Goal: Task Accomplishment & Management: Manage account settings

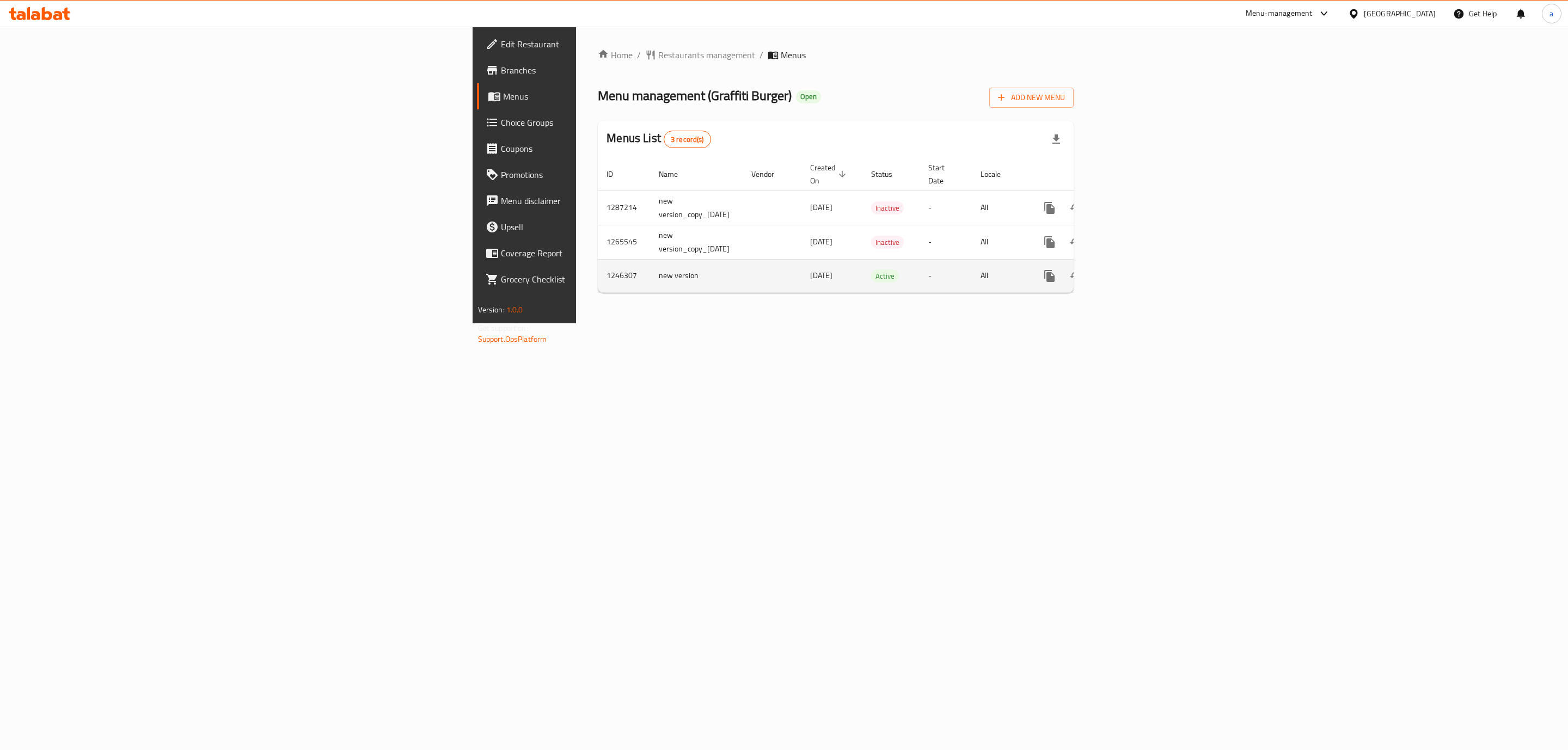
click at [1135, 270] on icon "enhanced table" at bounding box center [1128, 276] width 13 height 13
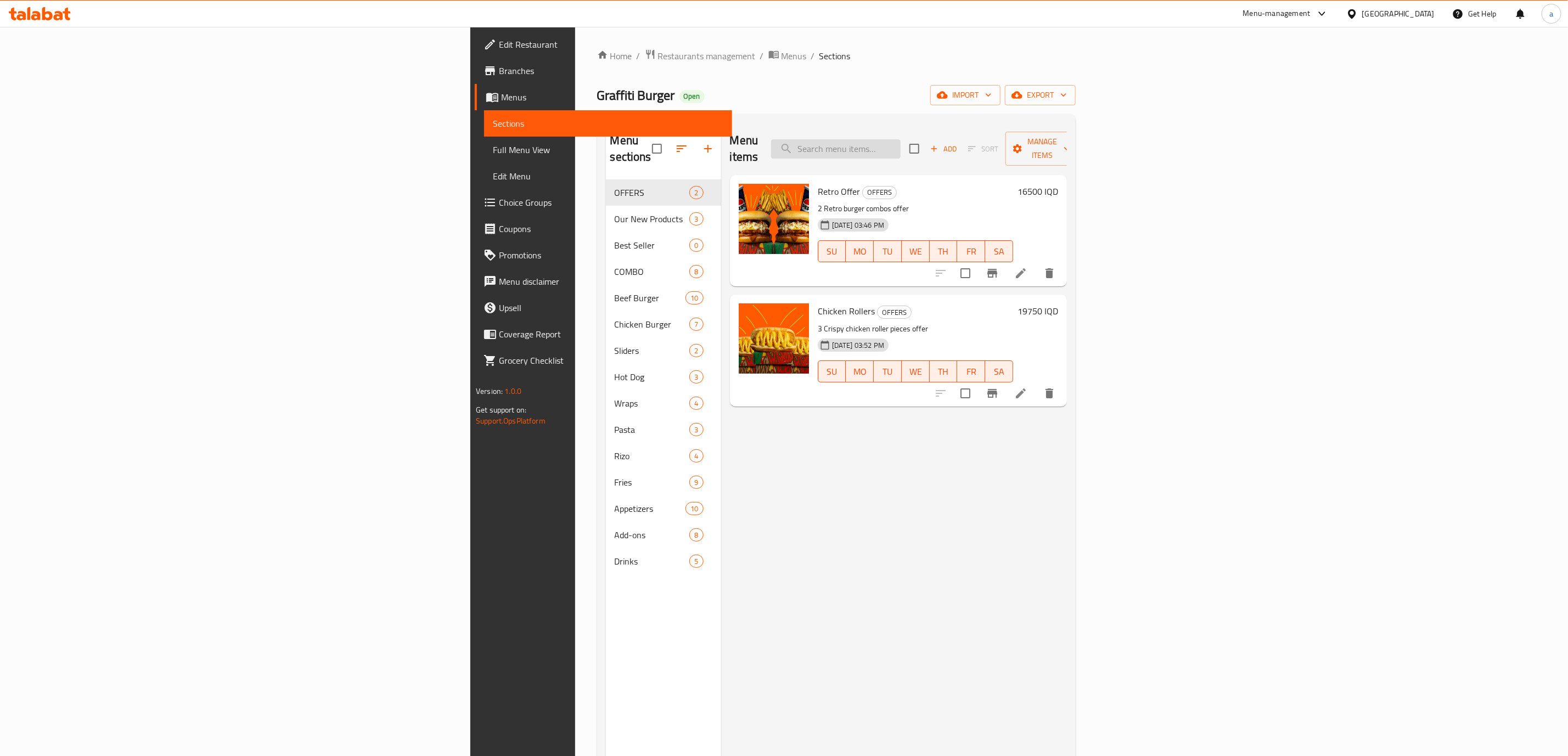
click at [901, 144] on input "search" at bounding box center [836, 149] width 130 height 19
paste input "Sauce"
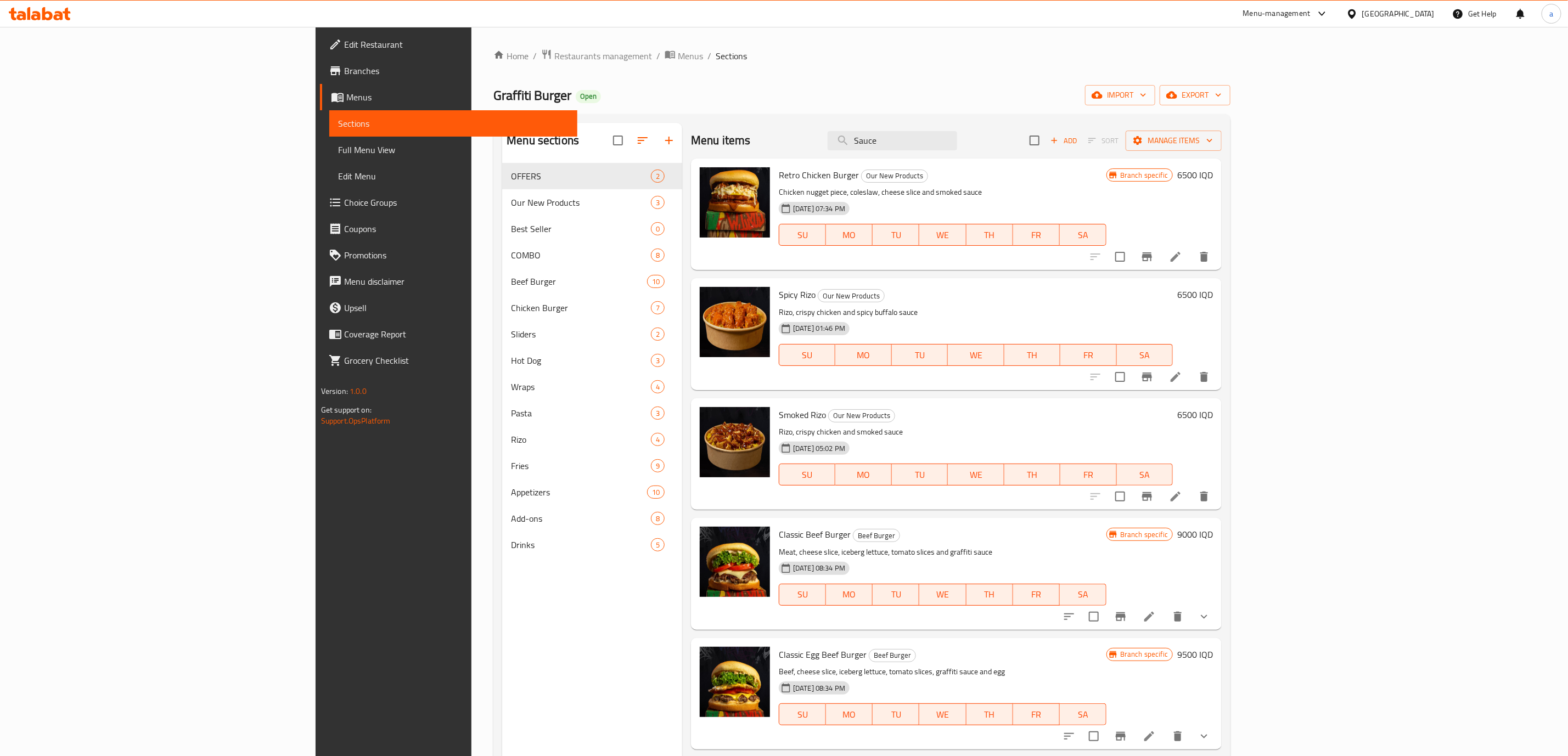
type input "Sauce"
click at [344, 196] on span "Choice Groups" at bounding box center [456, 202] width 225 height 13
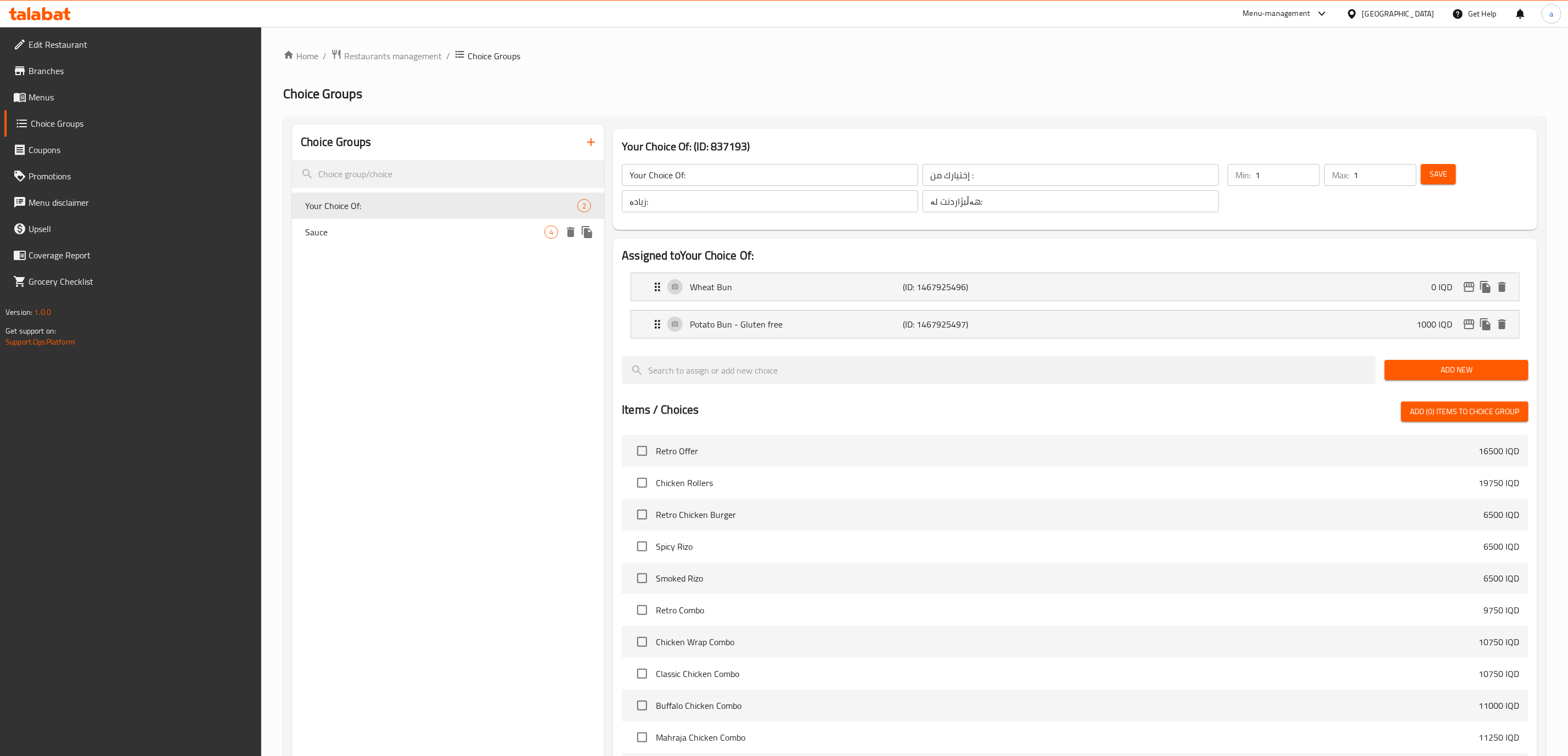
click at [409, 234] on span "Sauce" at bounding box center [425, 232] width 239 height 13
type input "Sauce"
type input "صوص"
type input "سۆس"
type input "0"
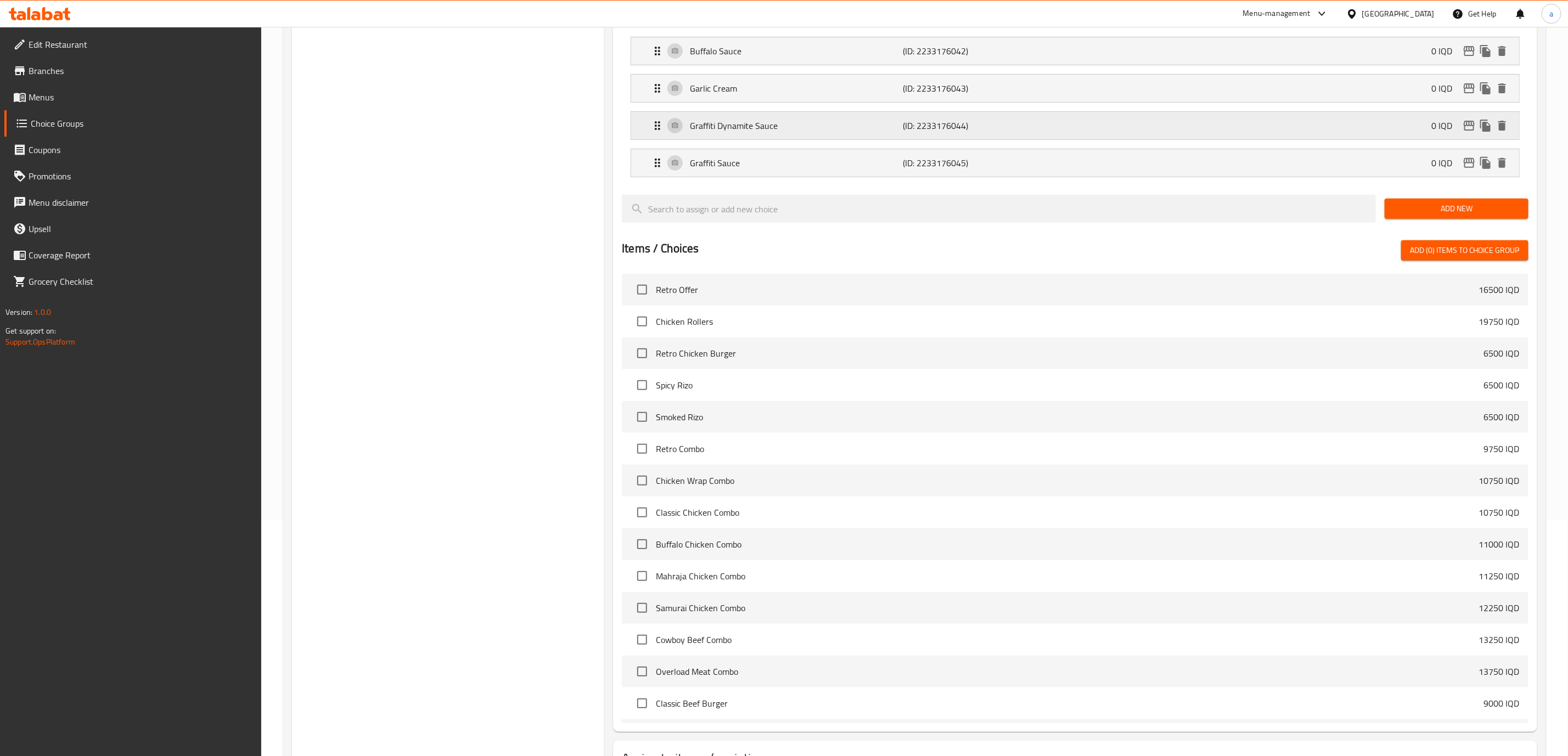
scroll to position [325, 0]
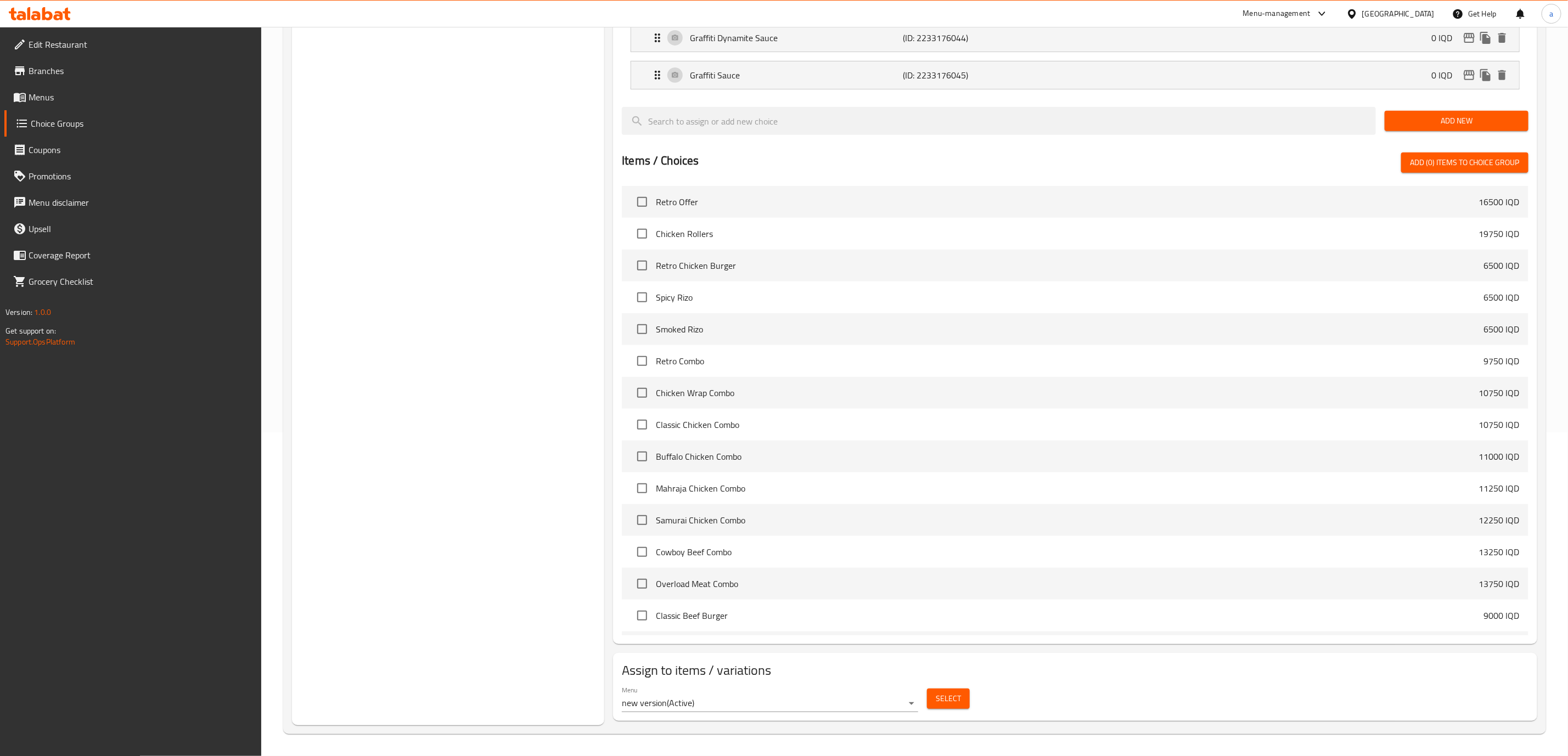
click at [950, 698] on span "Select" at bounding box center [948, 698] width 25 height 14
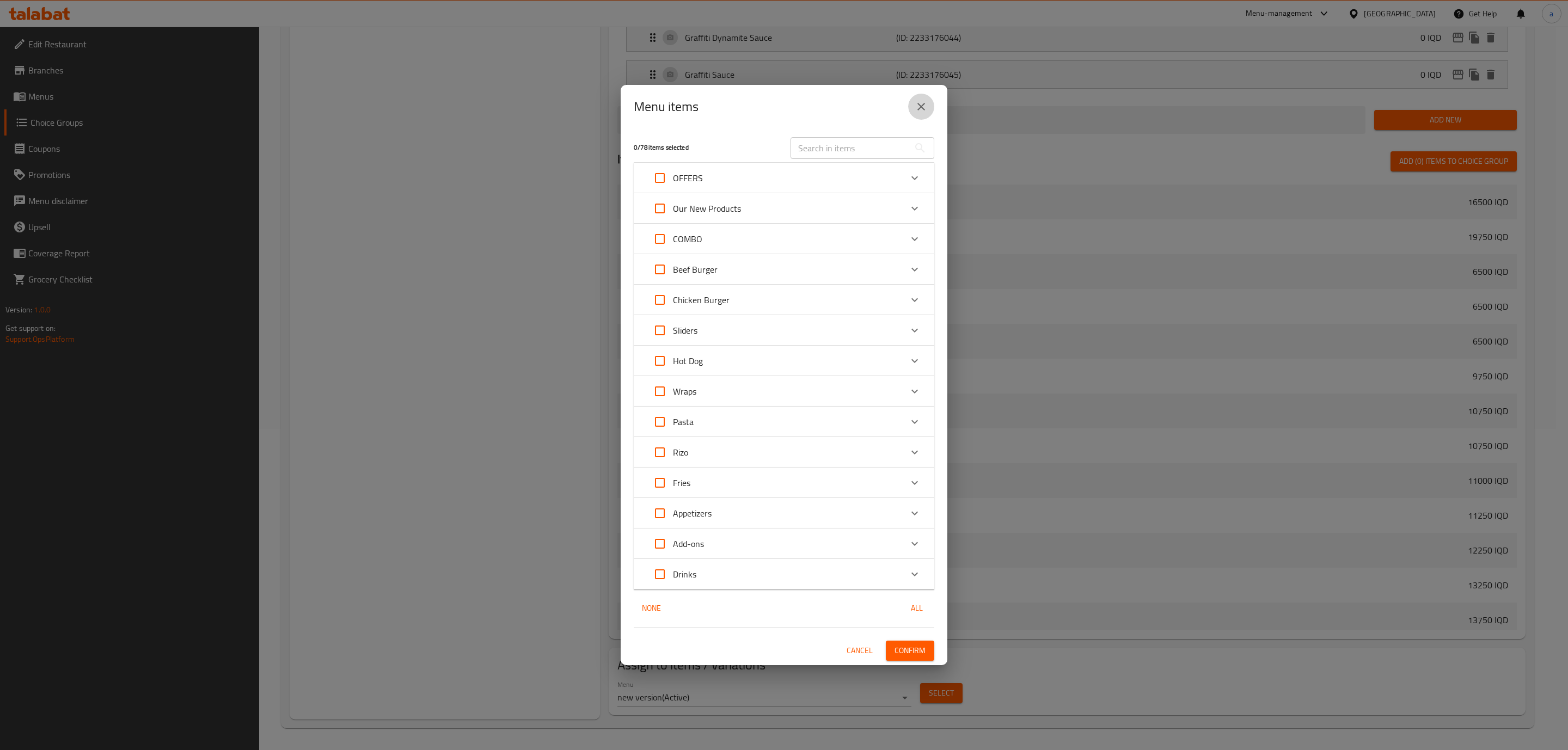
click at [933, 110] on button "close" at bounding box center [921, 107] width 26 height 26
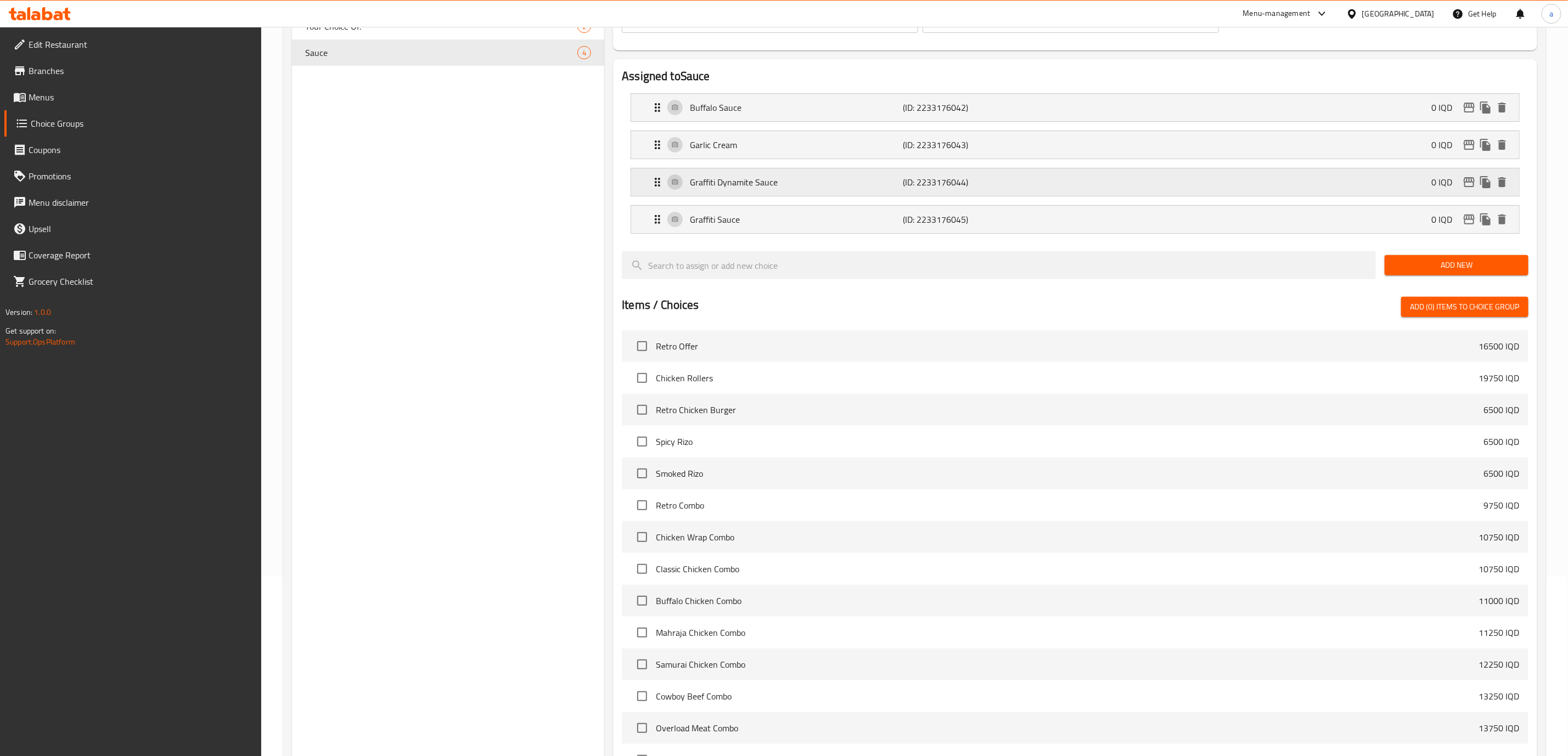
scroll to position [0, 0]
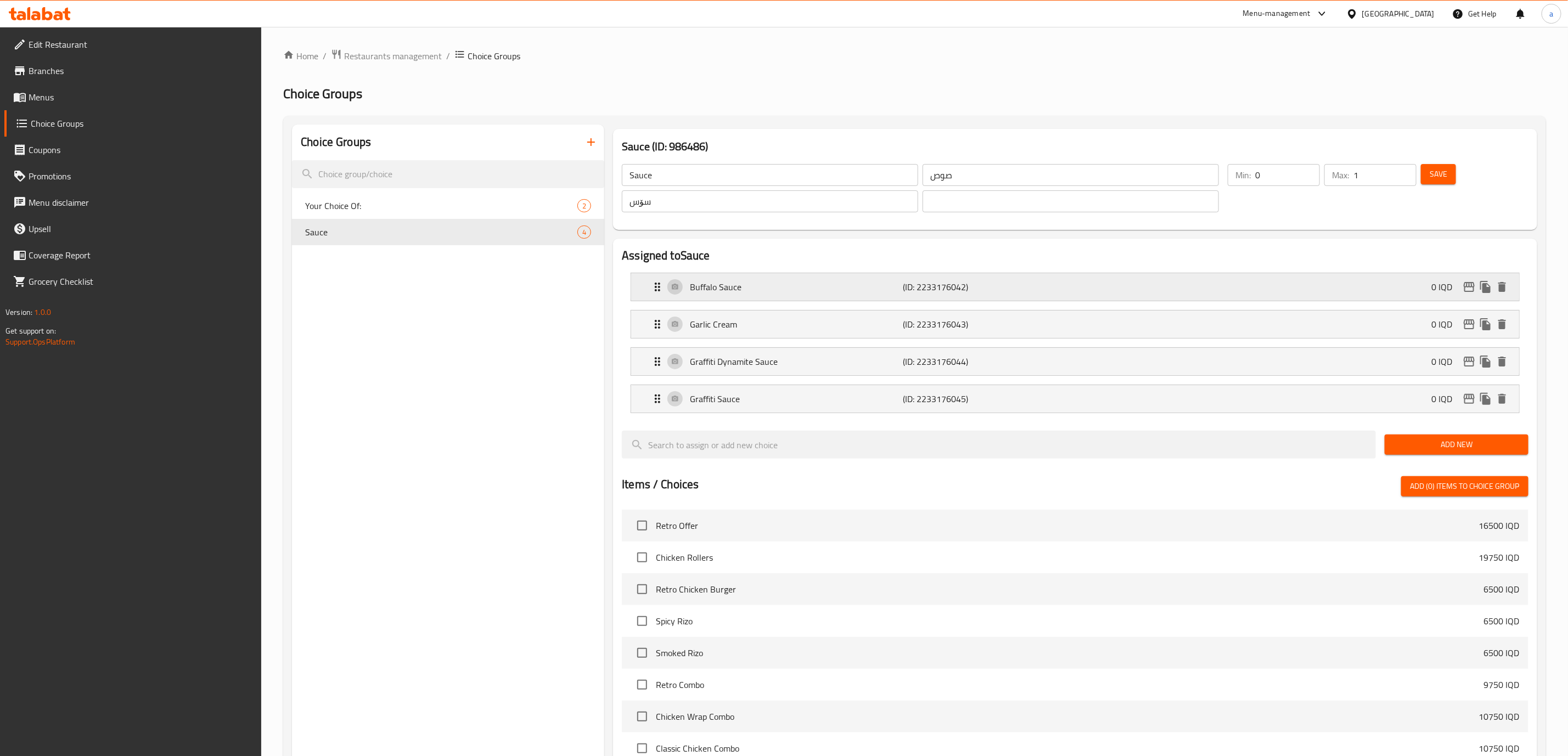
click at [716, 288] on p "Buffalo Sauce" at bounding box center [796, 287] width 213 height 13
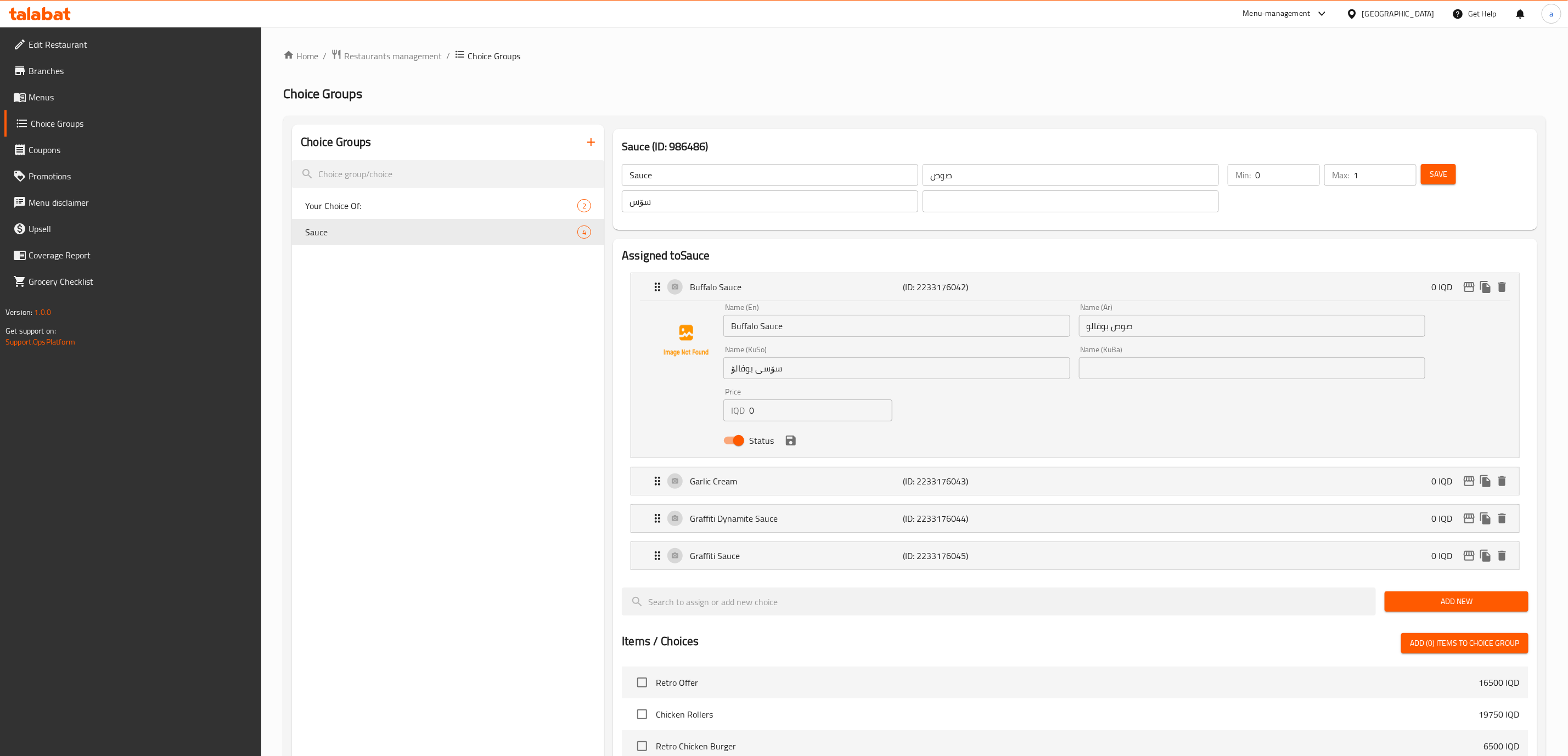
click at [677, 202] on input "سۆس" at bounding box center [770, 201] width 296 height 22
click at [1028, 204] on input "text" at bounding box center [1070, 201] width 296 height 22
paste input "سۆس"
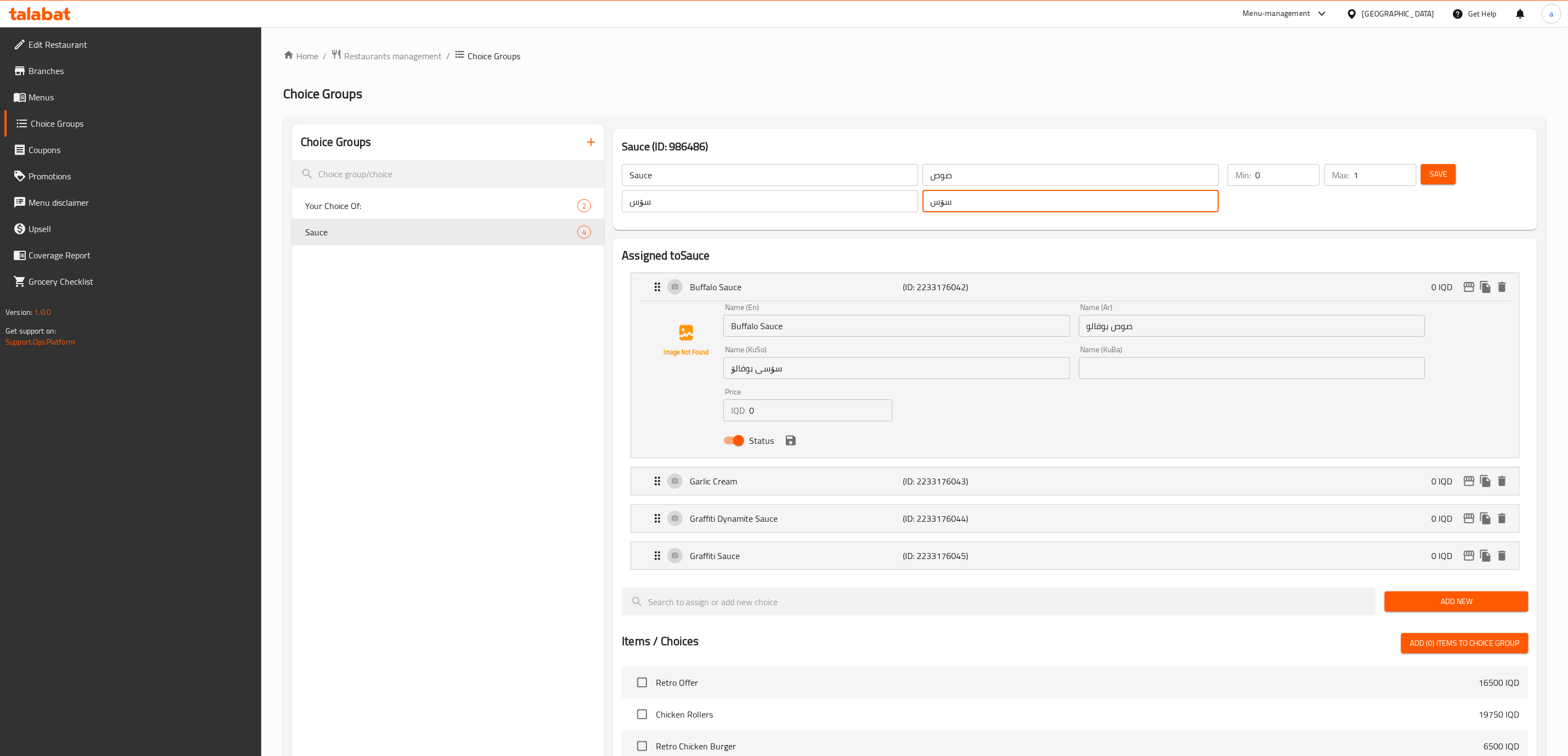
type input "سۆس"
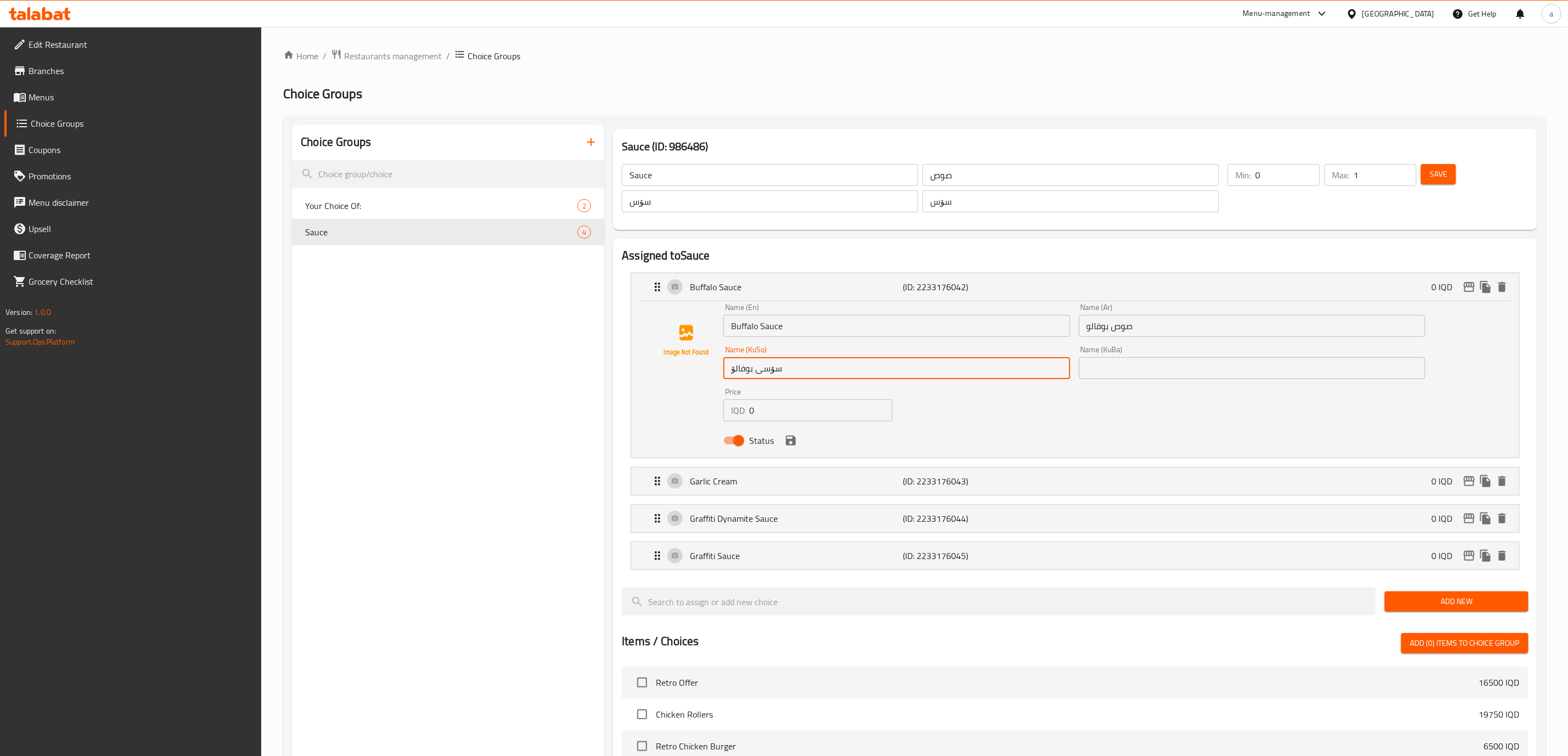
click at [743, 364] on input "سۆسی بوفالۆ" at bounding box center [896, 368] width 346 height 22
click at [1143, 356] on div "Name (KuBa) Name (KuBa)" at bounding box center [1252, 362] width 346 height 34
type input "سۆسی بەفەلۆ"
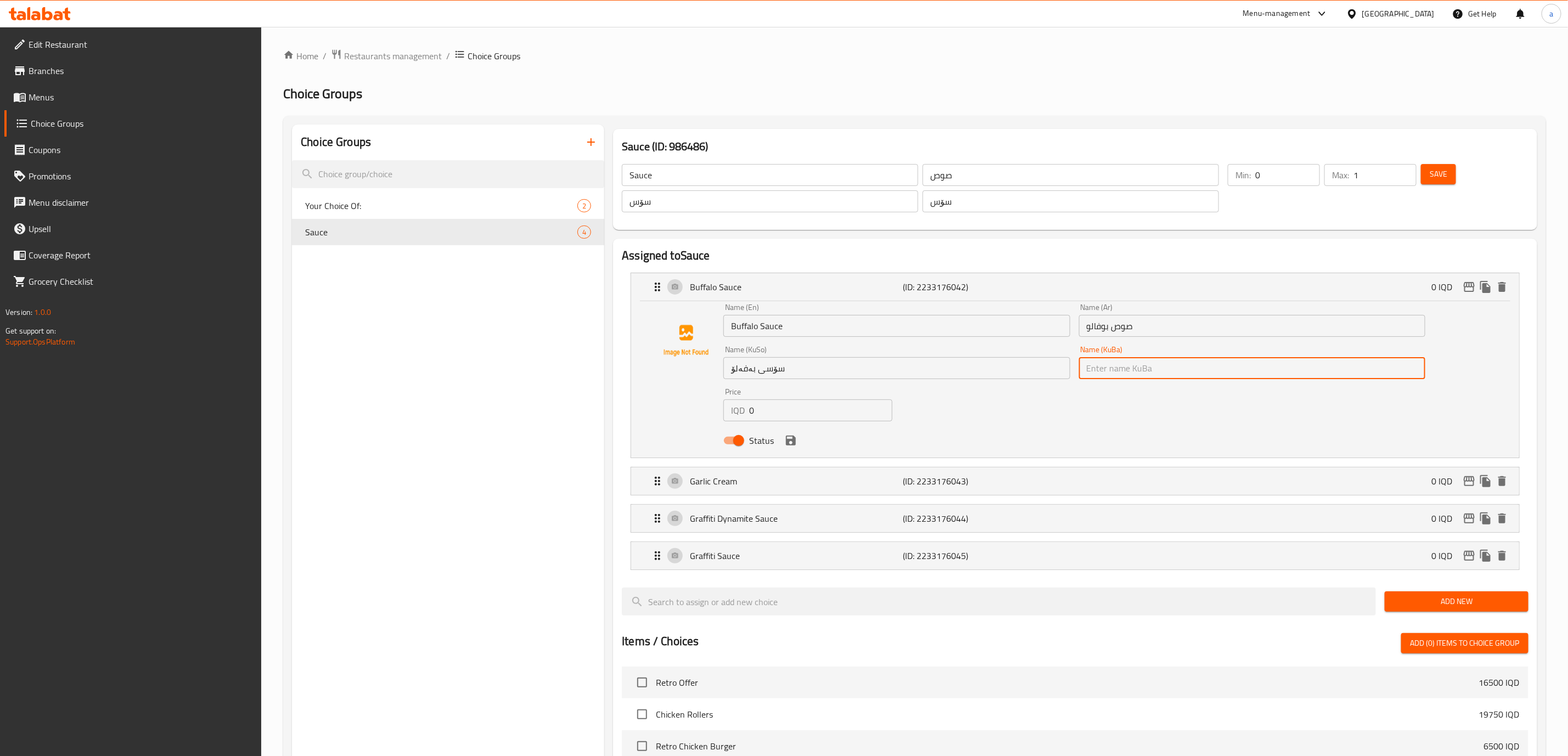
click at [1135, 373] on input "text" at bounding box center [1252, 368] width 346 height 22
paste input "سۆسی بەفەلۆ"
click at [789, 447] on icon "save" at bounding box center [791, 440] width 13 height 13
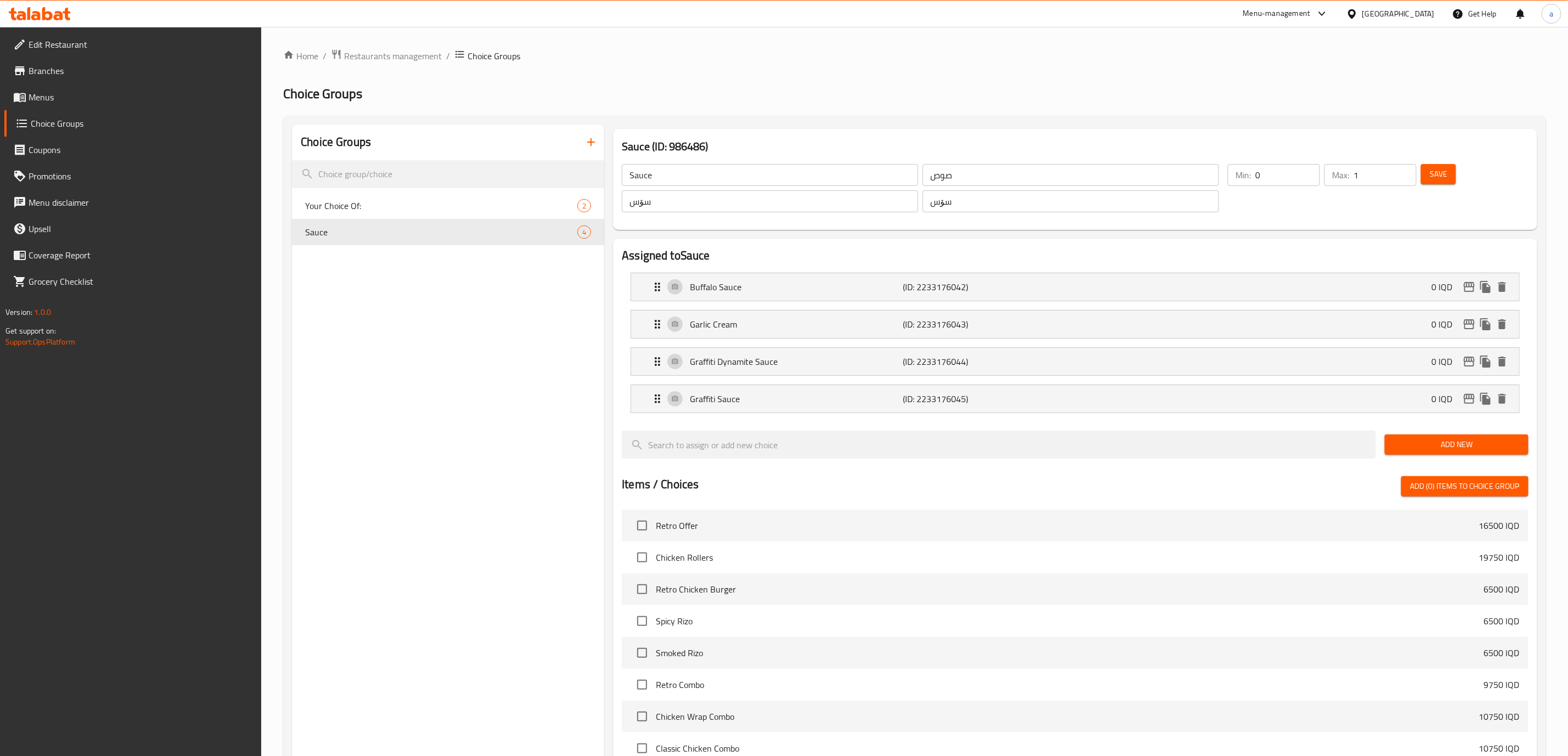
type input "سۆسی بەفەلۆ"
click at [732, 331] on p "Garlic Cream" at bounding box center [796, 324] width 213 height 13
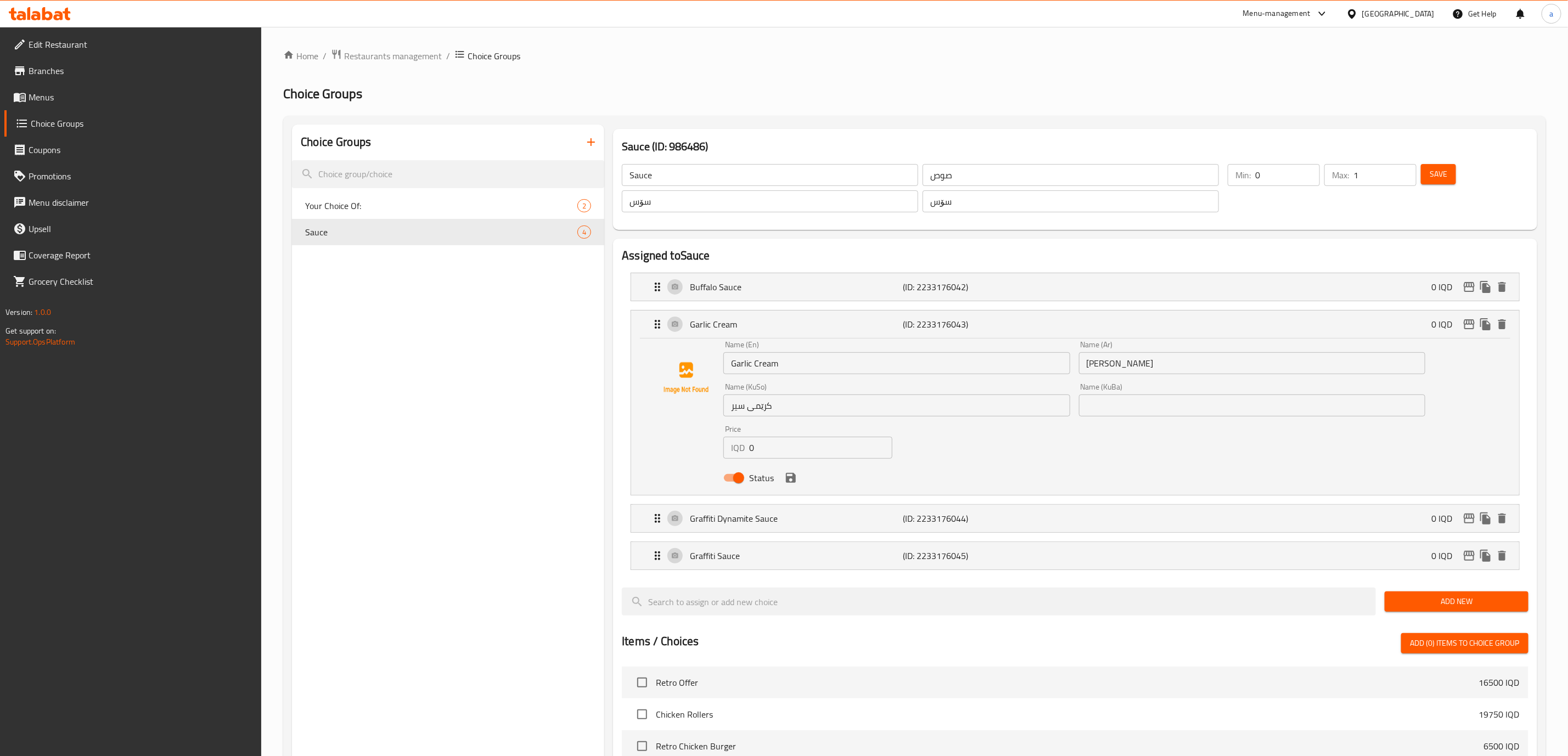
click at [751, 411] on input "کرێمی سیر" at bounding box center [896, 405] width 346 height 22
click at [1124, 395] on input "text" at bounding box center [1252, 405] width 346 height 22
paste input "کرێمی سیر"
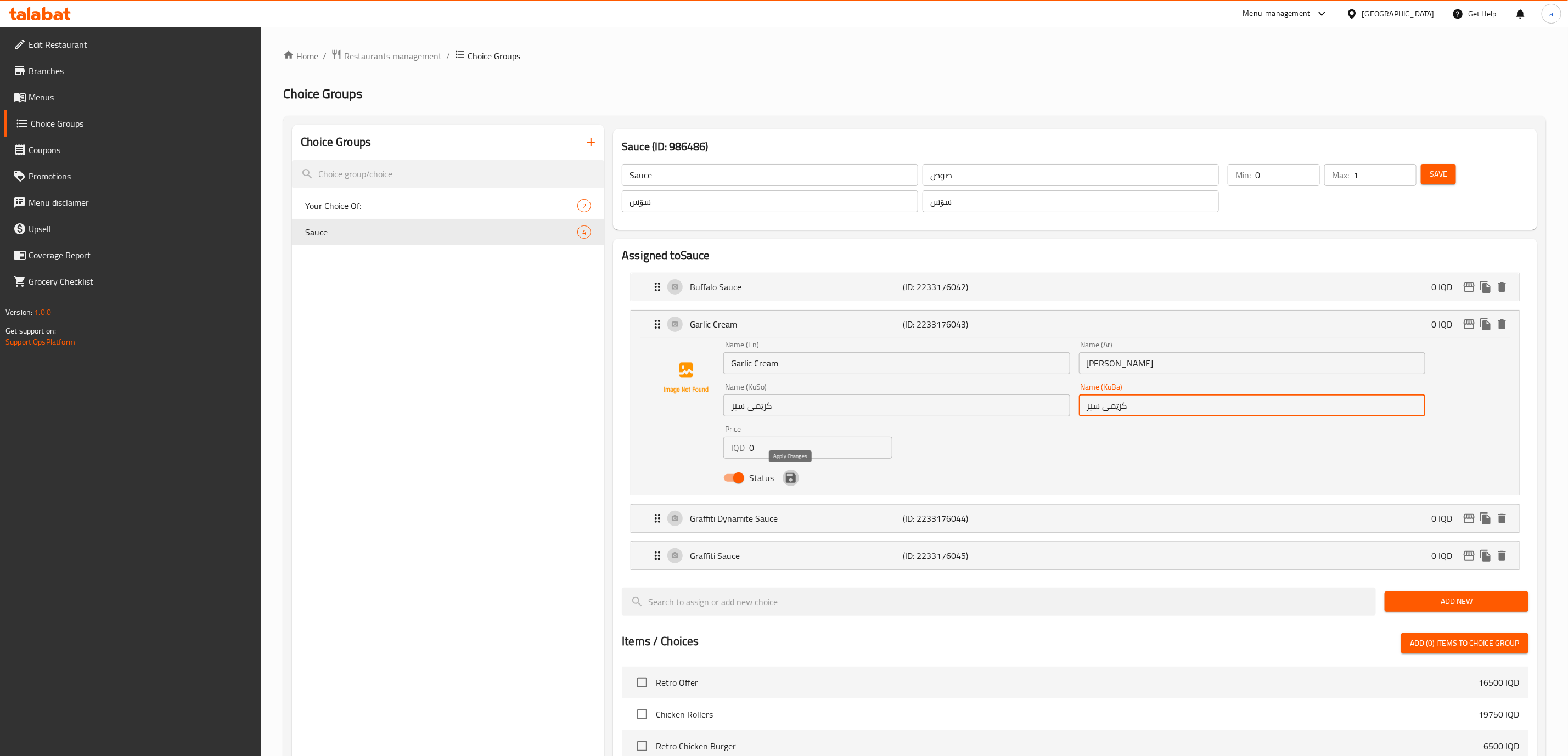
click at [790, 479] on icon "save" at bounding box center [791, 478] width 10 height 10
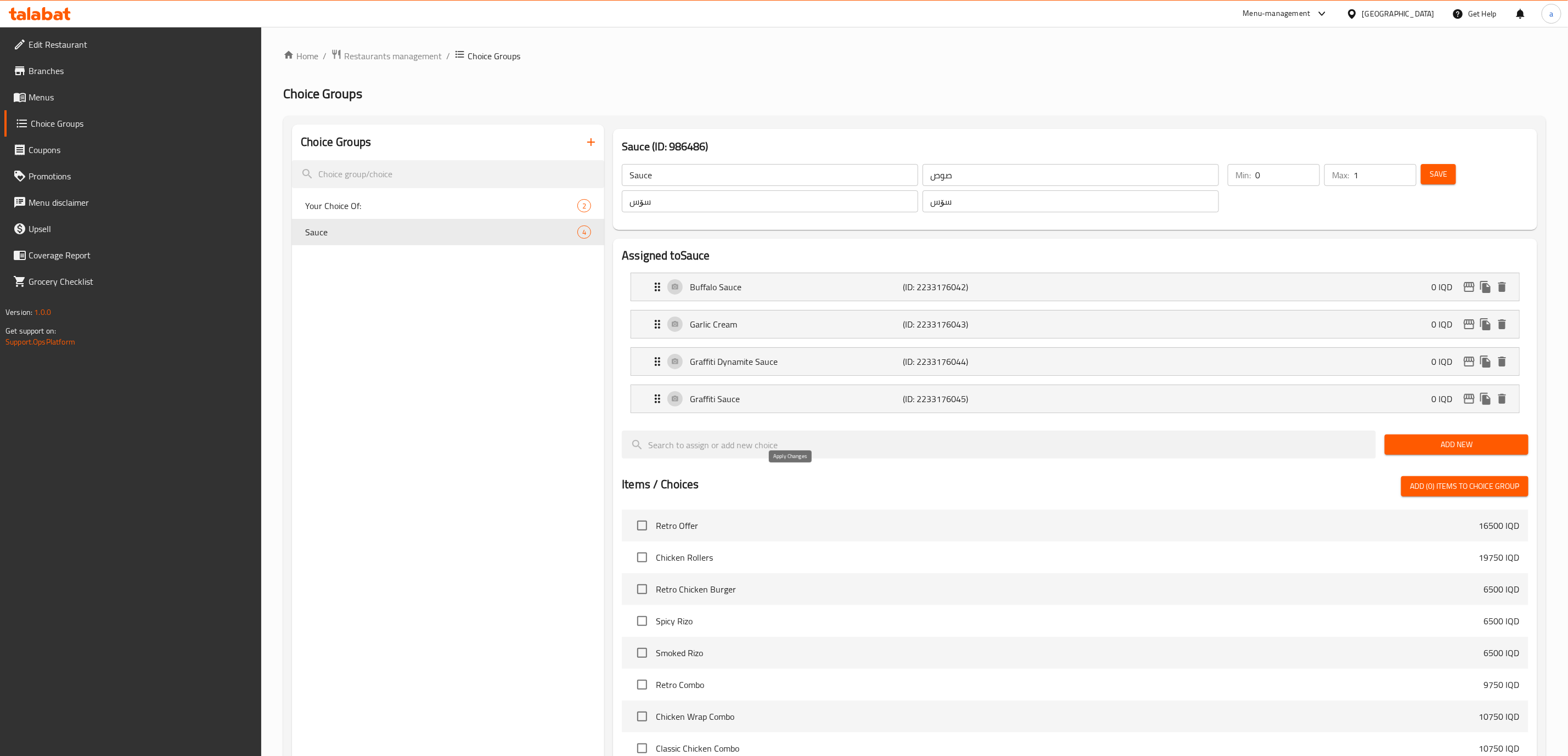
type input "کرێمی سیر"
click at [765, 356] on p "Graffiti Dynamite Sauce" at bounding box center [796, 361] width 213 height 13
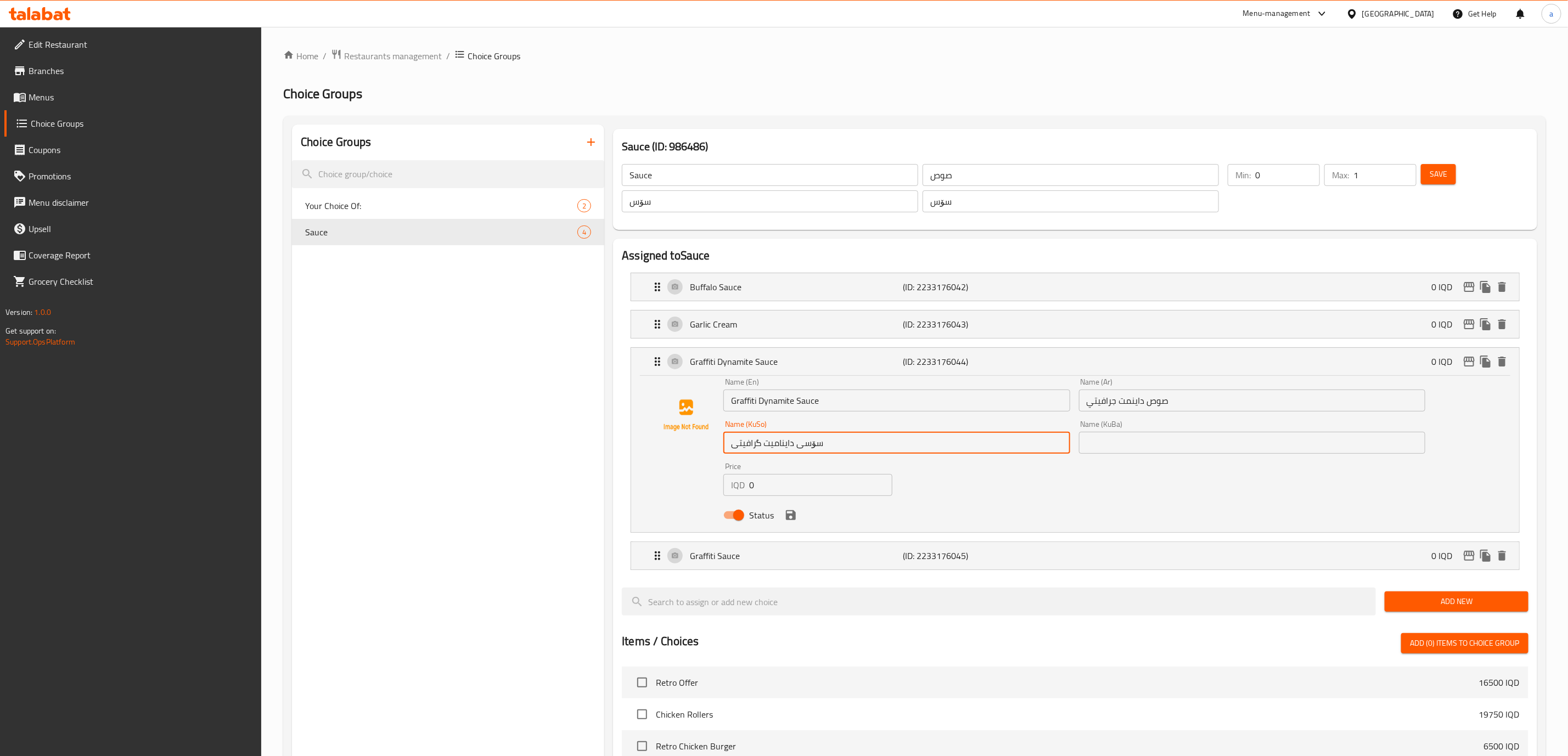
click at [784, 452] on input "سۆسی داینامیت گرافیتی" at bounding box center [896, 442] width 346 height 22
click at [1125, 452] on input "text" at bounding box center [1252, 442] width 346 height 22
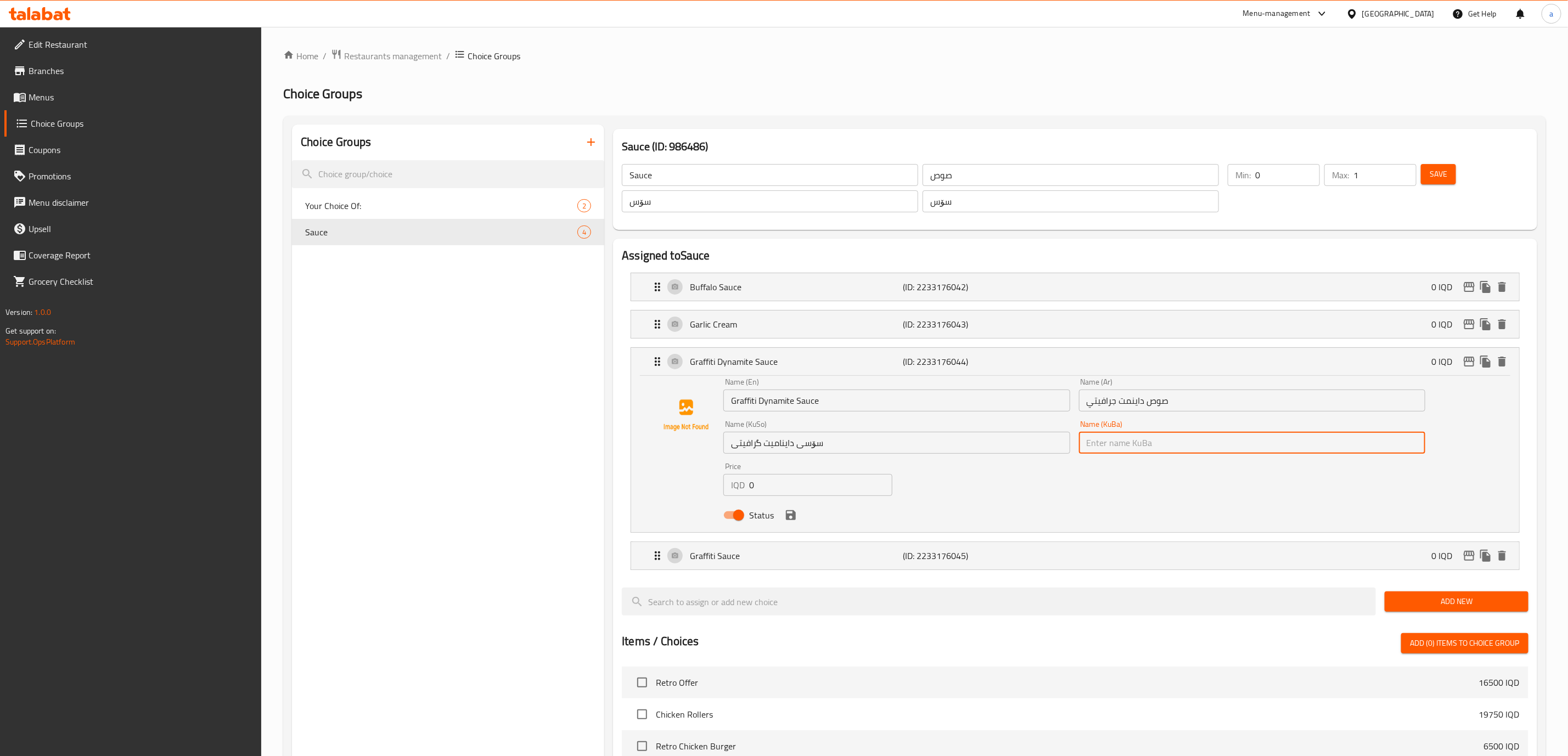
paste input "سۆسی داینامیت گرافیتی"
click at [793, 517] on icon "save" at bounding box center [791, 515] width 10 height 10
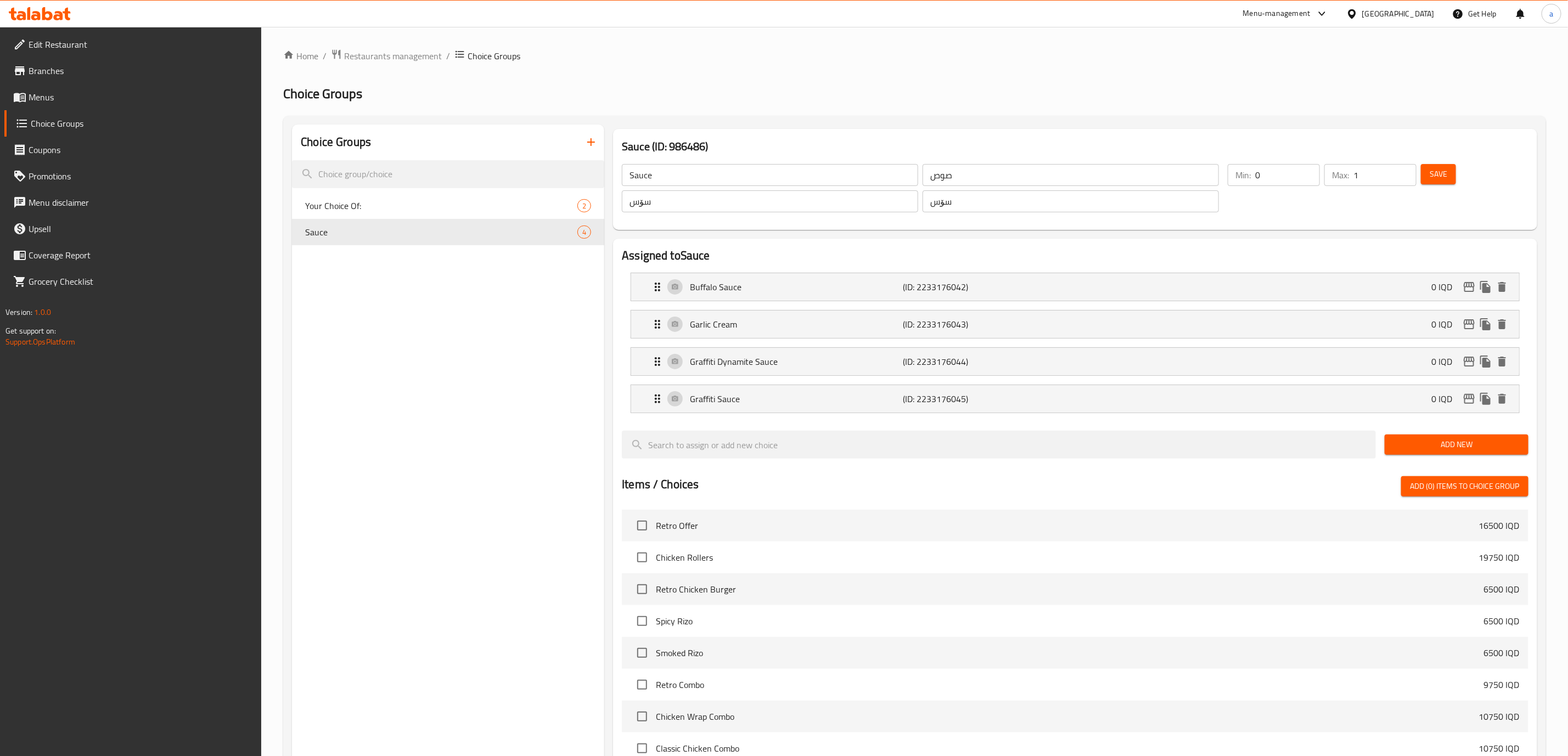
type input "سۆسی داینامیت گرافیتی"
click at [779, 406] on p "Graffiti Sauce" at bounding box center [796, 399] width 213 height 13
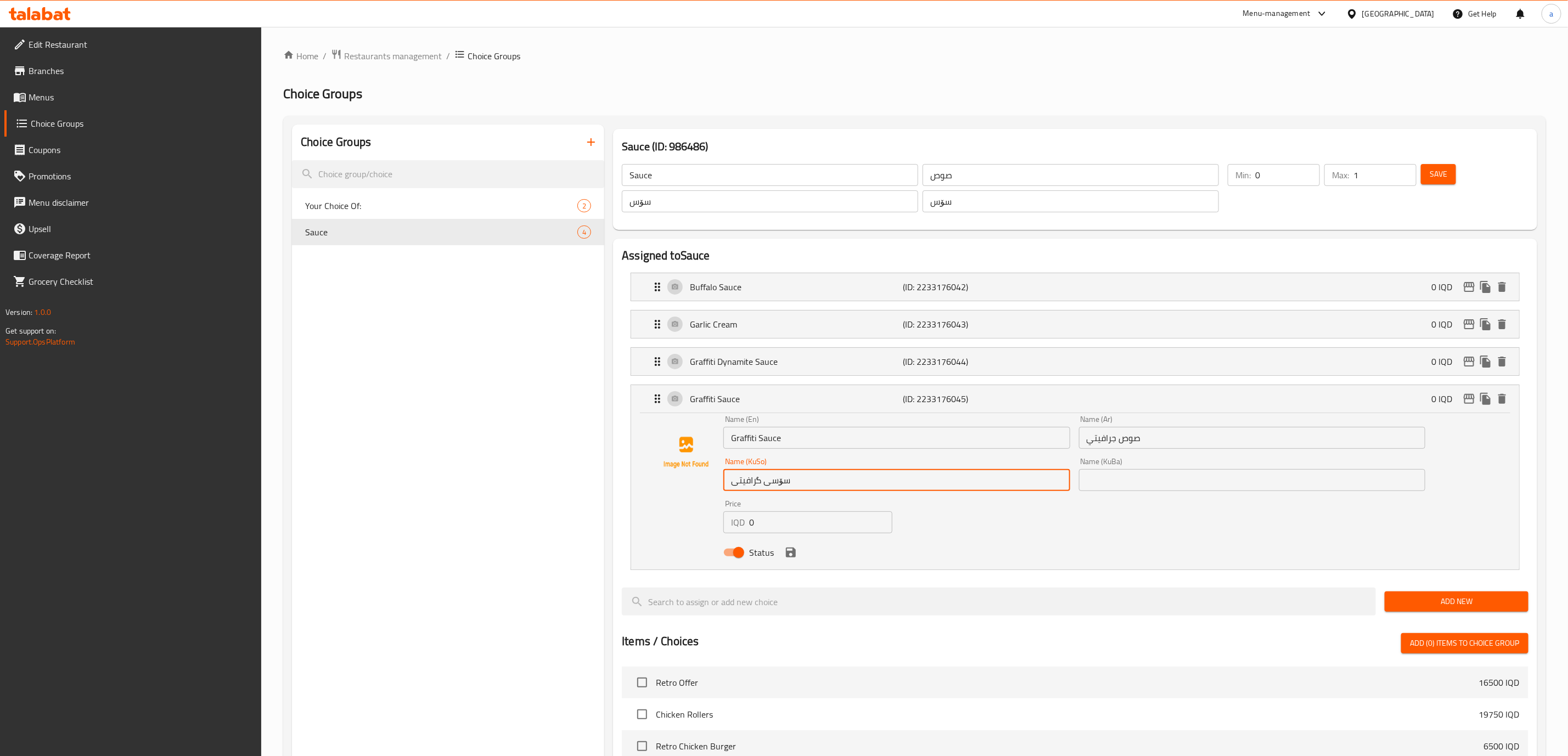
click at [766, 481] on input "سۆسی گرافیتی" at bounding box center [896, 480] width 346 height 22
click at [1122, 479] on input "text" at bounding box center [1252, 480] width 346 height 22
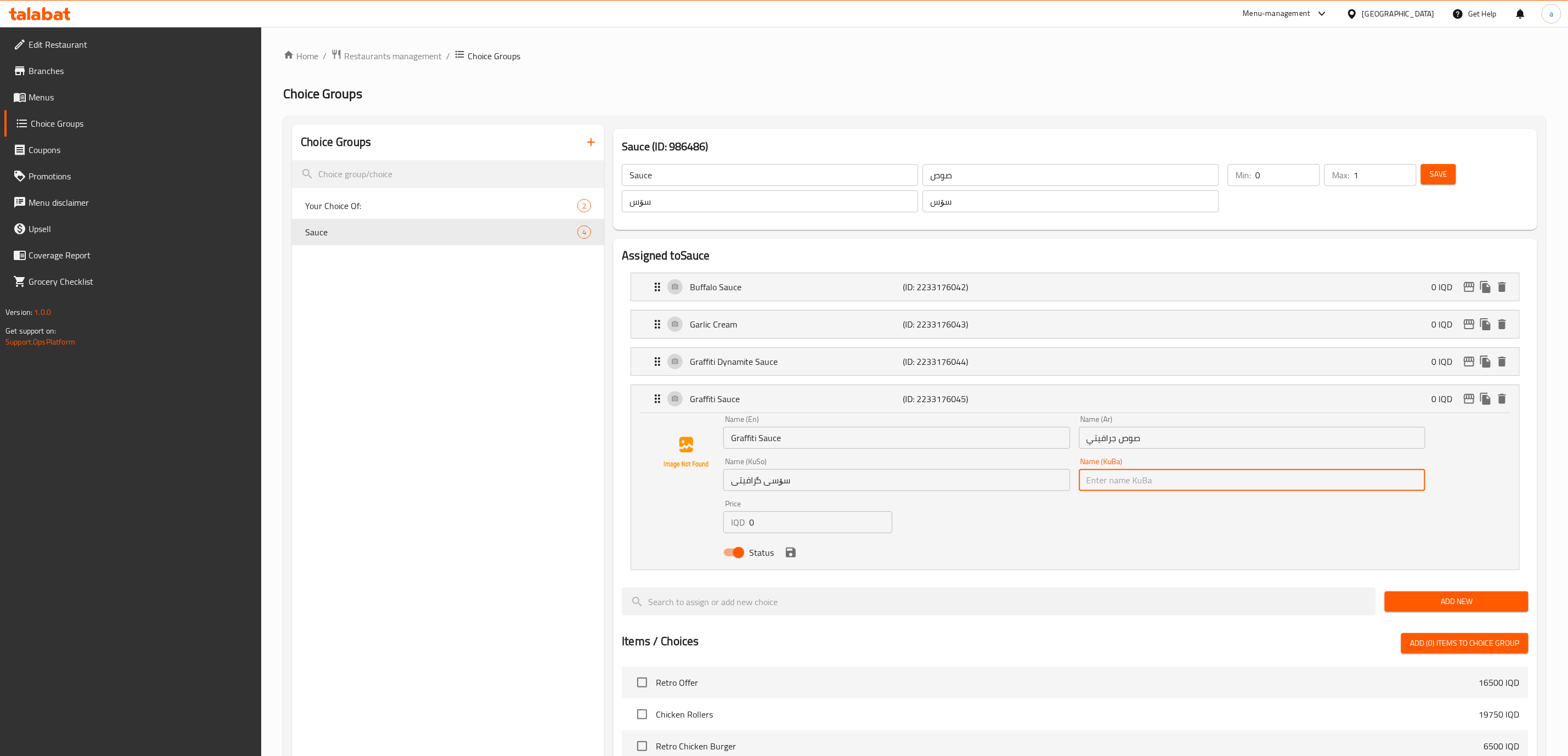
paste input "سۆسی گرافیتی"
click at [794, 555] on icon "save" at bounding box center [791, 552] width 10 height 10
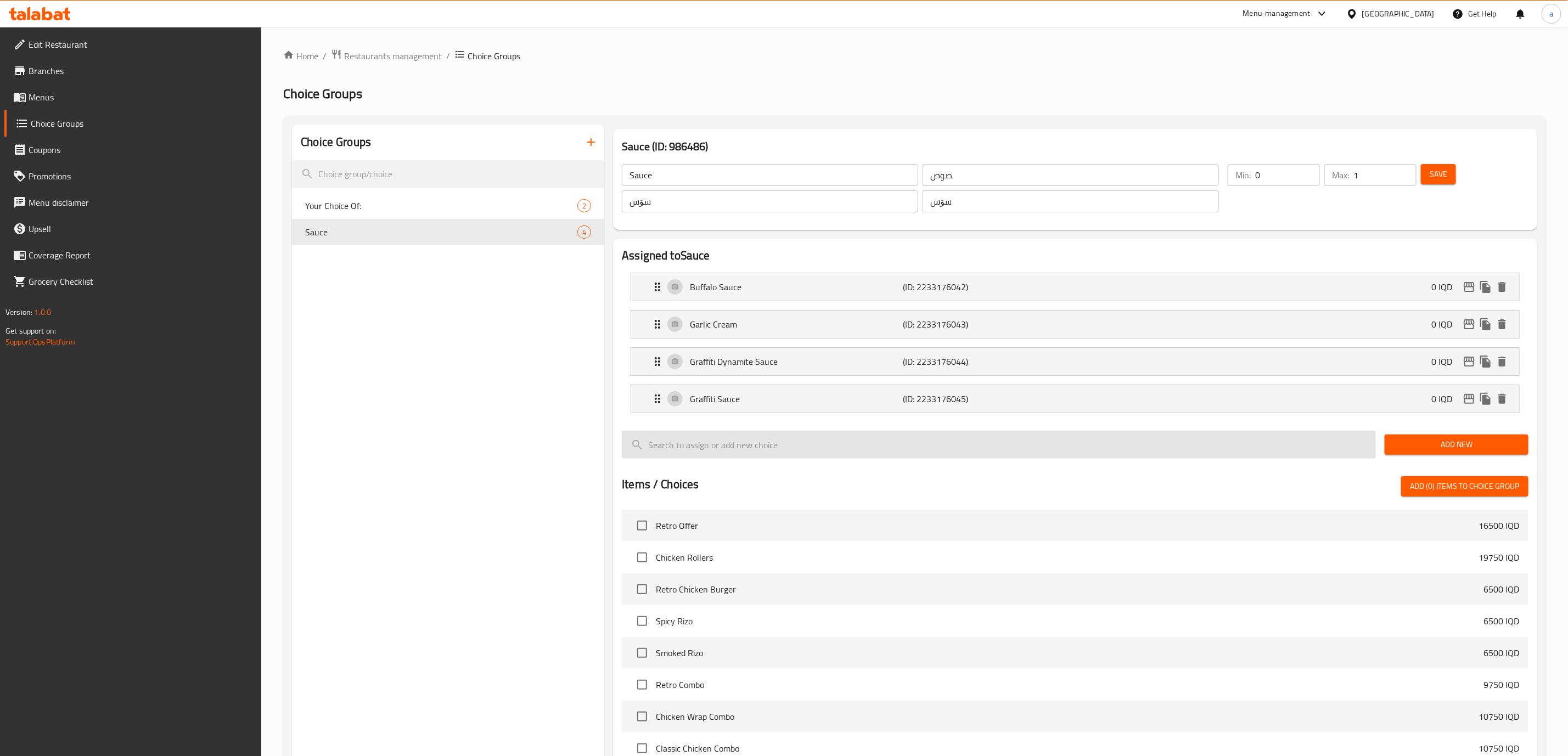
type input "سۆسی گرافیتی"
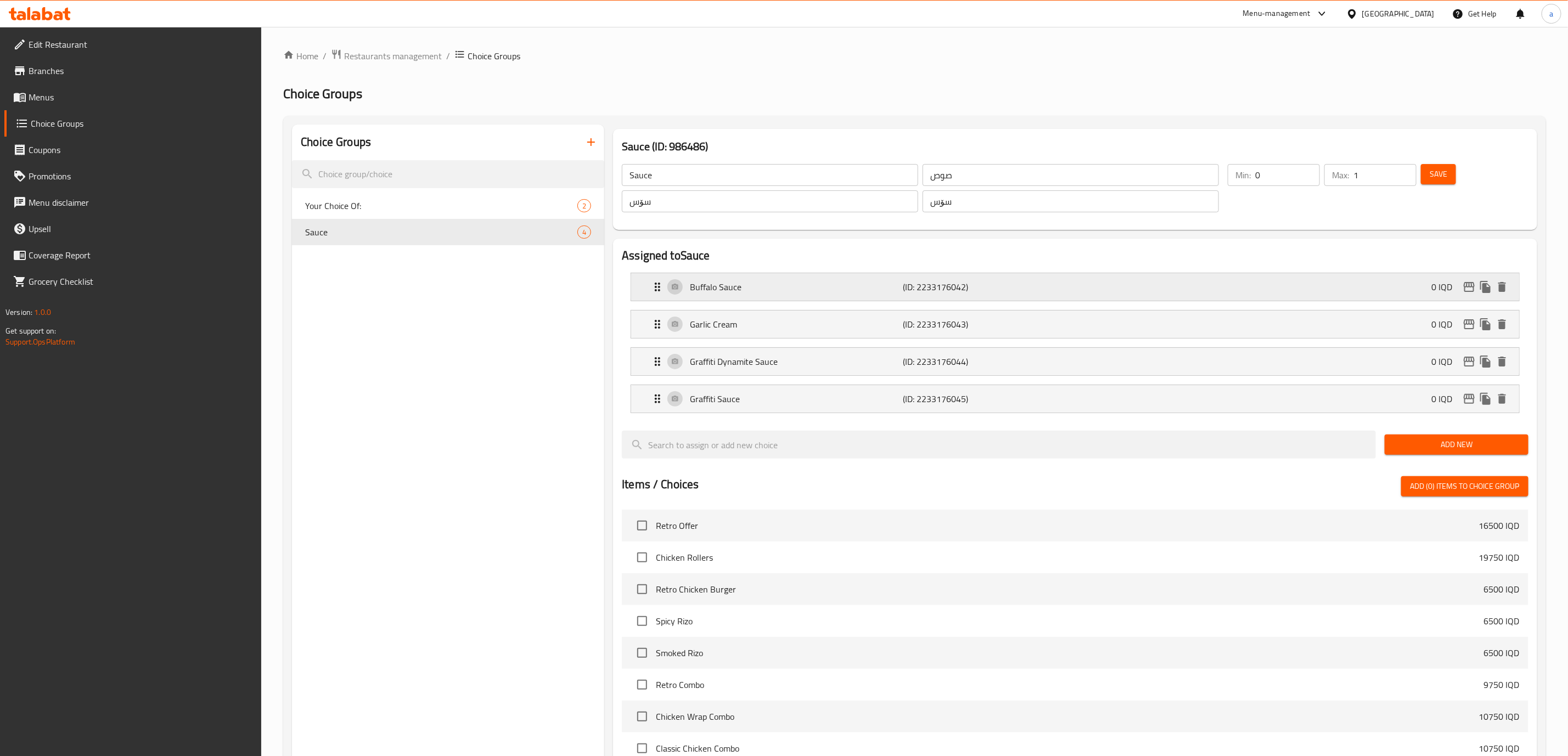
click at [746, 296] on div "Buffalo Sauce (ID: 2233176042) 0 IQD" at bounding box center [1078, 287] width 855 height 27
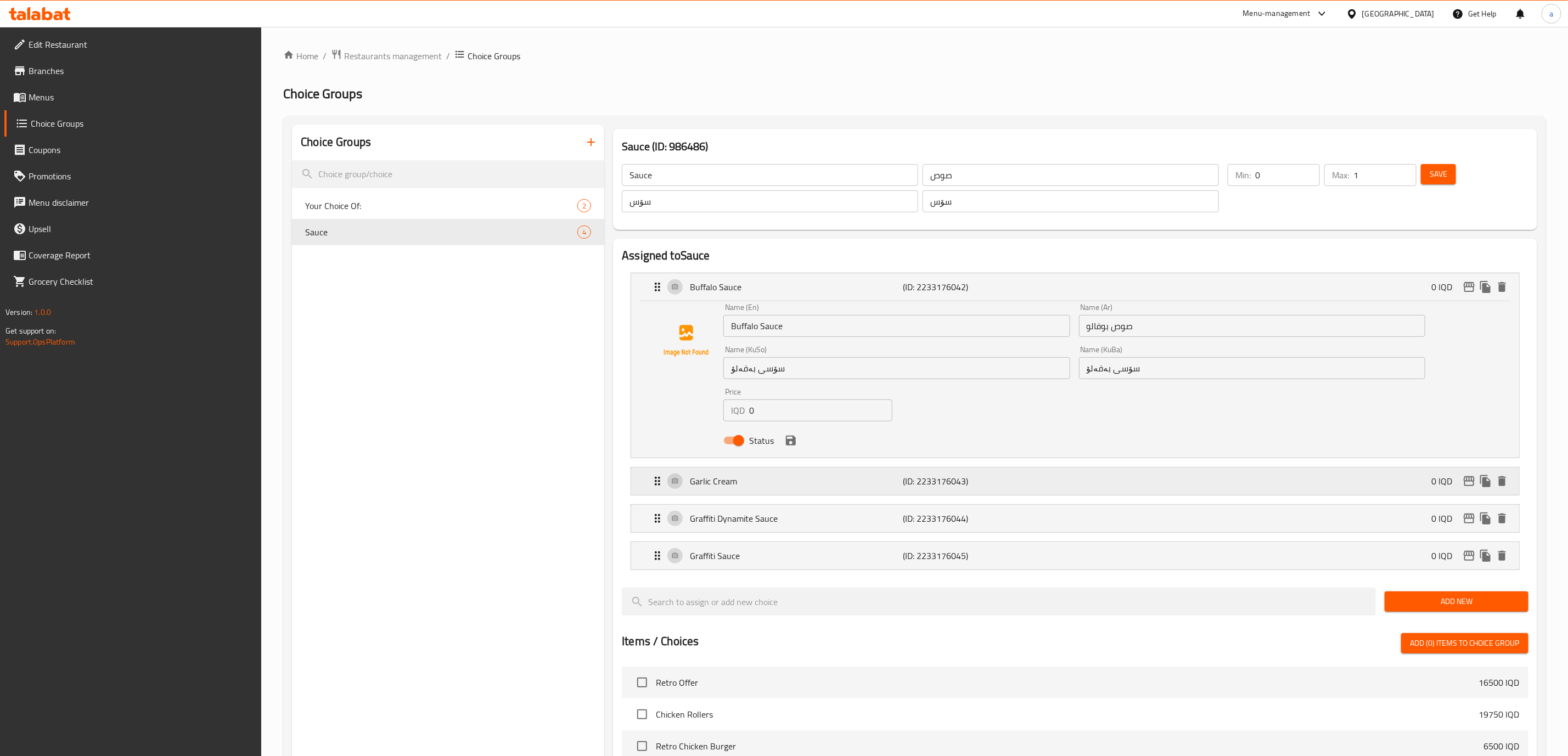
click at [771, 474] on div "Garlic Cream (ID: 2233176043) 0 IQD" at bounding box center [1078, 481] width 855 height 27
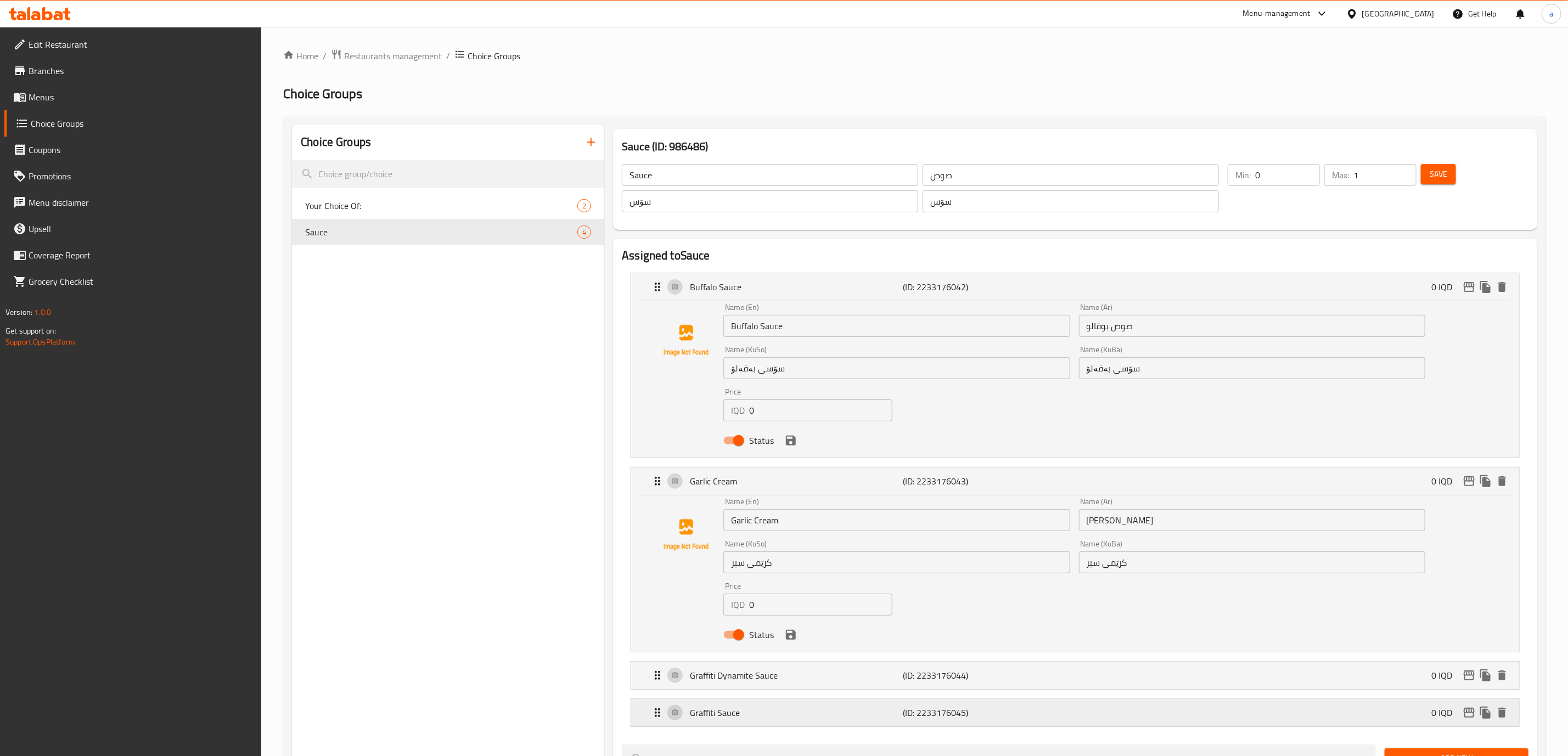
click at [770, 721] on div "Graffiti Sauce (ID: 2233176045) 0 IQD" at bounding box center [1078, 712] width 855 height 27
click at [760, 675] on p "Graffiti Dynamite Sauce" at bounding box center [796, 675] width 213 height 13
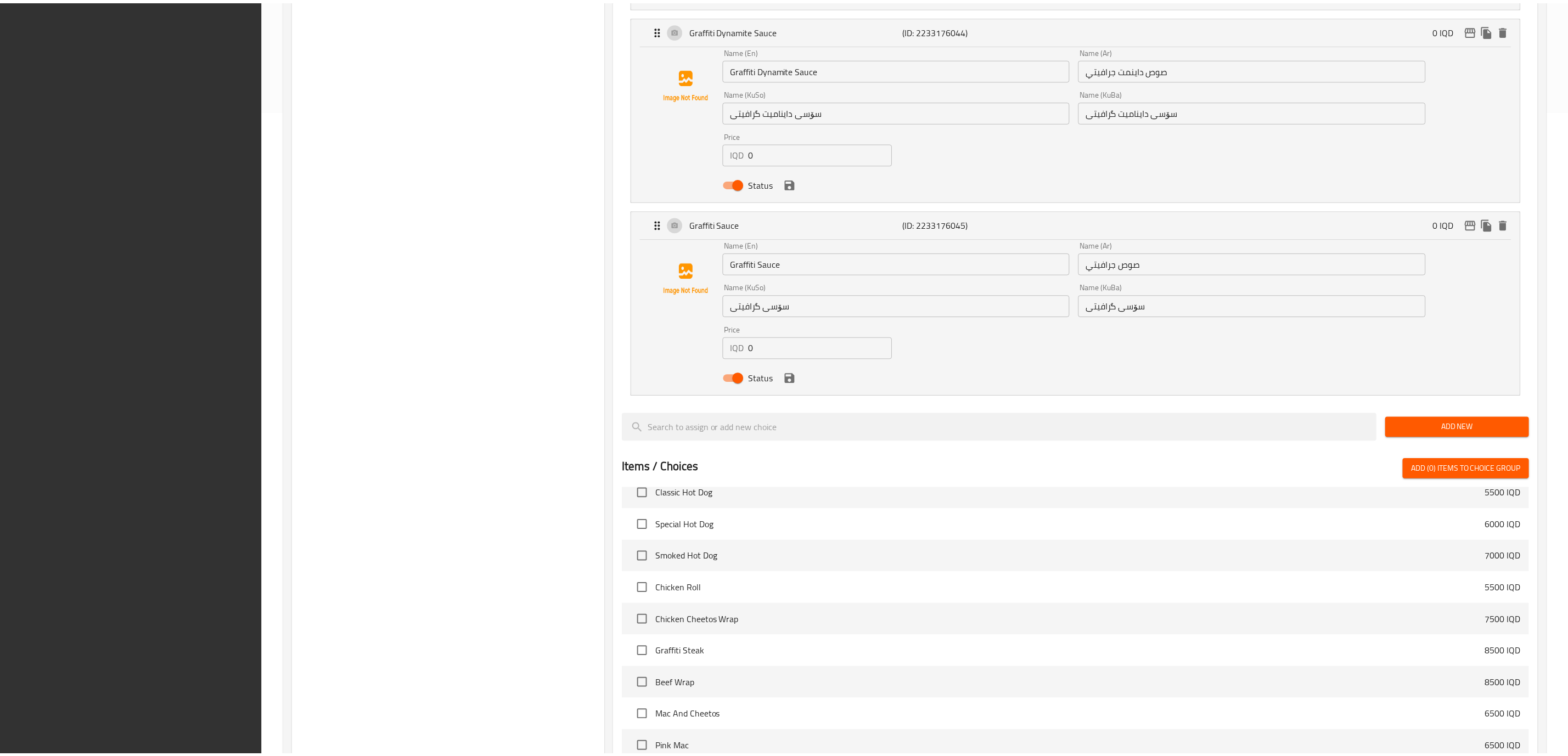
scroll to position [951, 0]
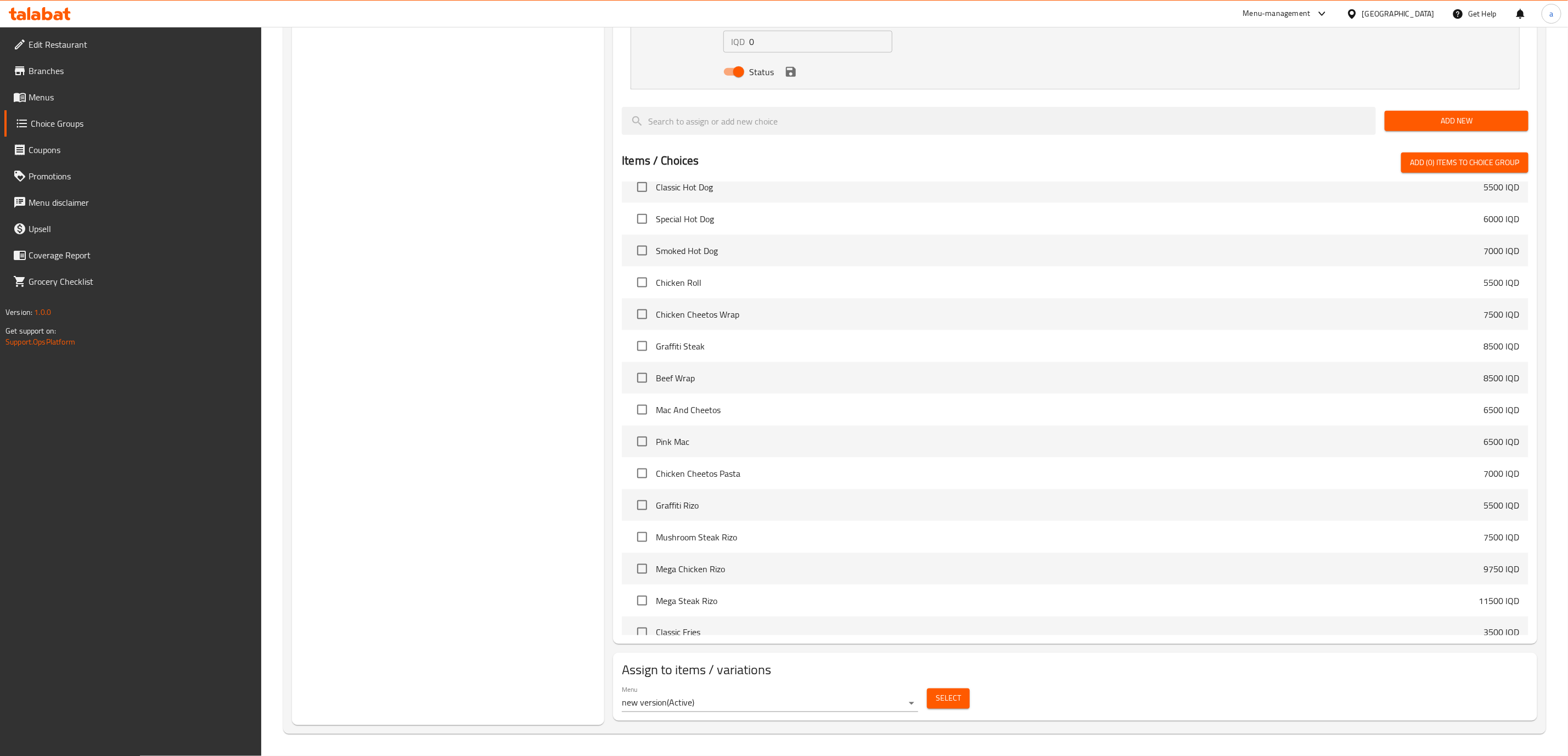
click at [79, 90] on span "Menus" at bounding box center [141, 97] width 225 height 13
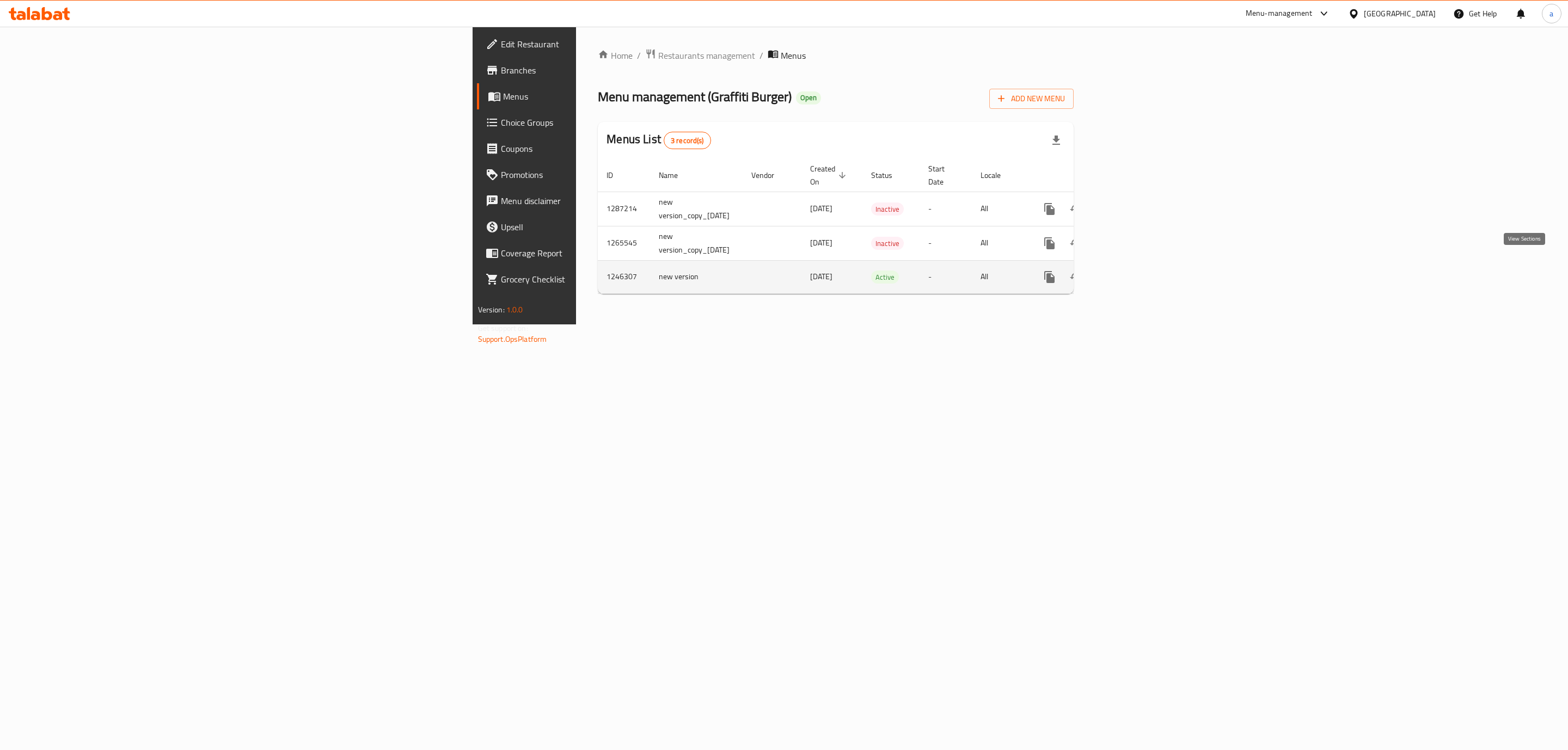
click at [1133, 272] on icon "enhanced table" at bounding box center [1128, 277] width 10 height 10
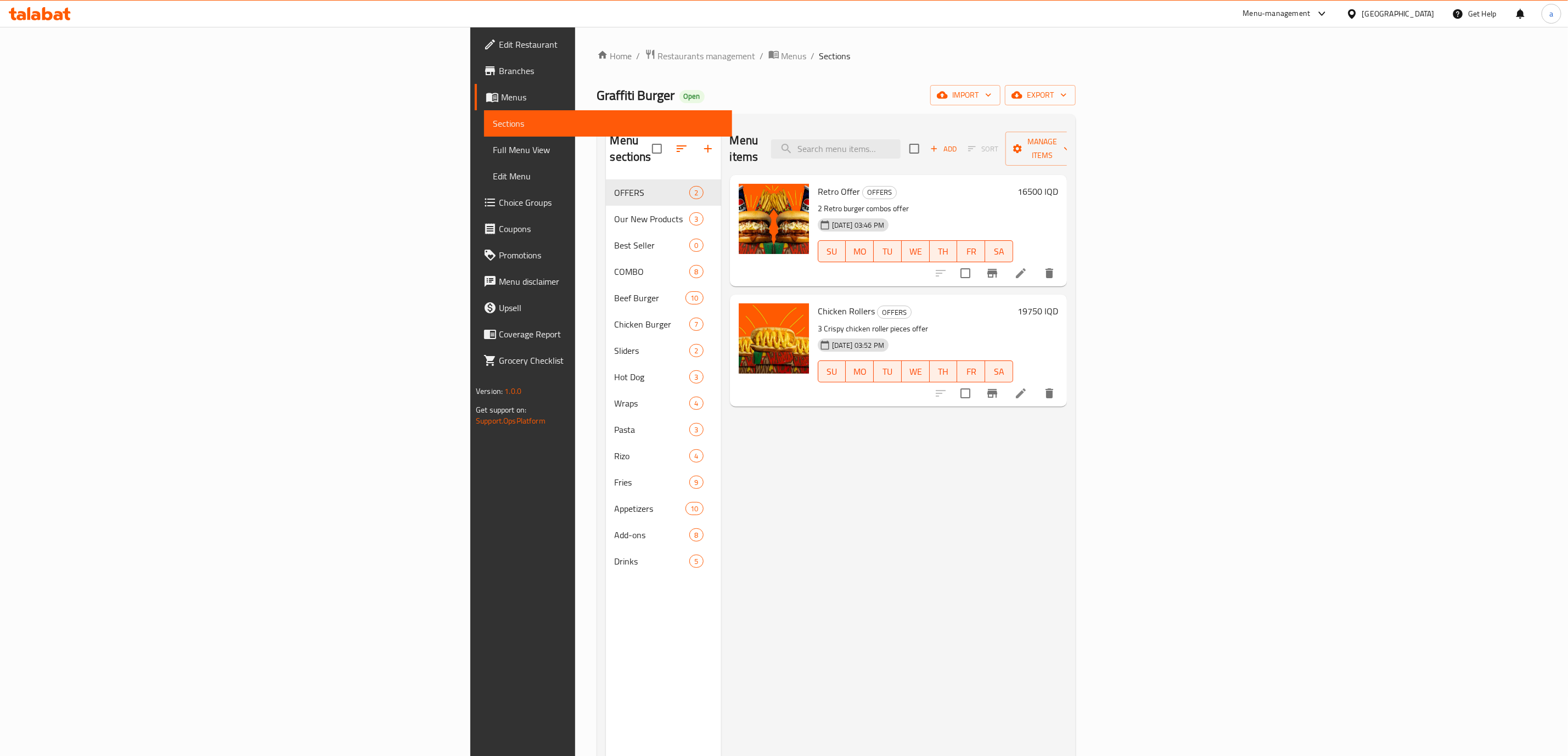
click at [989, 151] on div "Menu items Add Sort Manage items" at bounding box center [898, 149] width 337 height 52
click at [901, 142] on input "search" at bounding box center [836, 149] width 130 height 19
paste input "Snack Attack Meal"
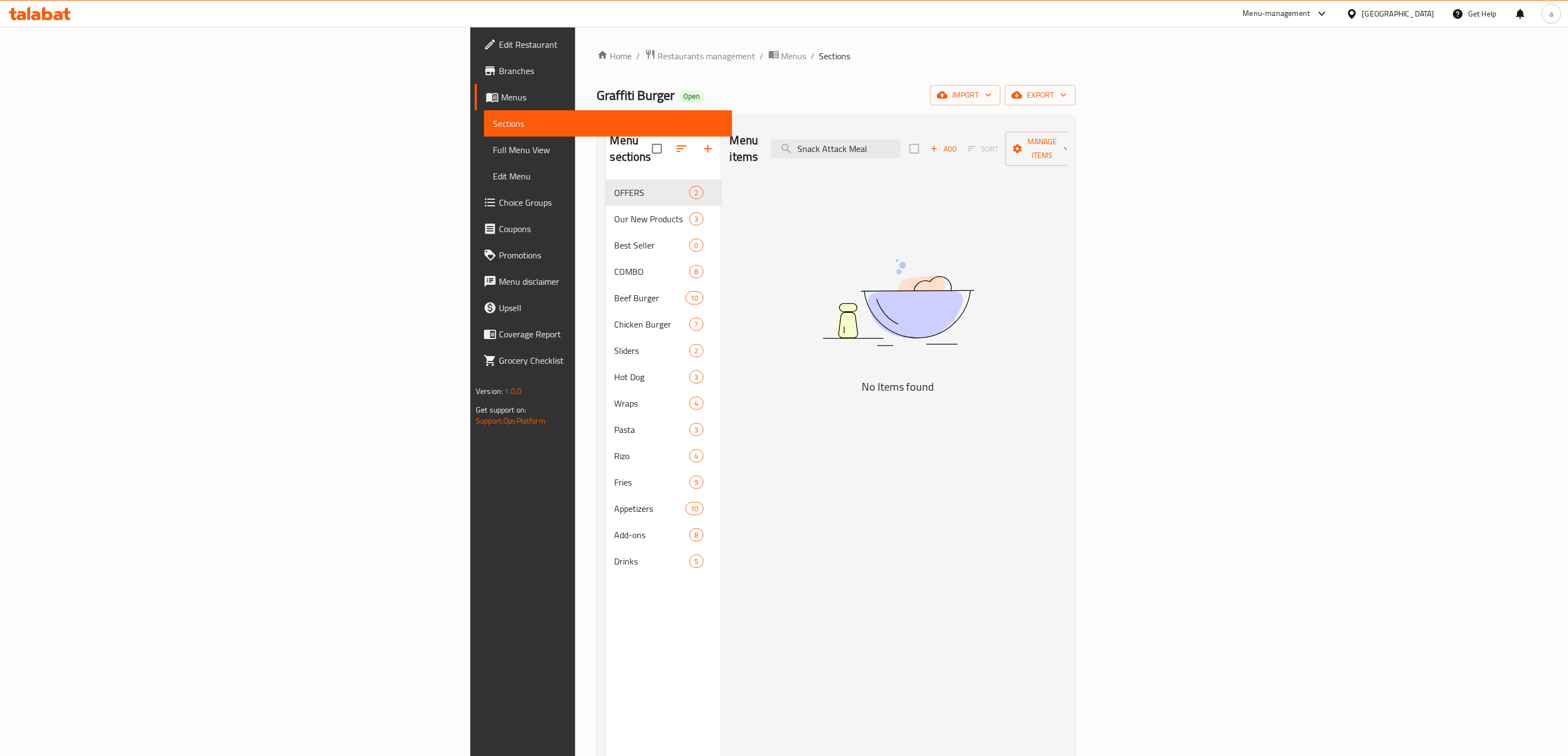
type input "Snack Attack Meal"
click at [901, 149] on input "Snack Attack Meal" at bounding box center [836, 149] width 130 height 19
click at [501, 99] on span "Menus" at bounding box center [612, 97] width 222 height 13
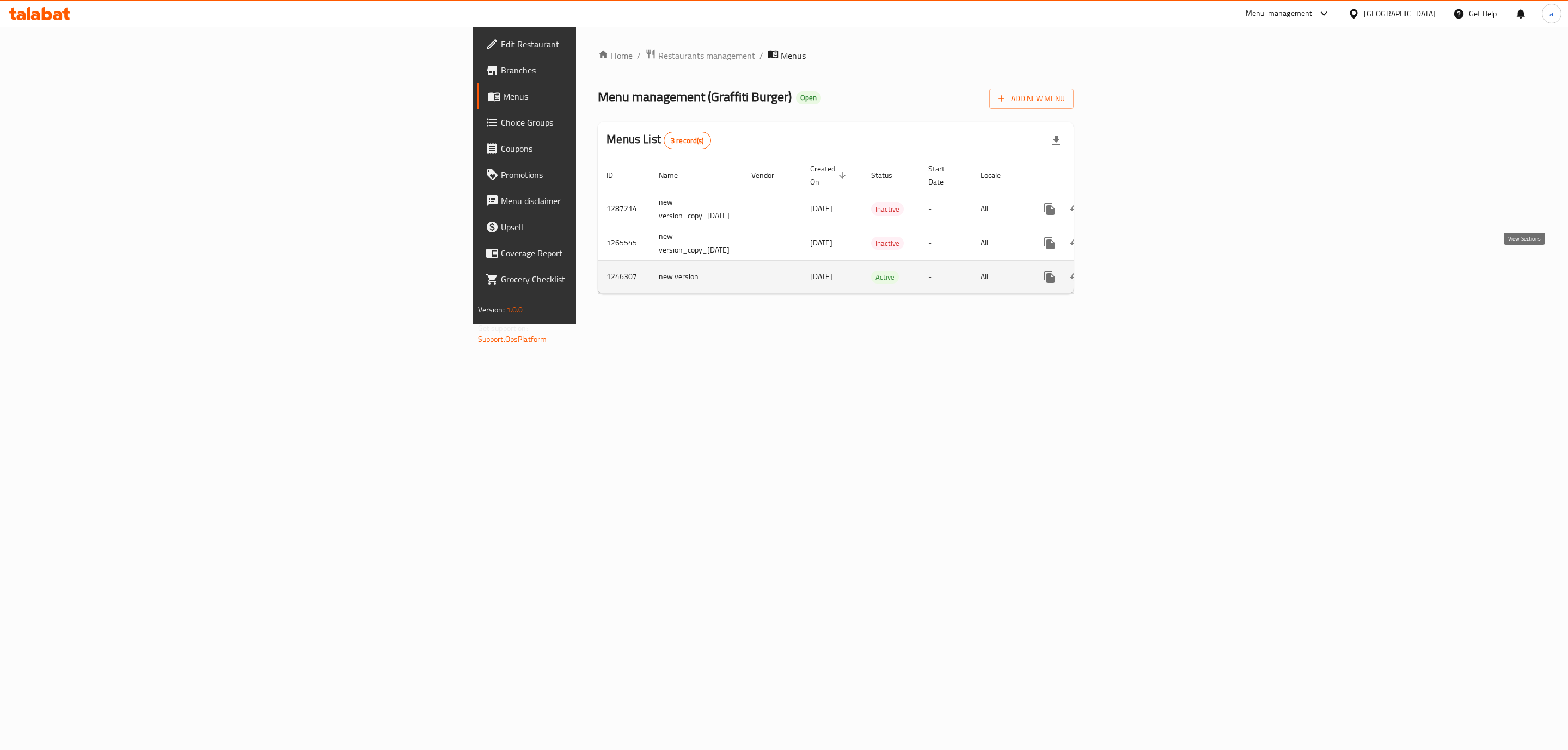
click at [1135, 271] on icon "enhanced table" at bounding box center [1128, 277] width 13 height 13
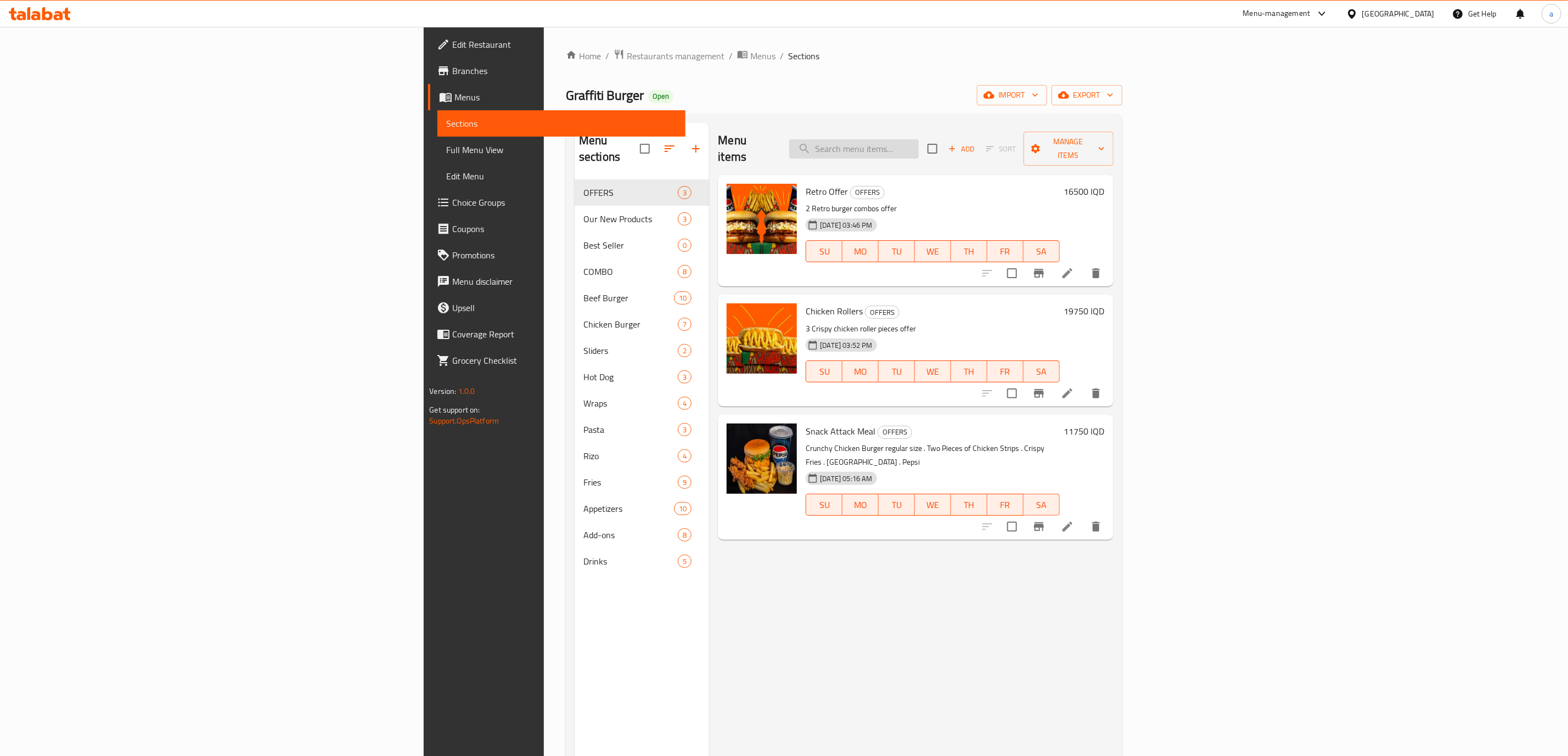
click at [919, 142] on input "search" at bounding box center [854, 149] width 130 height 19
paste input "Snack Attack Meal"
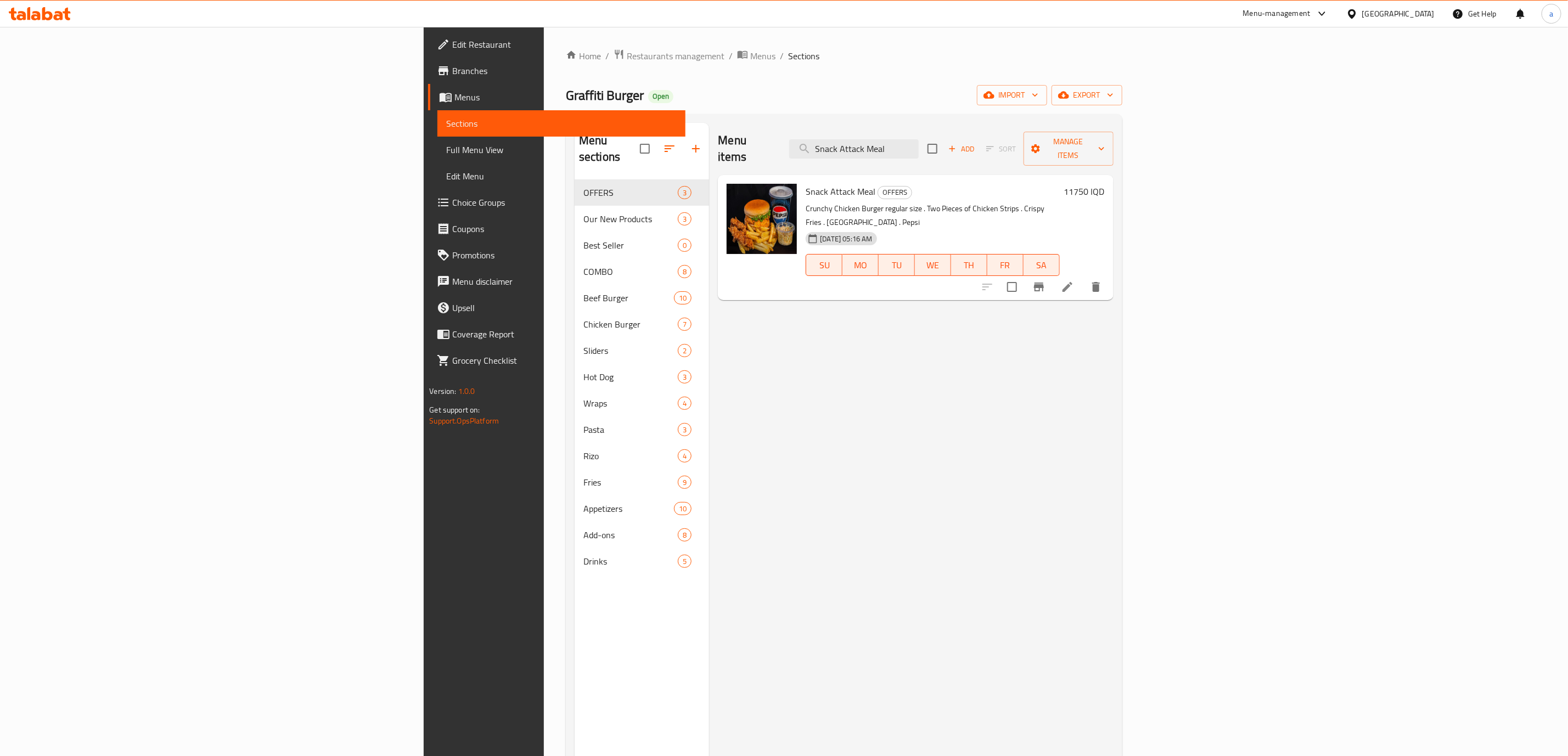
type input "Snack Attack Meal"
click at [1083, 277] on li at bounding box center [1067, 287] width 31 height 20
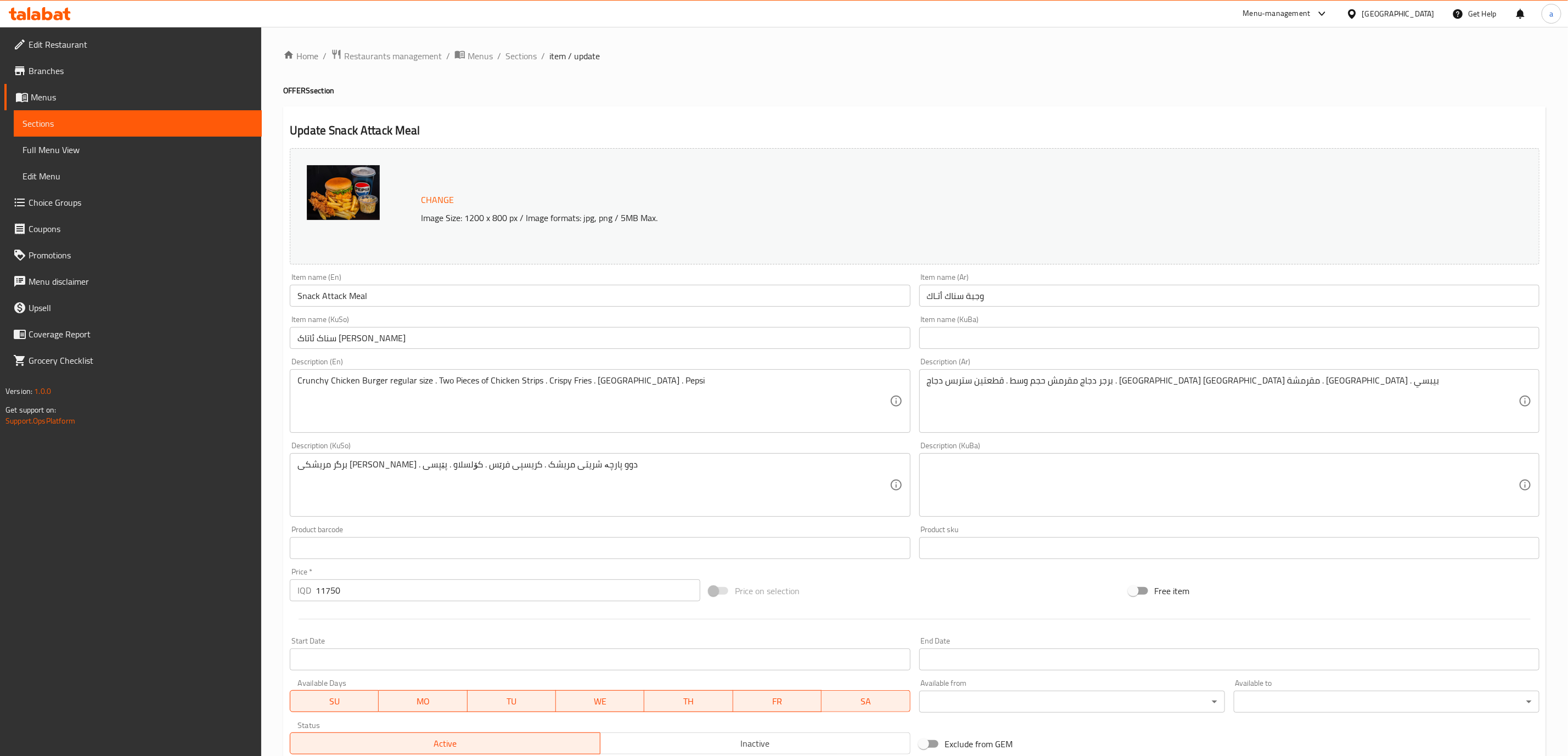
click at [404, 344] on input "سناک ئاتاک ژەمە خواردن" at bounding box center [600, 338] width 620 height 22
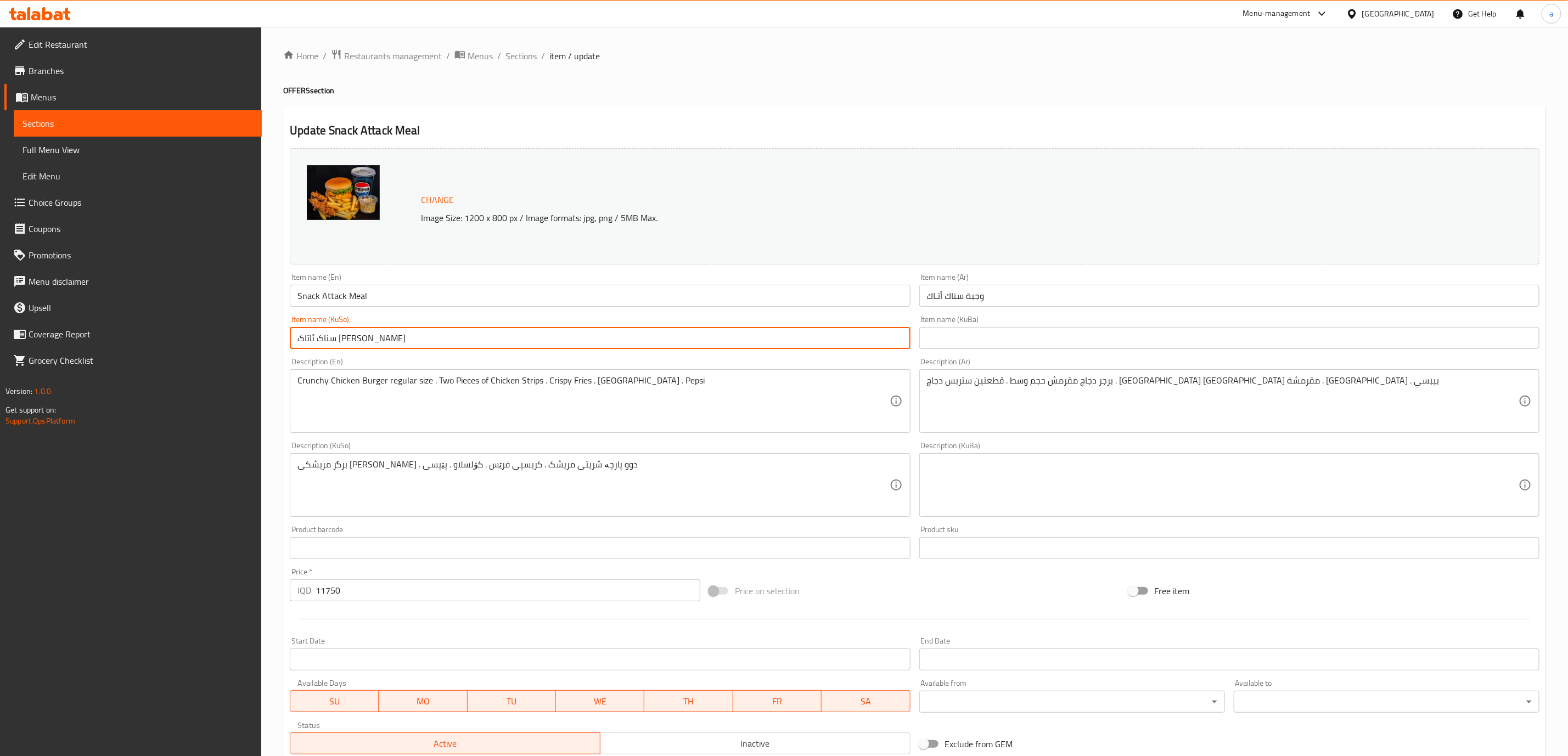
click at [404, 344] on input "سناک ئاتاک ژەمە خواردن" at bounding box center [600, 338] width 620 height 22
paste input "ژەمی"
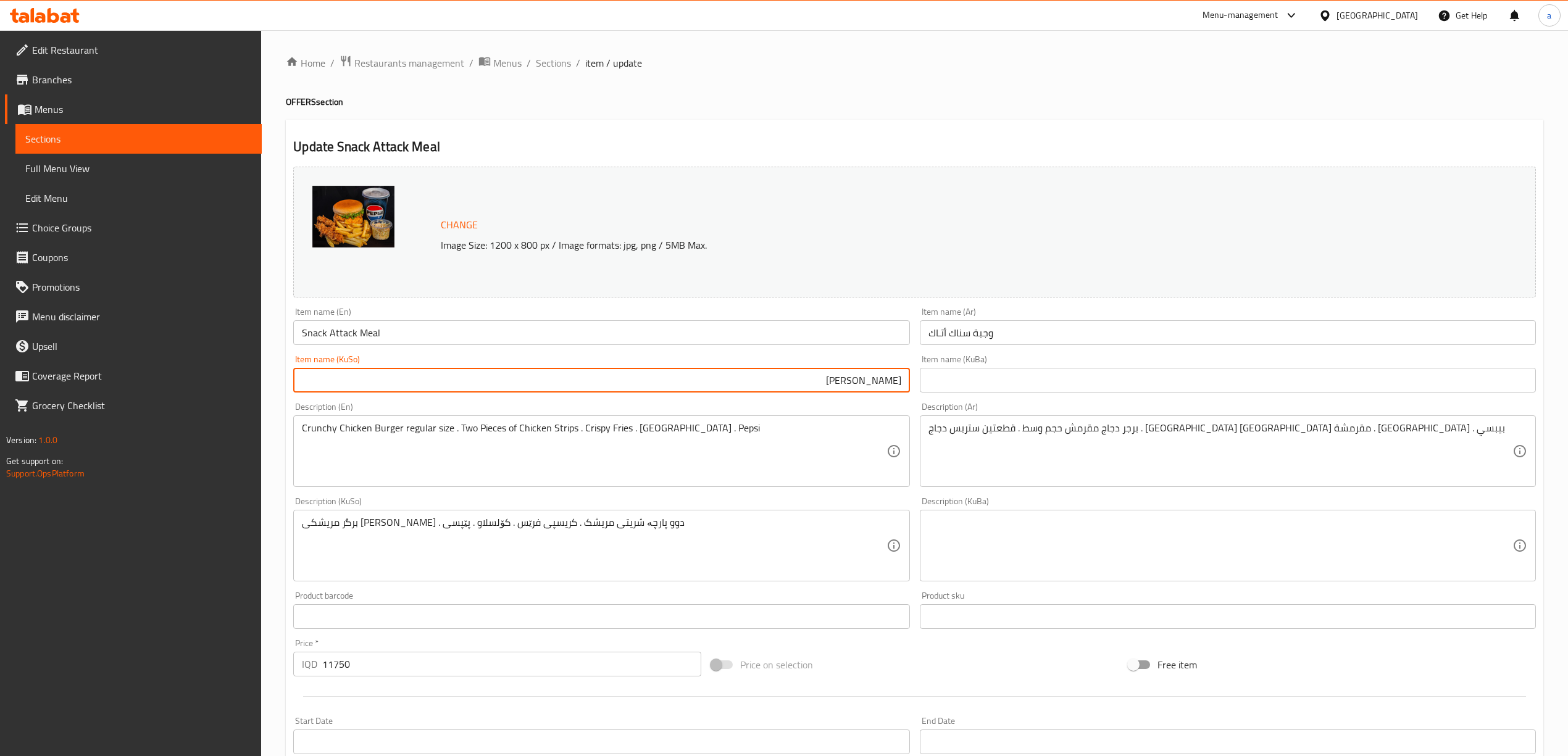
drag, startPoint x: 812, startPoint y: 384, endPoint x: 920, endPoint y: 378, distance: 108.2
click at [920, 378] on div "Change Image Size: 1200 x 800 px / Image formats: jpg, png / 5MB Max. Item name…" at bounding box center [914, 508] width 1253 height 692
type input "[PERSON_NAME]"
click at [1237, 379] on input "text" at bounding box center [1228, 380] width 616 height 25
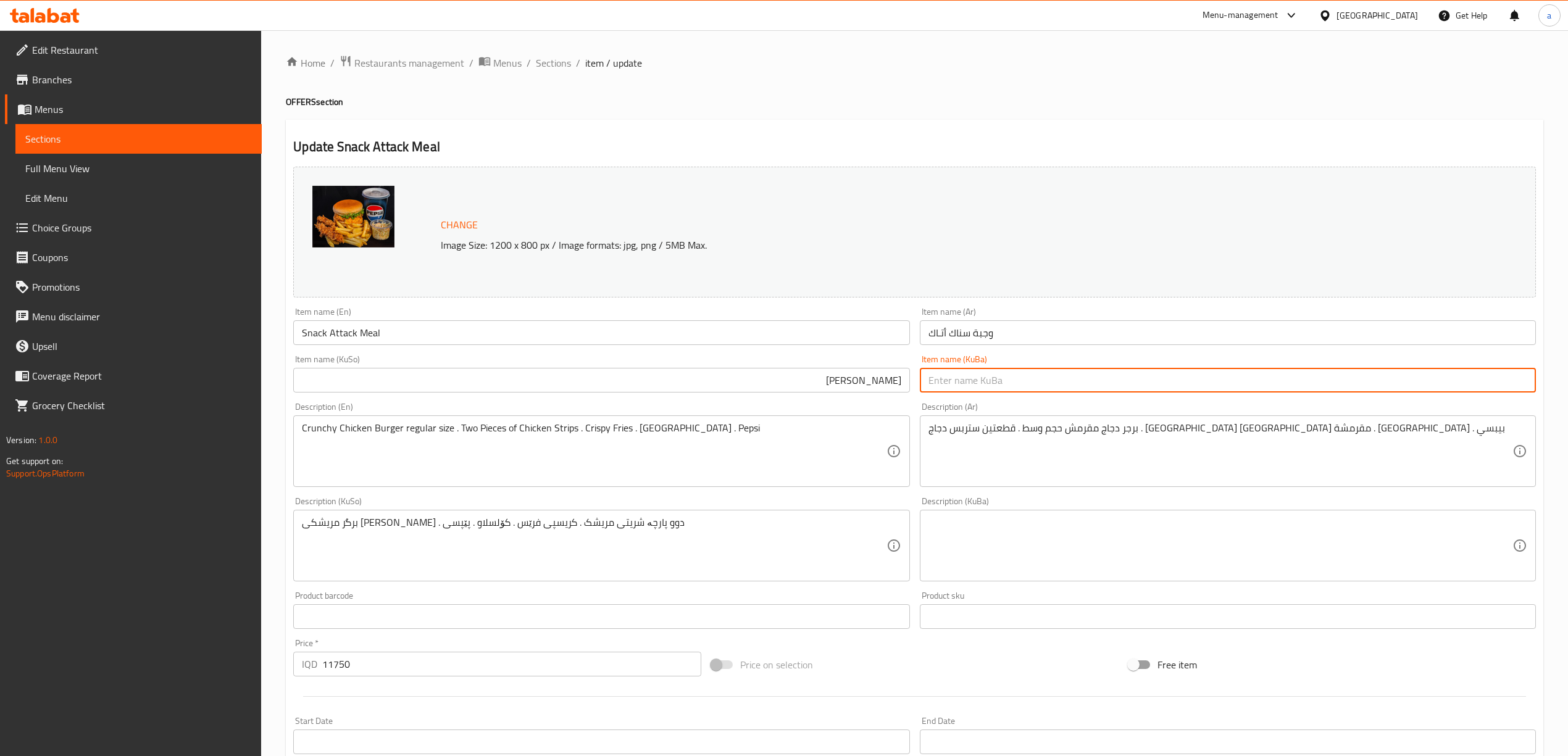
paste input "[PERSON_NAME]"
type input "[PERSON_NAME]"
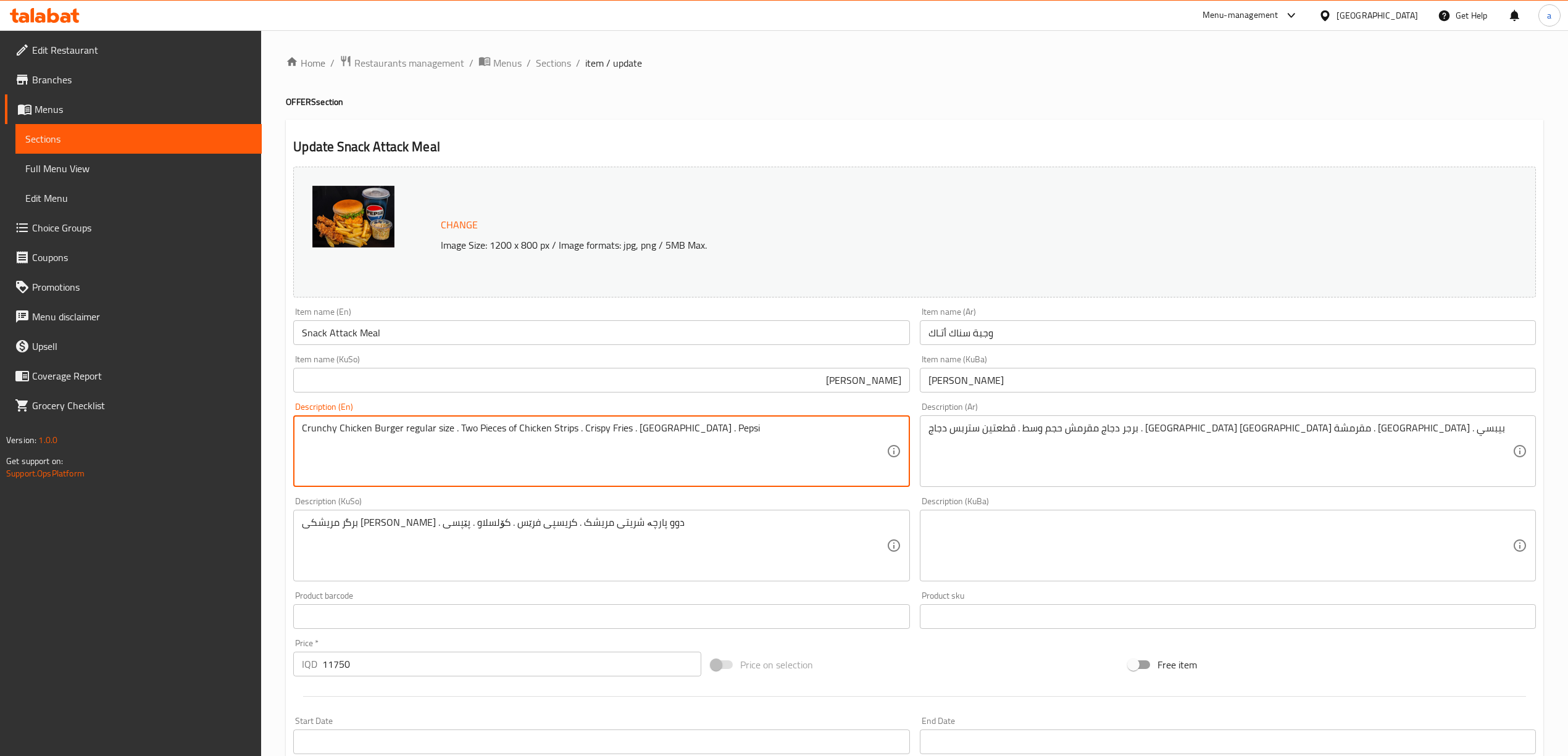
drag, startPoint x: 729, startPoint y: 430, endPoint x: 267, endPoint y: 423, distance: 462.1
paste textarea "chicken burger regular size 2 pieces of chicken strips crispy French fries cole…"
type textarea "Crunchy chicken burger regular size 2 pieces of chicken strips crispy French fr…"
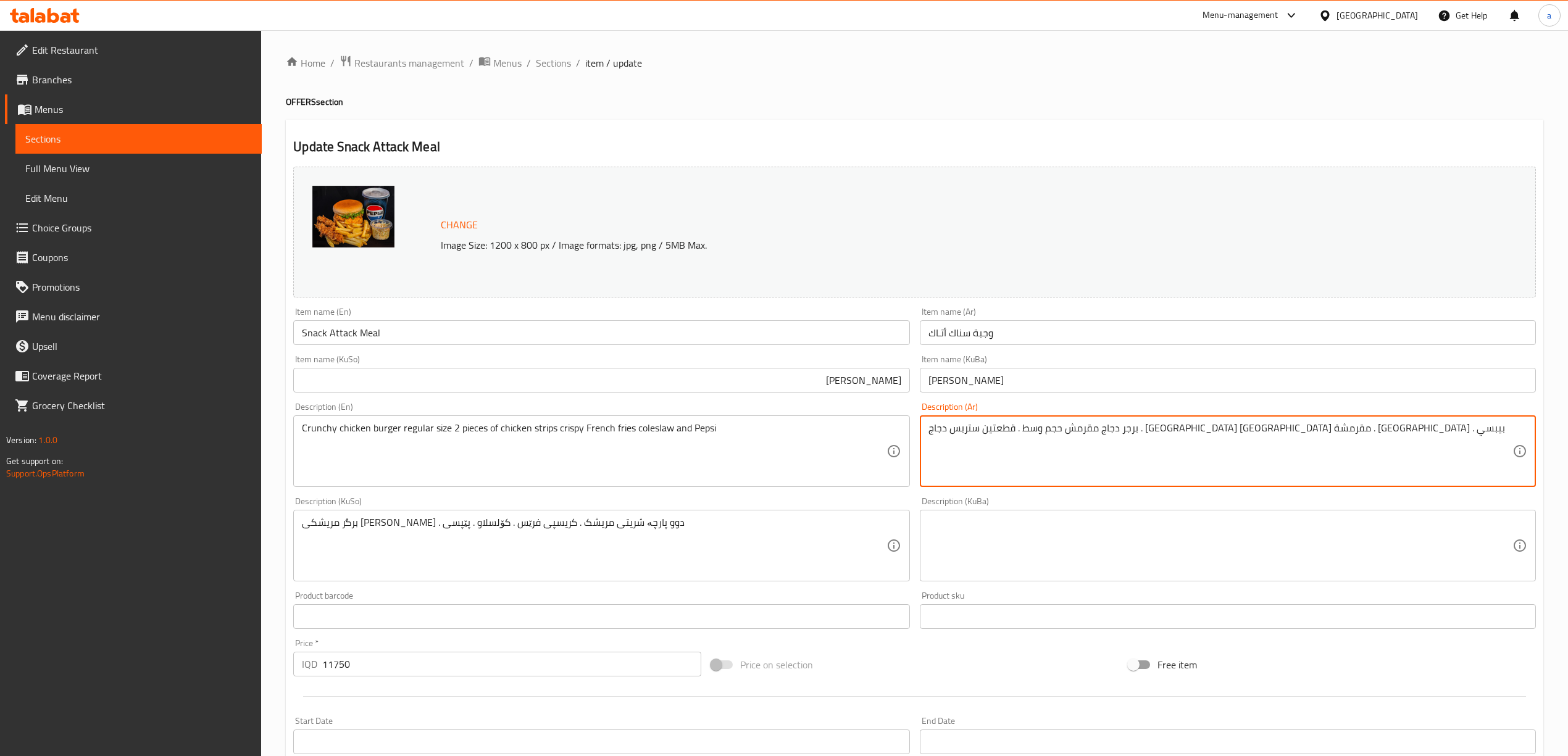
click at [1068, 424] on textarea "برجر دجاج مقرمش حجم وسط . قطعتين ستربس دجاج . بطاطا مقلية مقرمشة . كولسلو . بيب…" at bounding box center [1221, 451] width 584 height 58
click at [1068, 427] on textarea "برجر دجاج مقرمش حجم وسط . قطعتين ستربس دجاج . بطاطا مقلية مقرمشة . كولسلو . بيب…" at bounding box center [1221, 451] width 584 height 58
click at [1072, 431] on textarea "برجر دجاج مقرمش حجم وسط . قطعتين ستربس دجاج . بطاطا مقلية مقرمشة . كولسلو . بيب…" at bounding box center [1221, 451] width 584 height 58
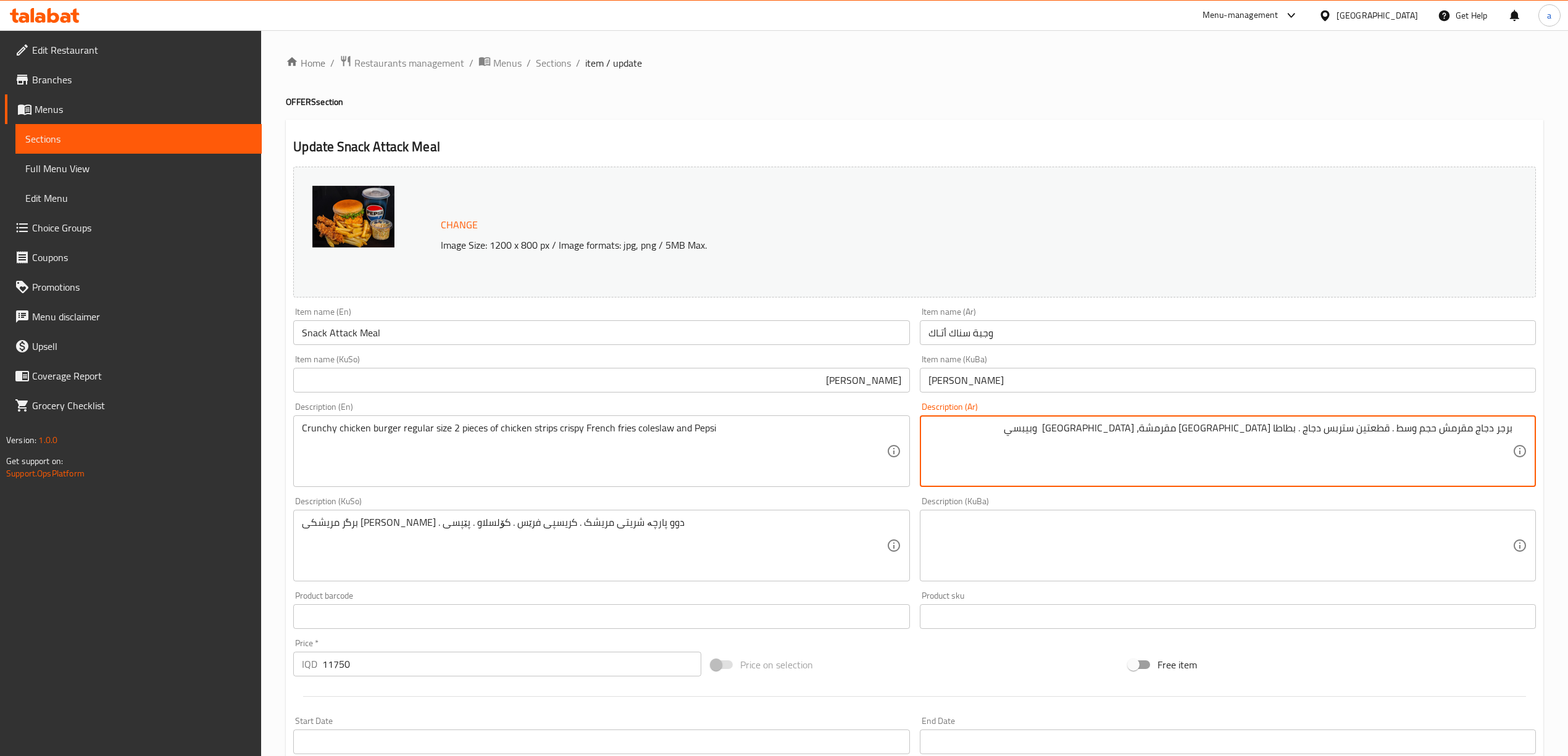
type textarea "برجر دجاج مقرمش حجم وسط . قطعتين ستربس دجاج . بطاطا مقلية مقرمشة، كولسلو وبيبسي"
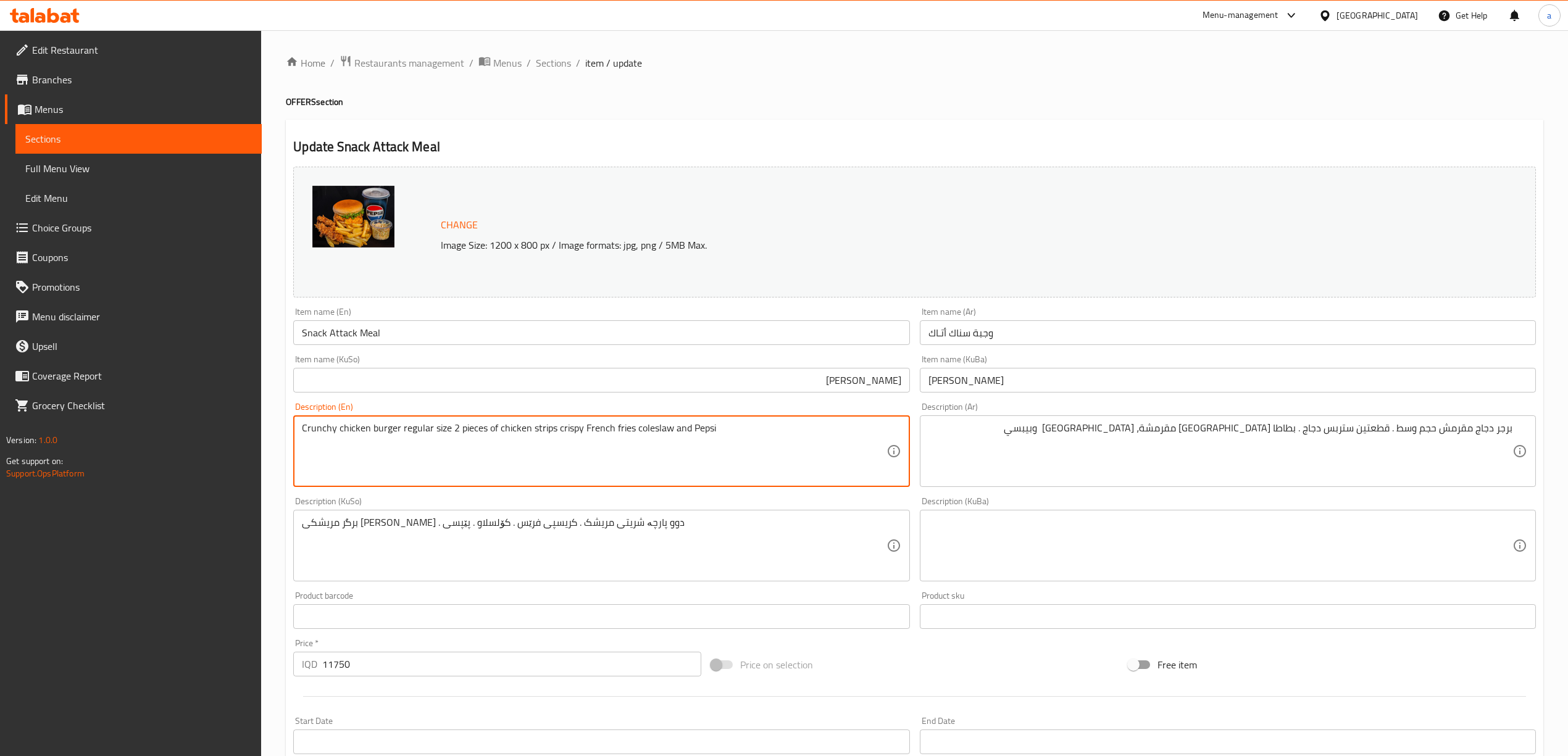
click at [401, 423] on textarea "Crunchy chicken burger regular size 2 pieces of chicken strips crispy French fr…" at bounding box center [594, 451] width 584 height 58
type textarea "Crunchy chicken burger regular size, 2 pieces of chicken strips, crispy French …"
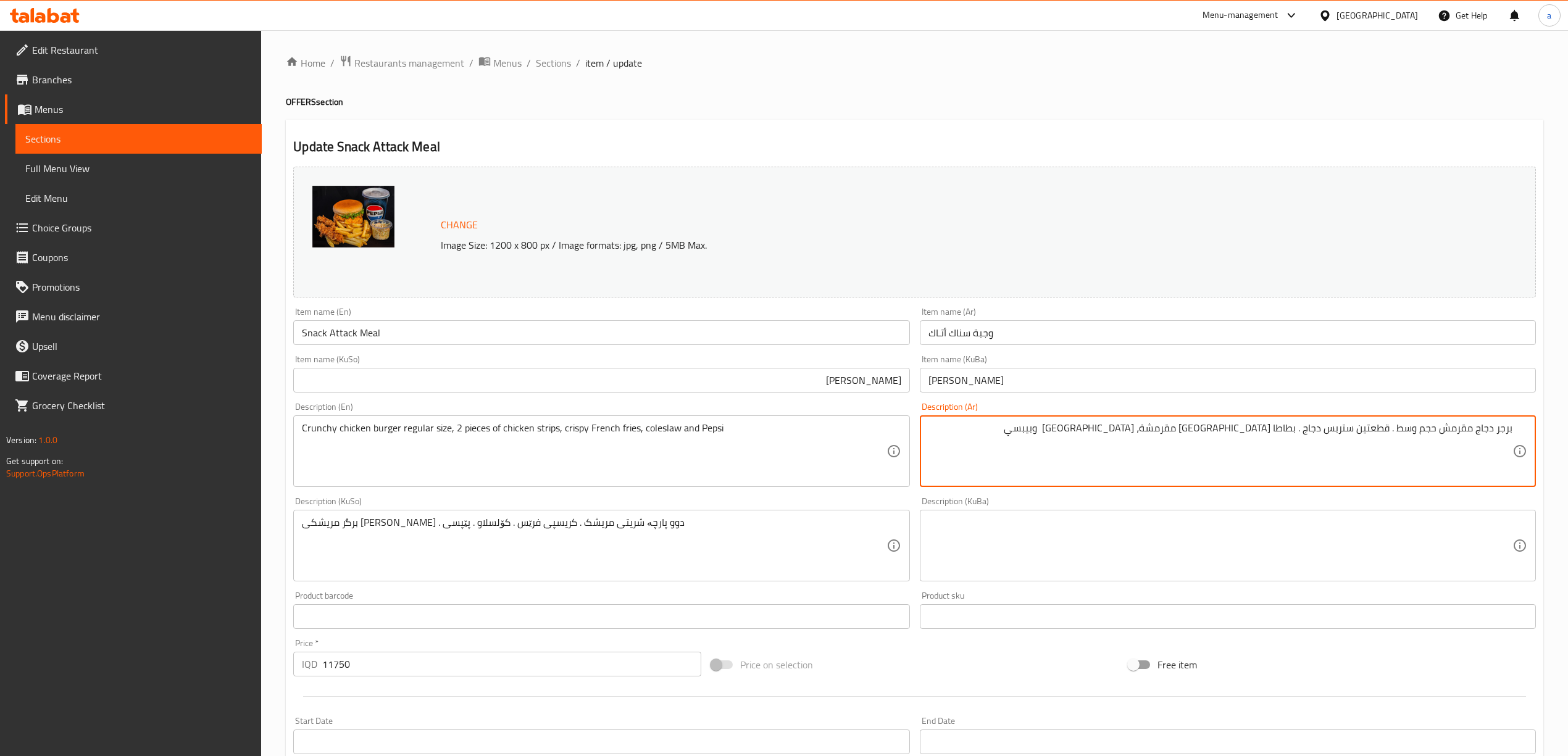
drag, startPoint x: 1395, startPoint y: 433, endPoint x: 1420, endPoint y: 444, distance: 27.3
click at [1420, 444] on textarea "برجر دجاج مقرمش حجم وسط . قطعتين ستربس دجاج . بطاطا مقلية مقرمشة، كولسلو وبيبسي" at bounding box center [1221, 451] width 584 height 58
paste textarea "عادي"
type textarea "برجر دجاج مقرمش حجم عادي، 2 قطع ستربس دجاج، بطاطا مقلية مقرمشة، كولسلو وبيبسي"
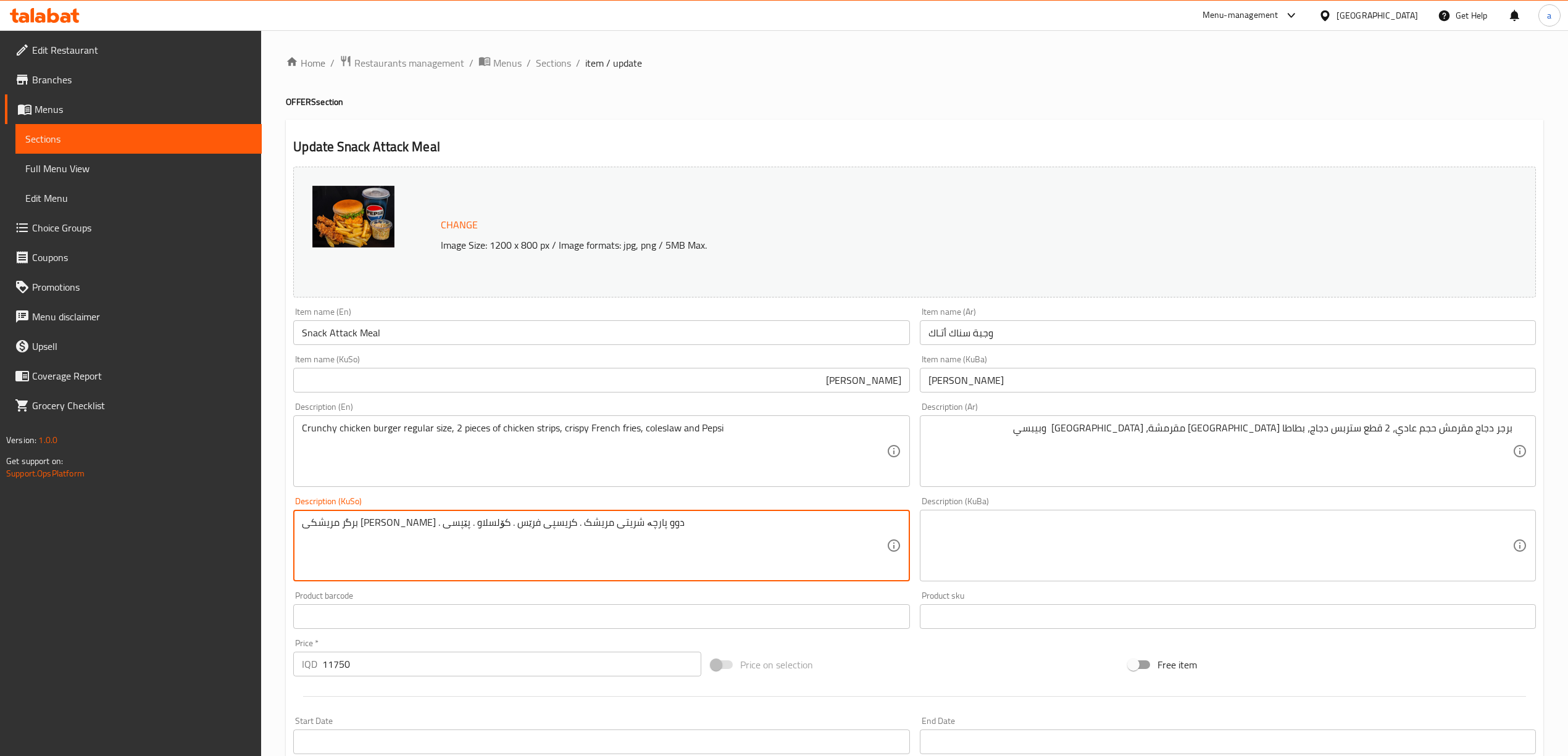
click at [555, 524] on textarea "برگر مریشکی کرانچی قەبارەی ئاسایی . دوو پارچە شریتی مریشک . کریسپی فرێس . کۆلسل…" at bounding box center [594, 546] width 584 height 58
type textarea "بەرگری مریشکی کرانچی قەبارەی ئاسایی . دوو پارچە شریتی مریشک . کریسپی فرێس . کۆل…"
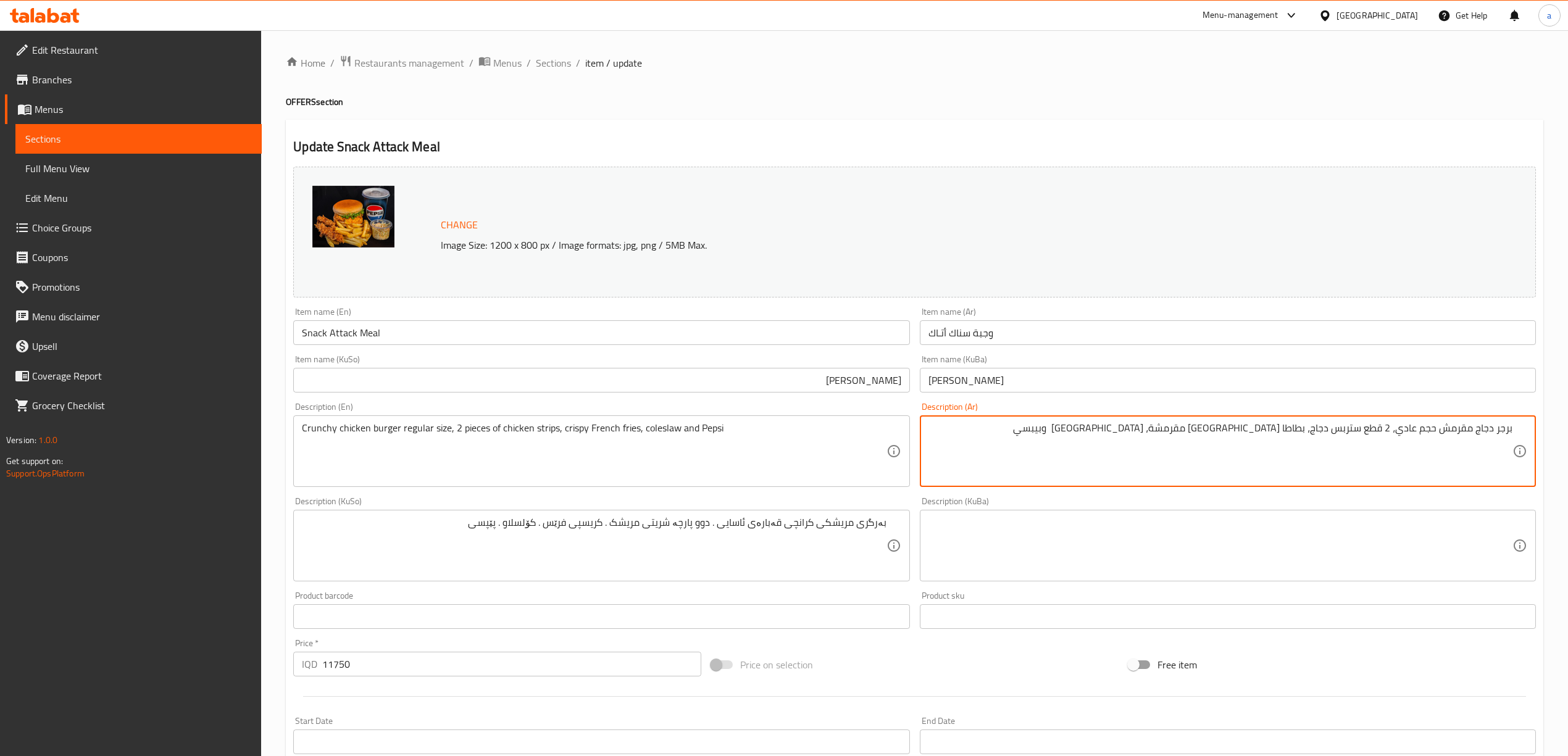
drag, startPoint x: 1440, startPoint y: 429, endPoint x: 1473, endPoint y: 429, distance: 33.0
paste textarea "كرانشي"
type textarea "برجر دجاج كرانشي حجم عادي، 2 قطع ستربس دجاج، بطاطا مقلية مقرمشة، [GEOGRAPHIC_DA…"
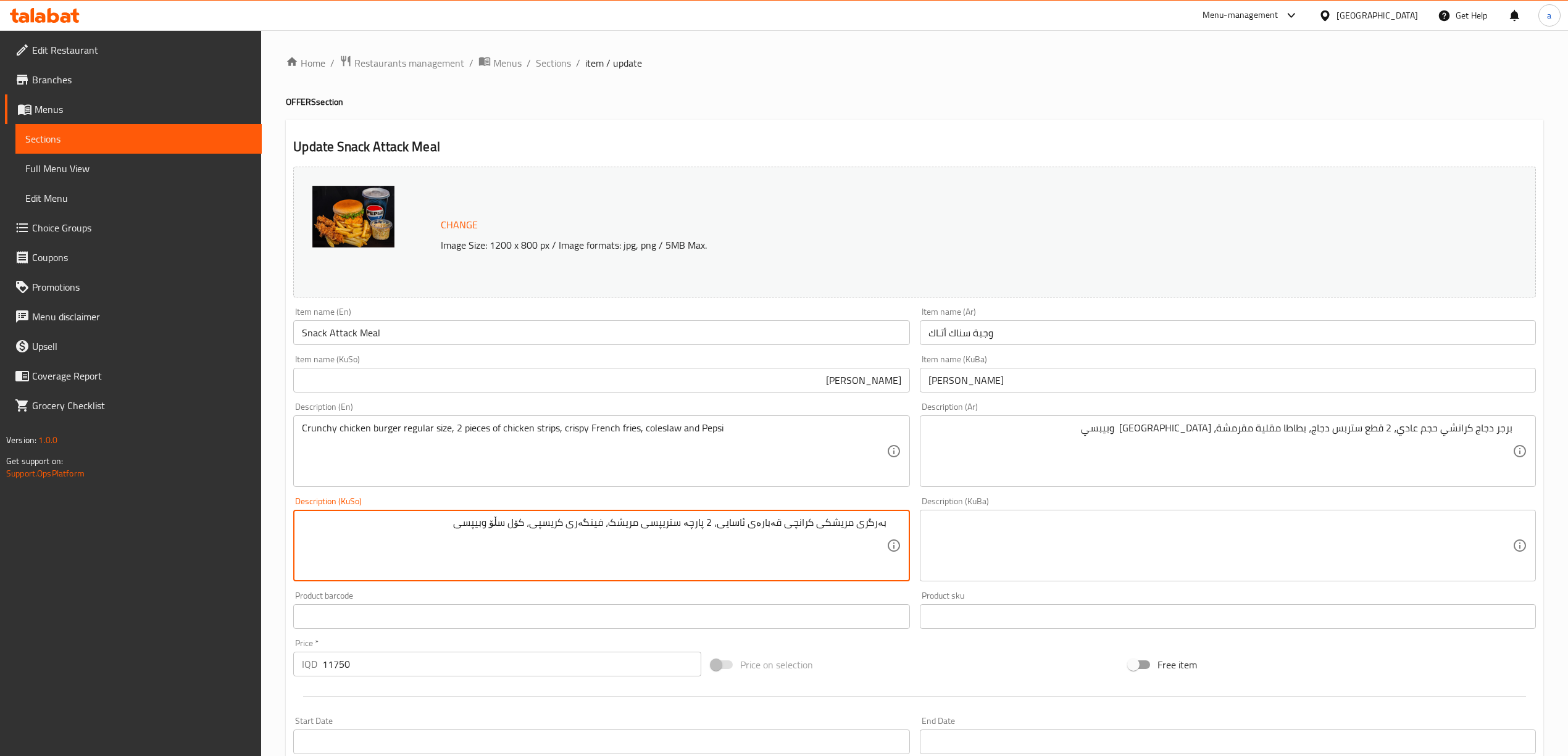
type textarea "بەرگری مریشکی کرانچی قەبارەی ئاسایی، 2 پارچە ستریپسی مریشک، فینگەری کریسپی، کۆل…"
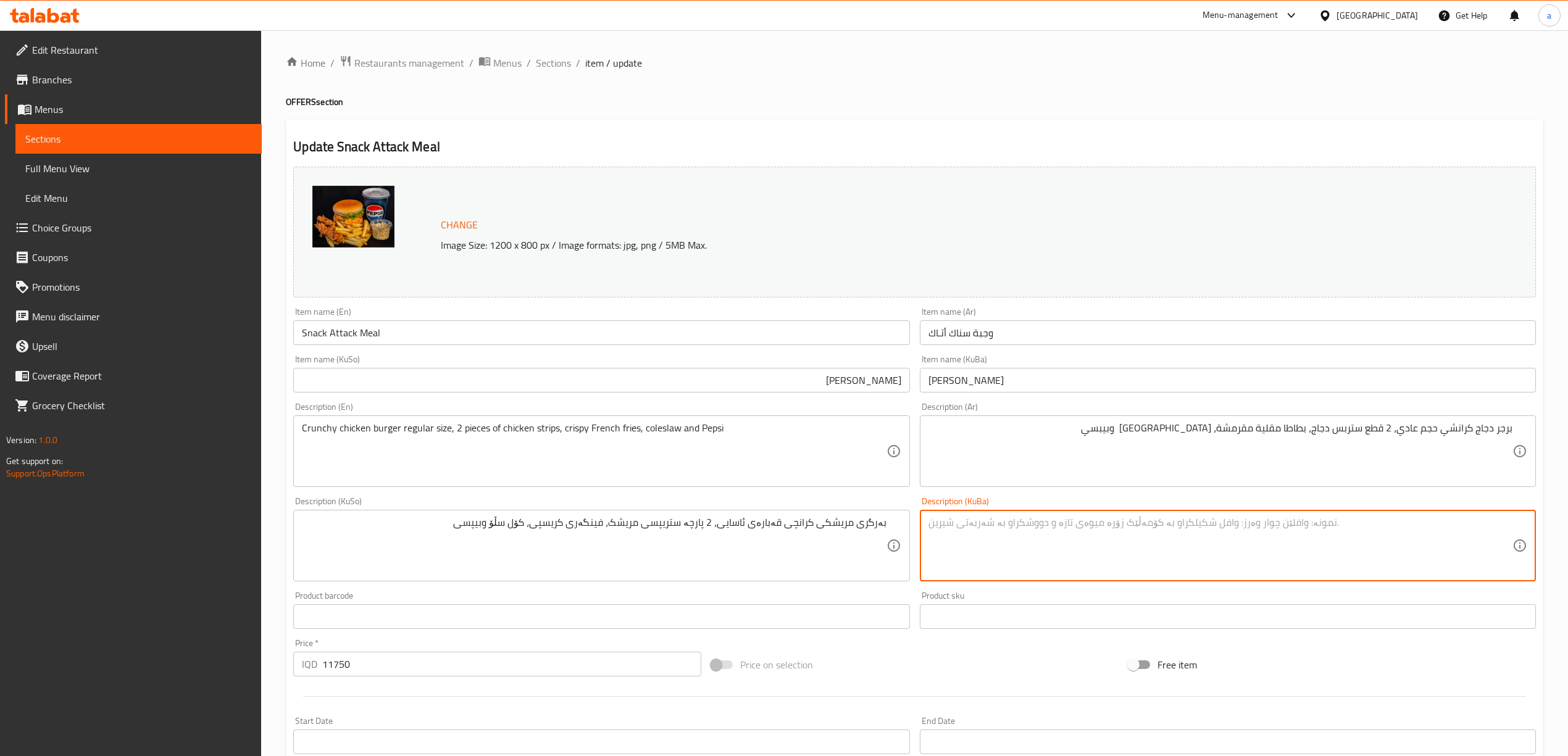
click at [1149, 549] on textarea at bounding box center [1221, 546] width 584 height 58
paste textarea "بەرگری مریشکی کرانچی قەبارەی ئاسایی، 2 پارچە ستریپسی مریشک، فینگەری کریسپی، کۆل…"
type textarea "بەرگری مریشکی کرانچی قەبارەی ئاسایی، 2 پارچە ستریپسی مریشک، فینگەری کریسپی، کۆل…"
click at [321, 331] on input "Snack Attack Meal" at bounding box center [601, 332] width 616 height 25
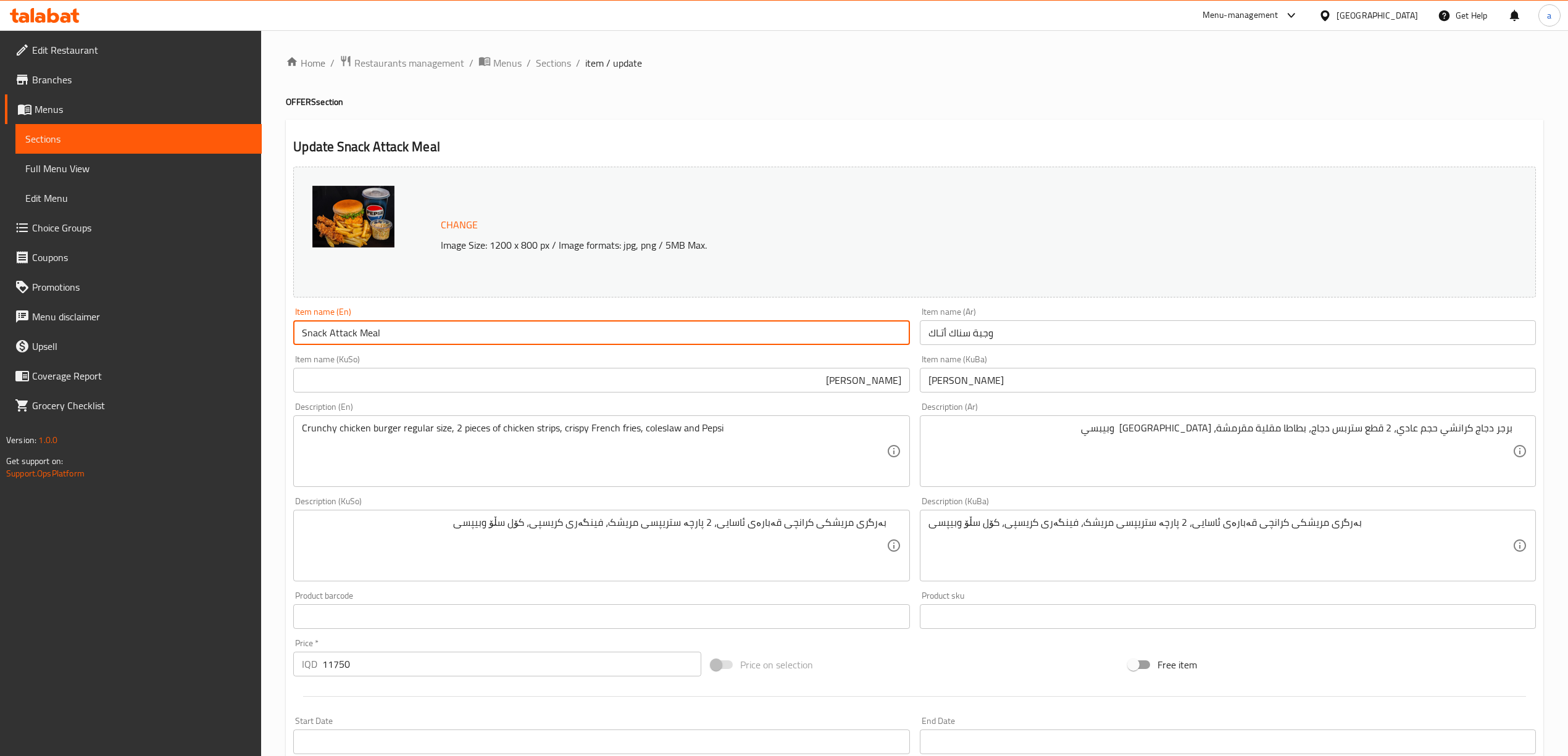
click at [321, 331] on input "Snack Attack Meal" at bounding box center [601, 332] width 616 height 25
click at [480, 313] on div "Item name (En) Snack Attack Meal Item name (En)" at bounding box center [601, 326] width 616 height 38
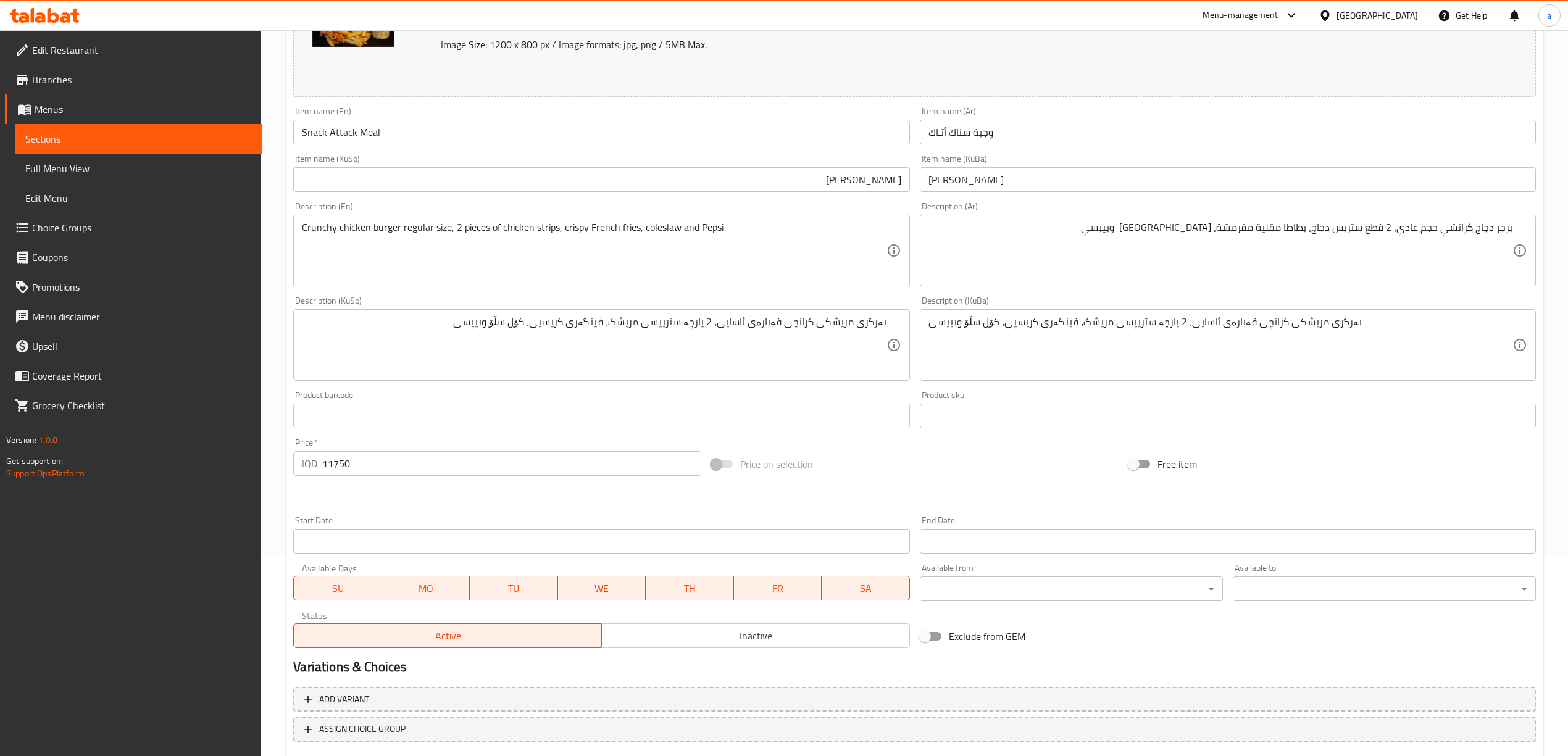
scroll to position [275, 0]
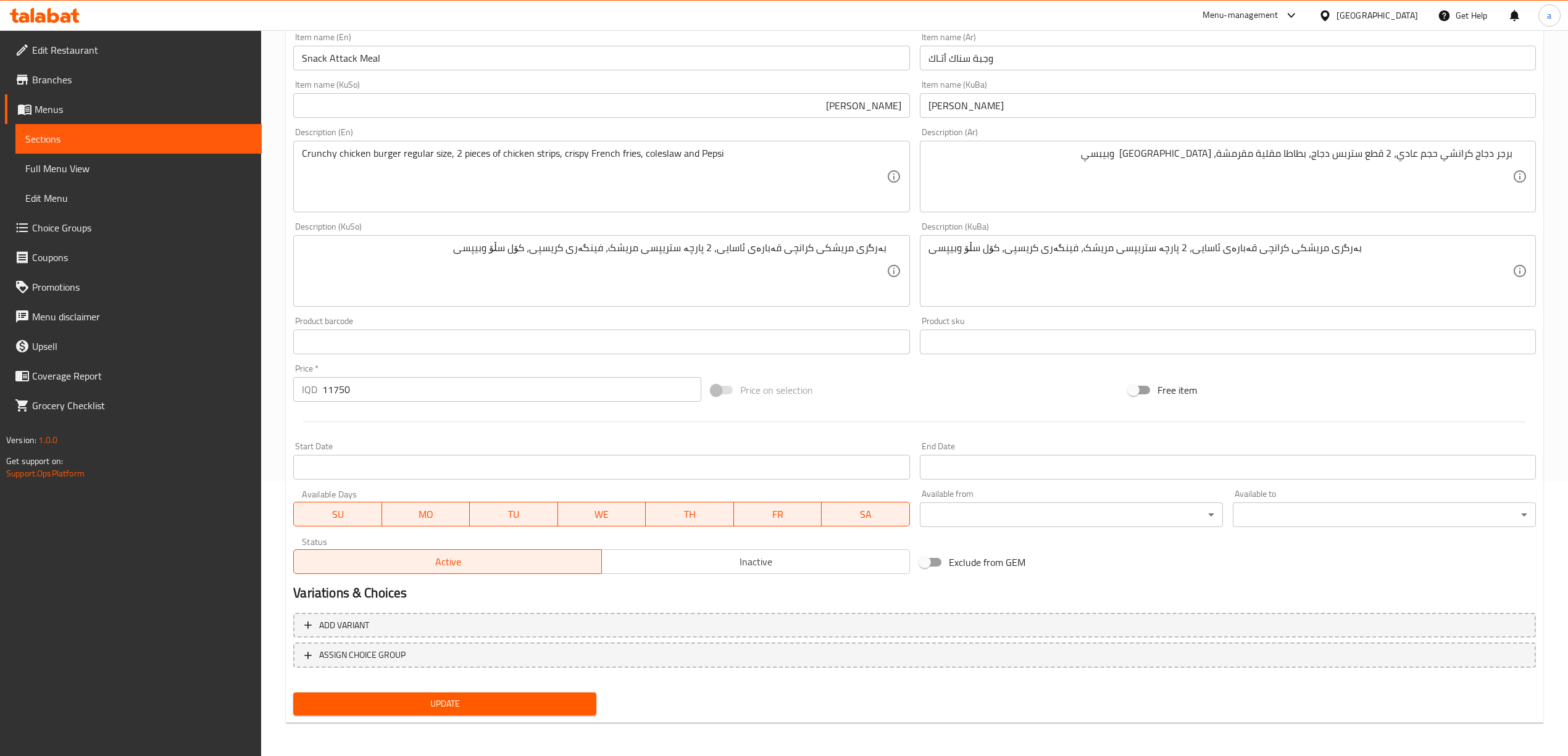
click at [464, 703] on span "Update" at bounding box center [445, 704] width 283 height 16
click at [37, 169] on span "Full Menu View" at bounding box center [139, 168] width 226 height 15
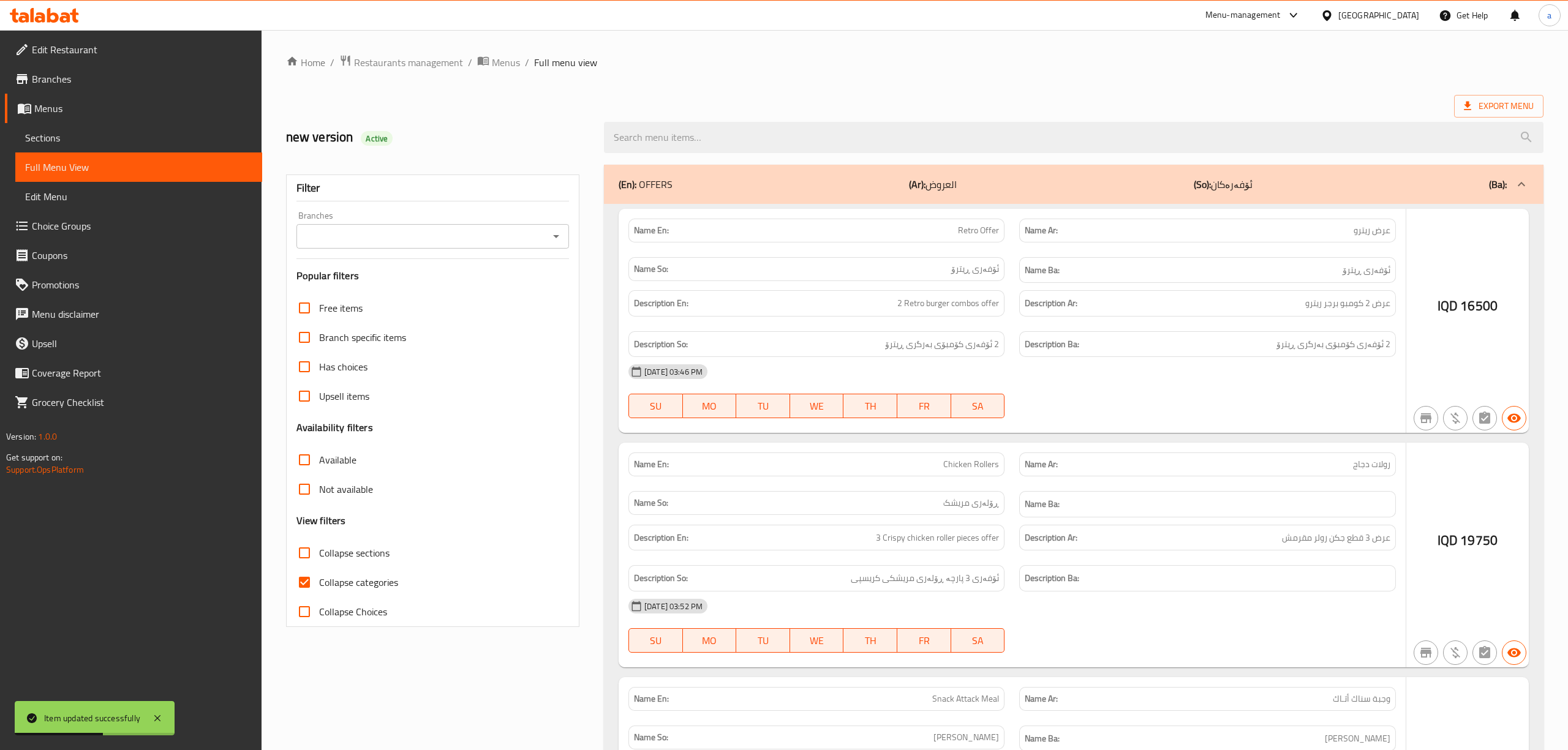
click at [547, 234] on div at bounding box center [784, 375] width 1568 height 750
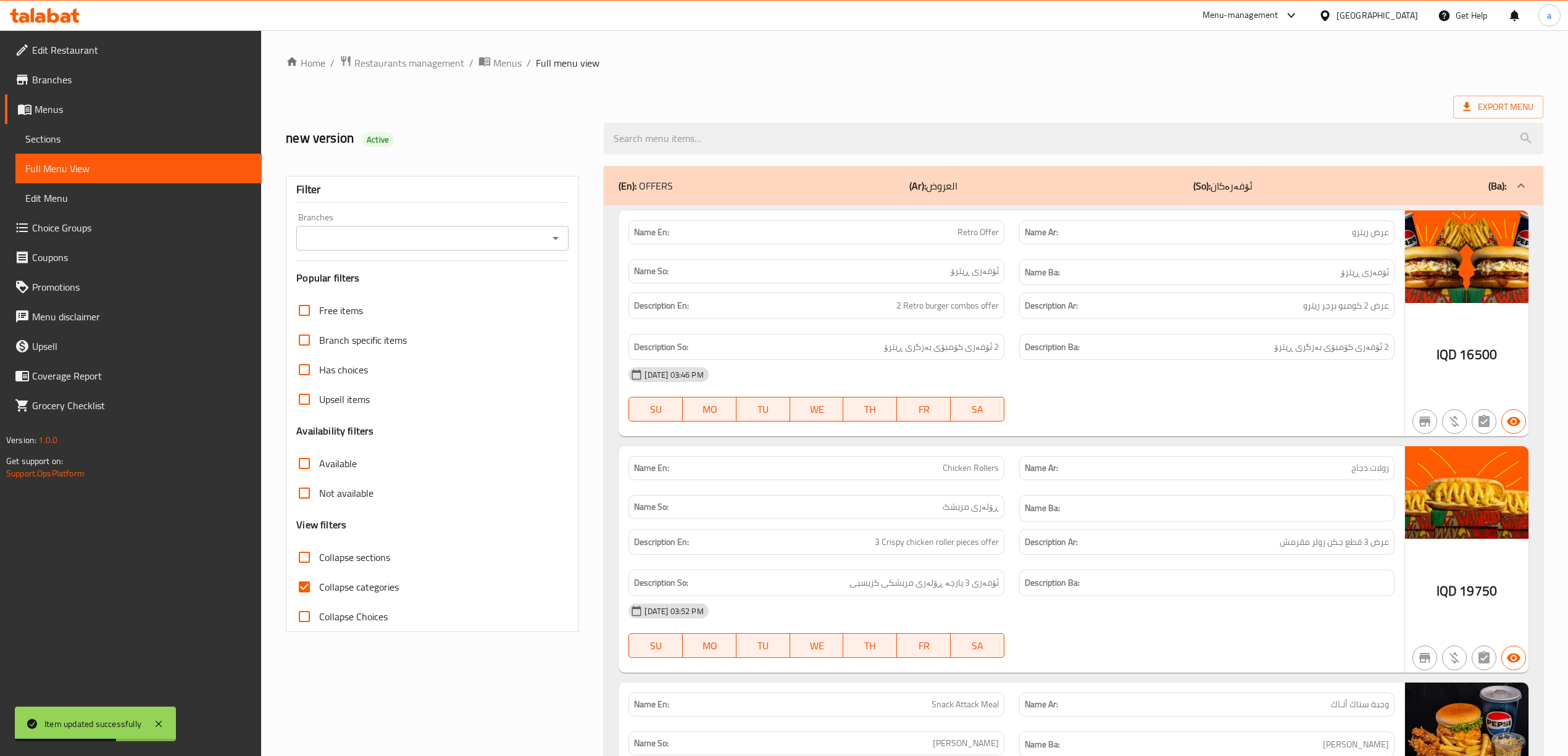
click at [566, 238] on div "Branches" at bounding box center [432, 238] width 272 height 25
click at [555, 241] on icon "Open" at bounding box center [555, 238] width 15 height 15
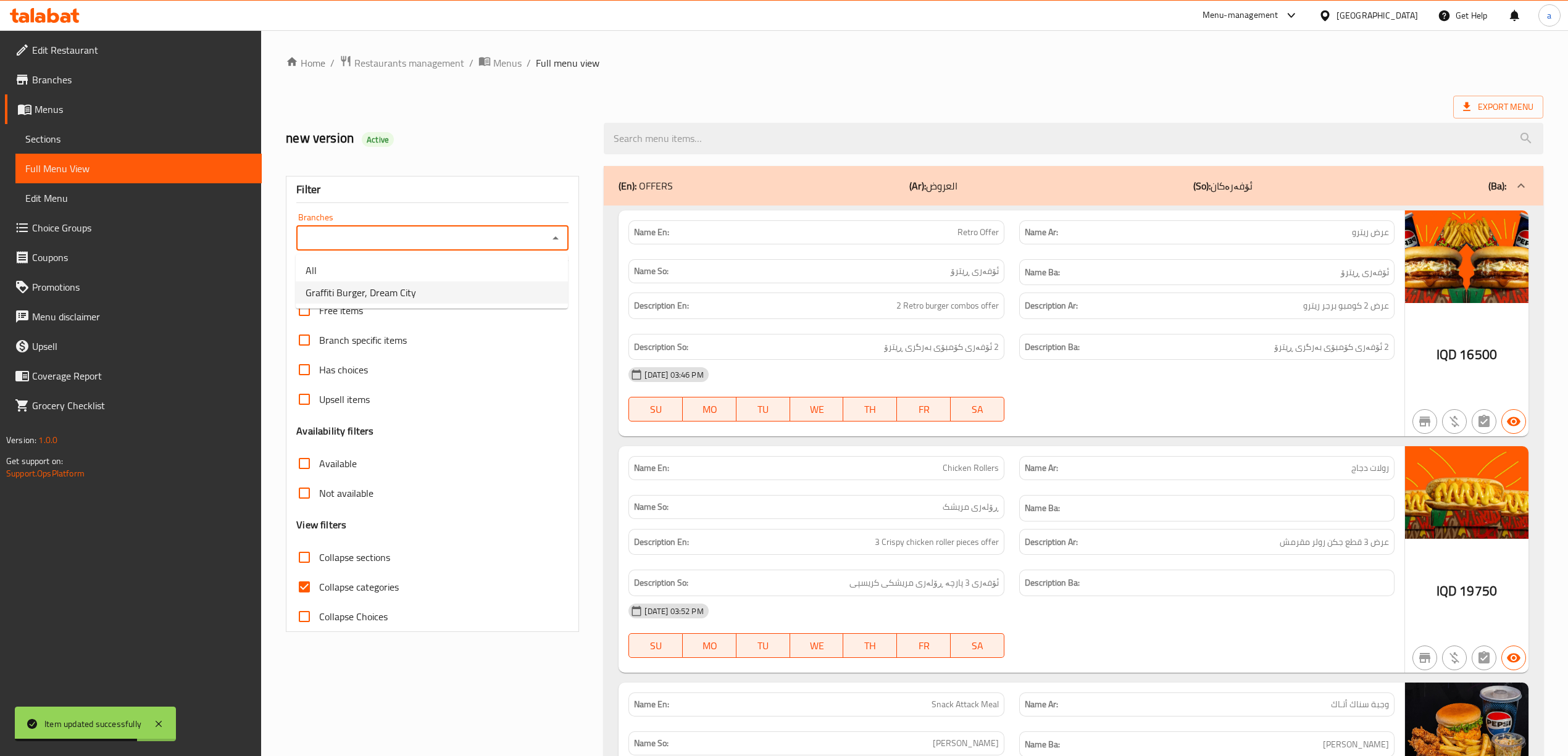
click at [374, 290] on span "Graffiti Burger, Dream City" at bounding box center [360, 293] width 110 height 15
type input "Graffiti Burger, Dream City"
click at [304, 591] on input "Collapse categories" at bounding box center [305, 587] width 30 height 30
checkbox input "false"
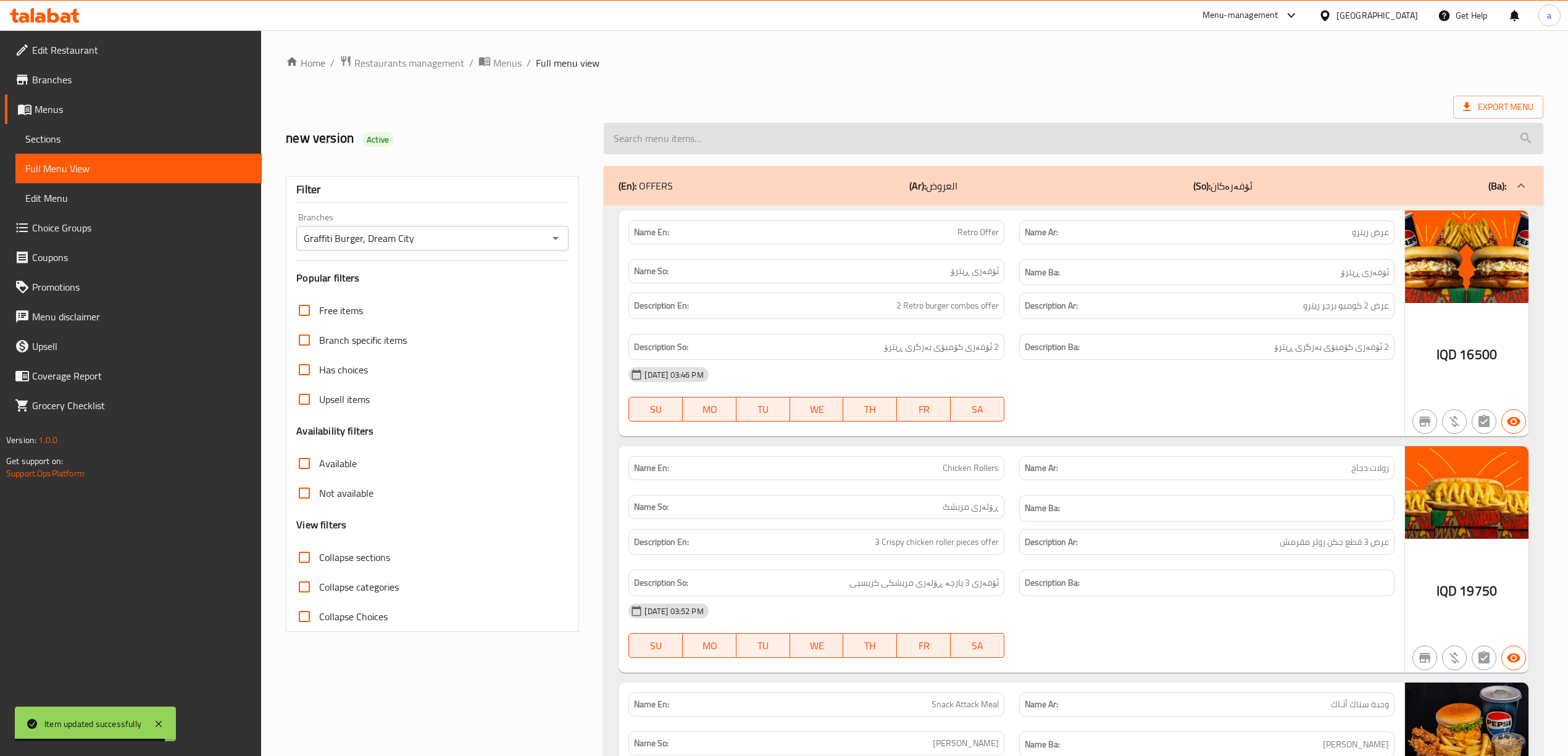
click at [707, 129] on input "search" at bounding box center [1073, 139] width 939 height 31
paste input "Snack Attack Meal"
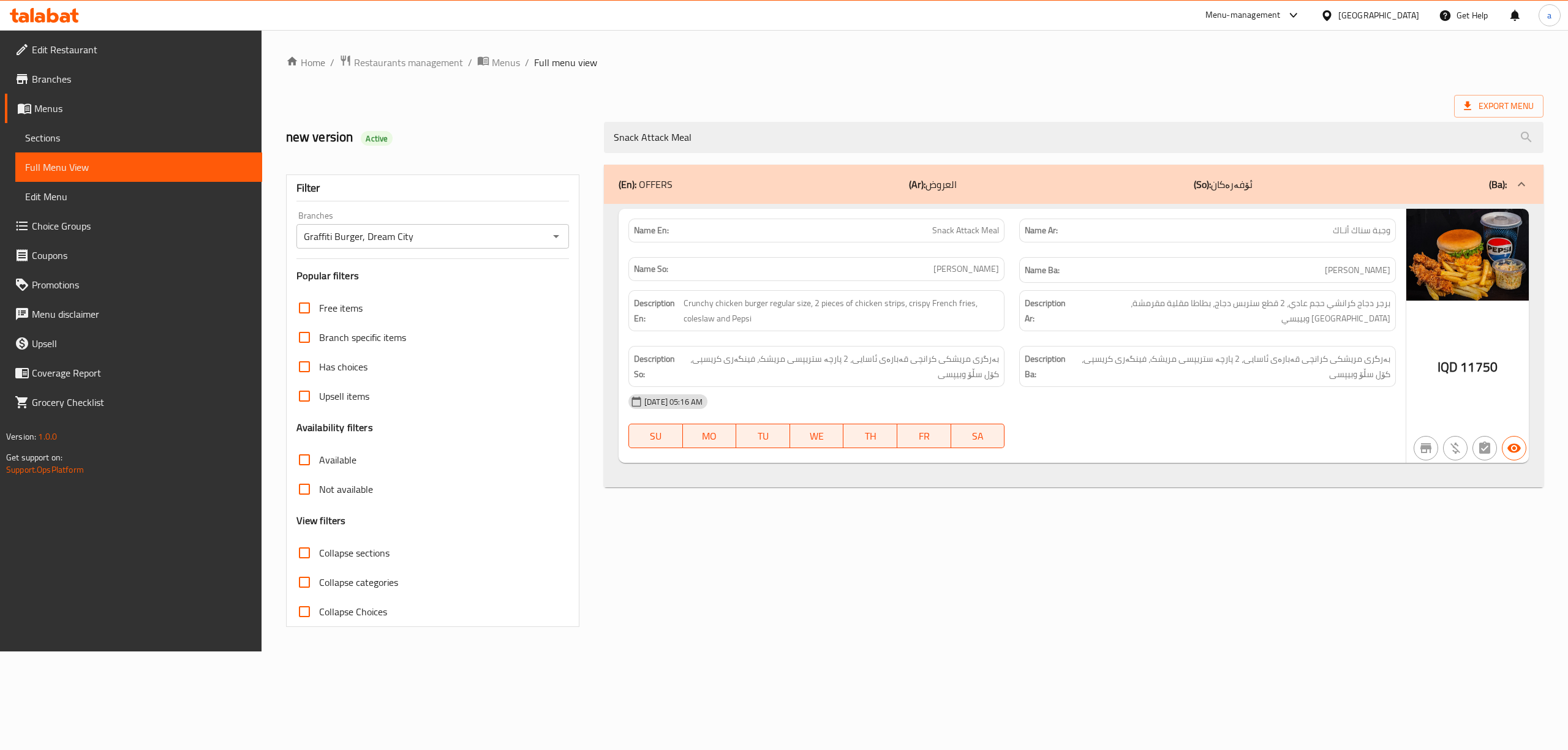
type input "Snack Attack Meal"
click at [45, 101] on span "Menus" at bounding box center [143, 108] width 218 height 15
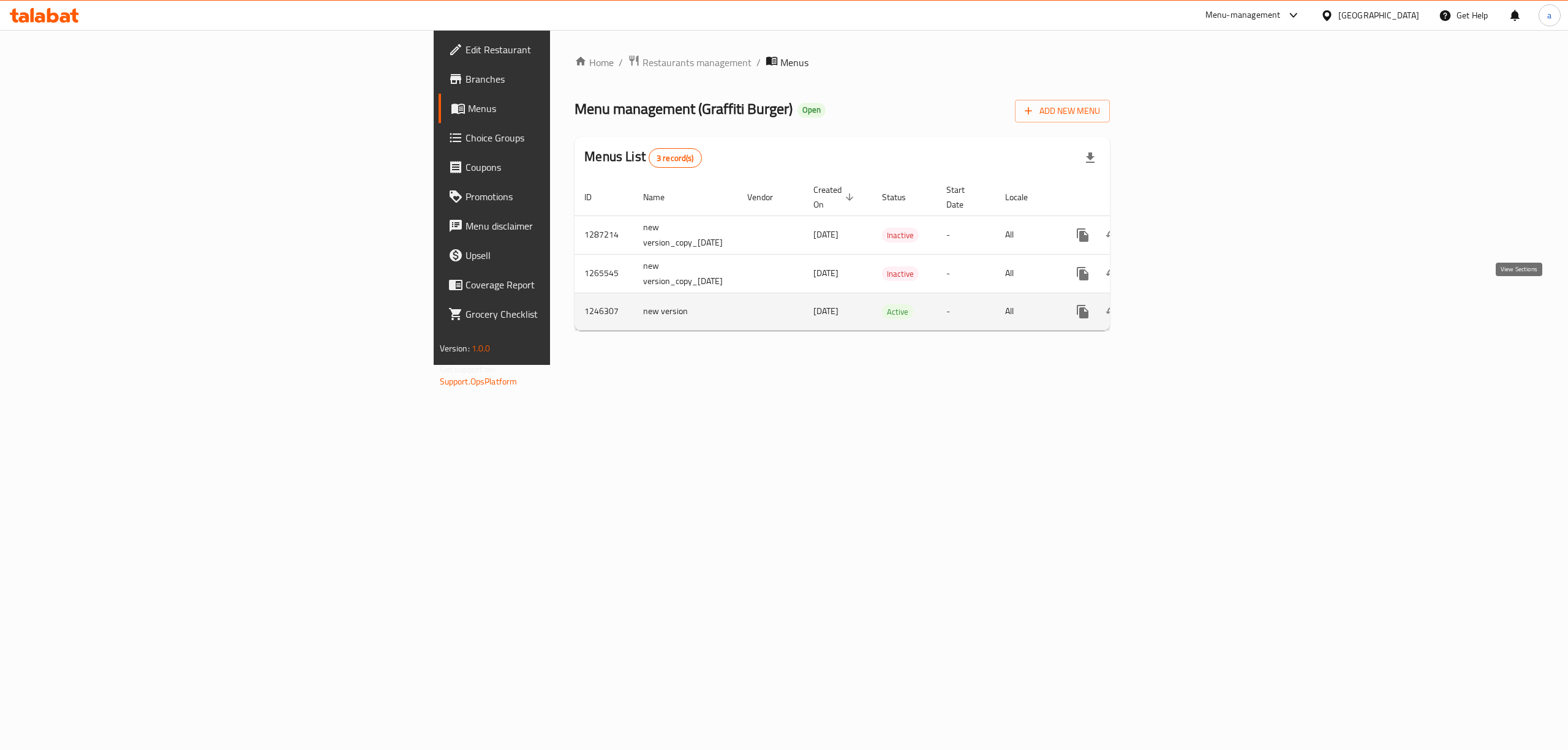
click at [1186, 302] on link "enhanced table" at bounding box center [1171, 311] width 30 height 30
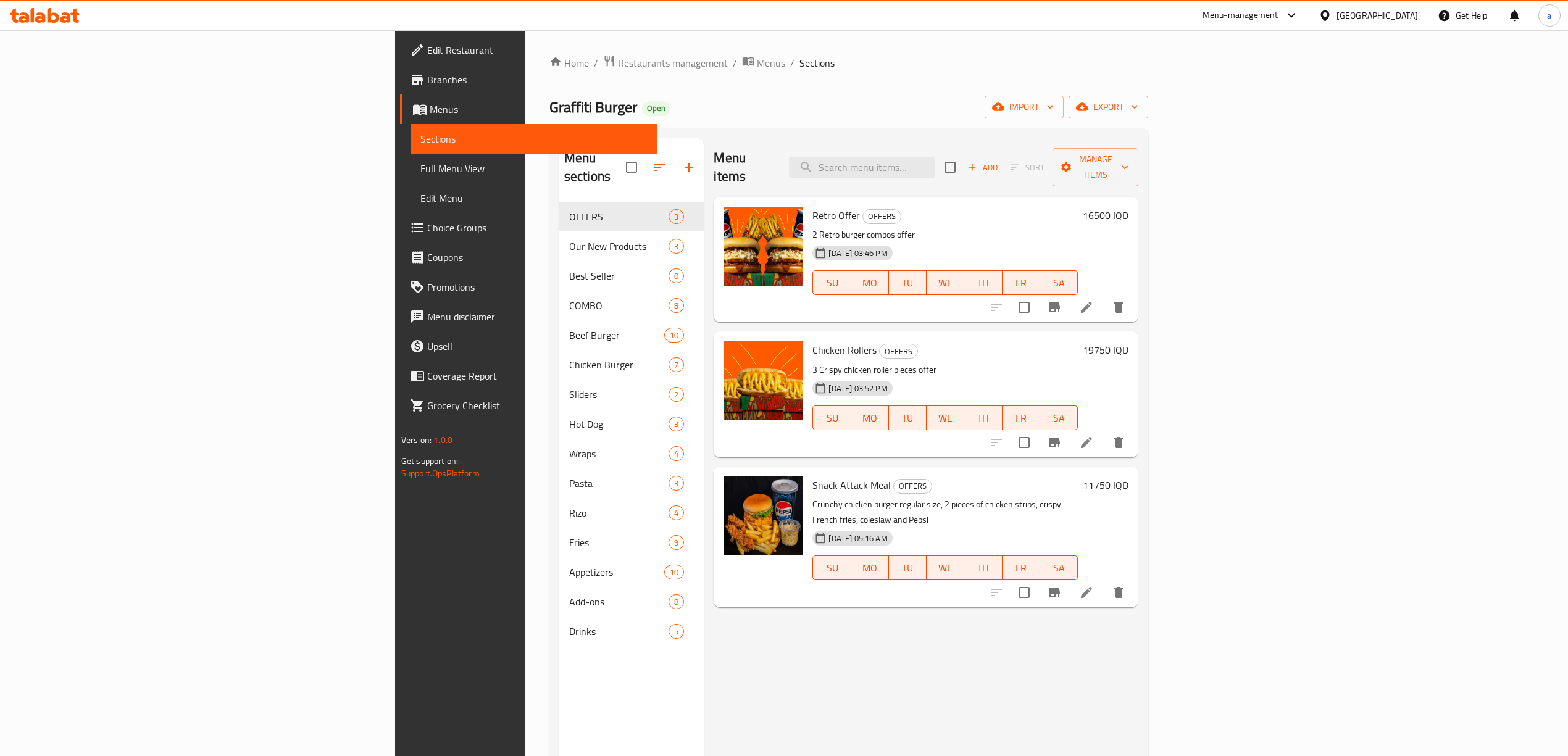
click at [420, 171] on span "Full Menu View" at bounding box center [533, 168] width 226 height 15
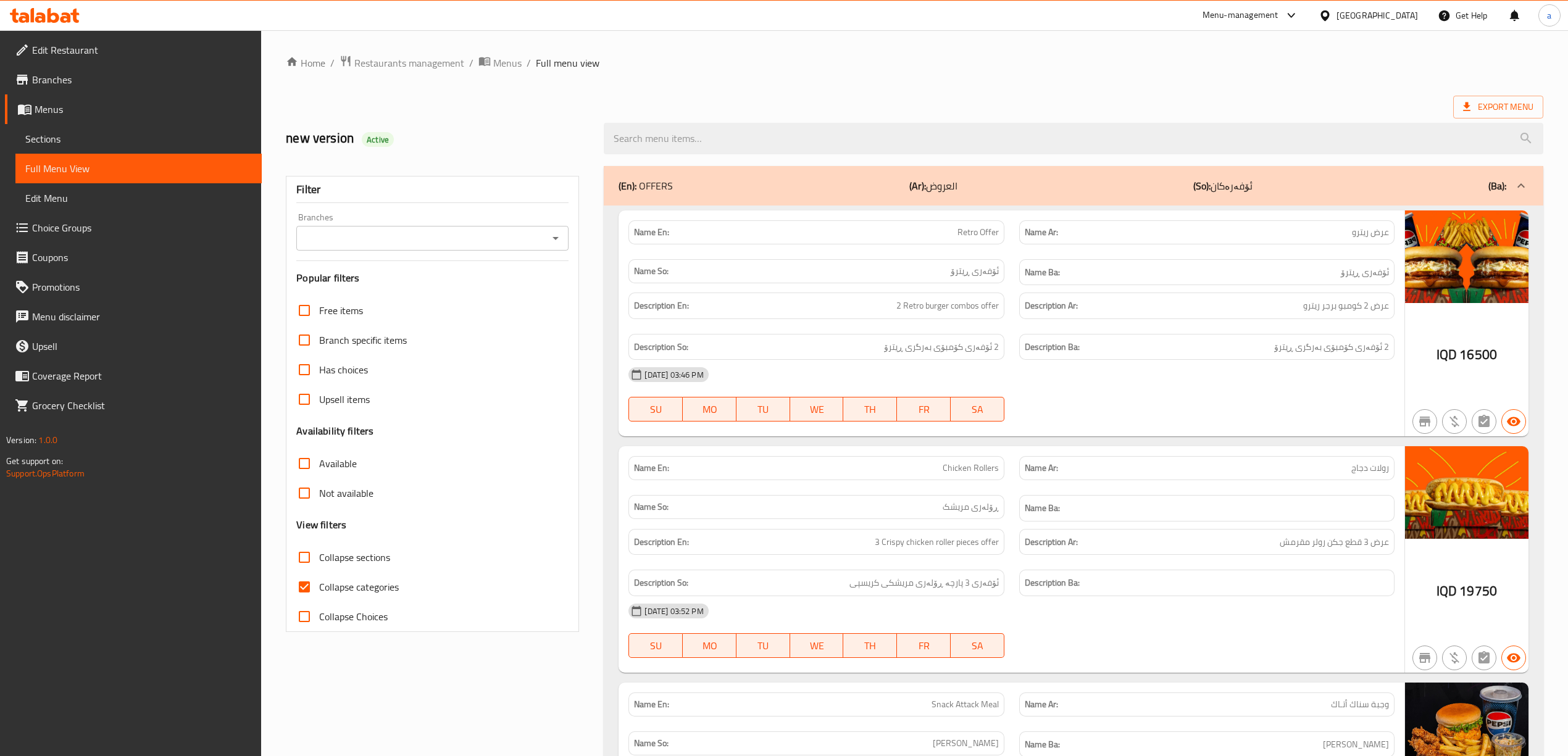
click at [559, 231] on icon "Open" at bounding box center [555, 238] width 15 height 15
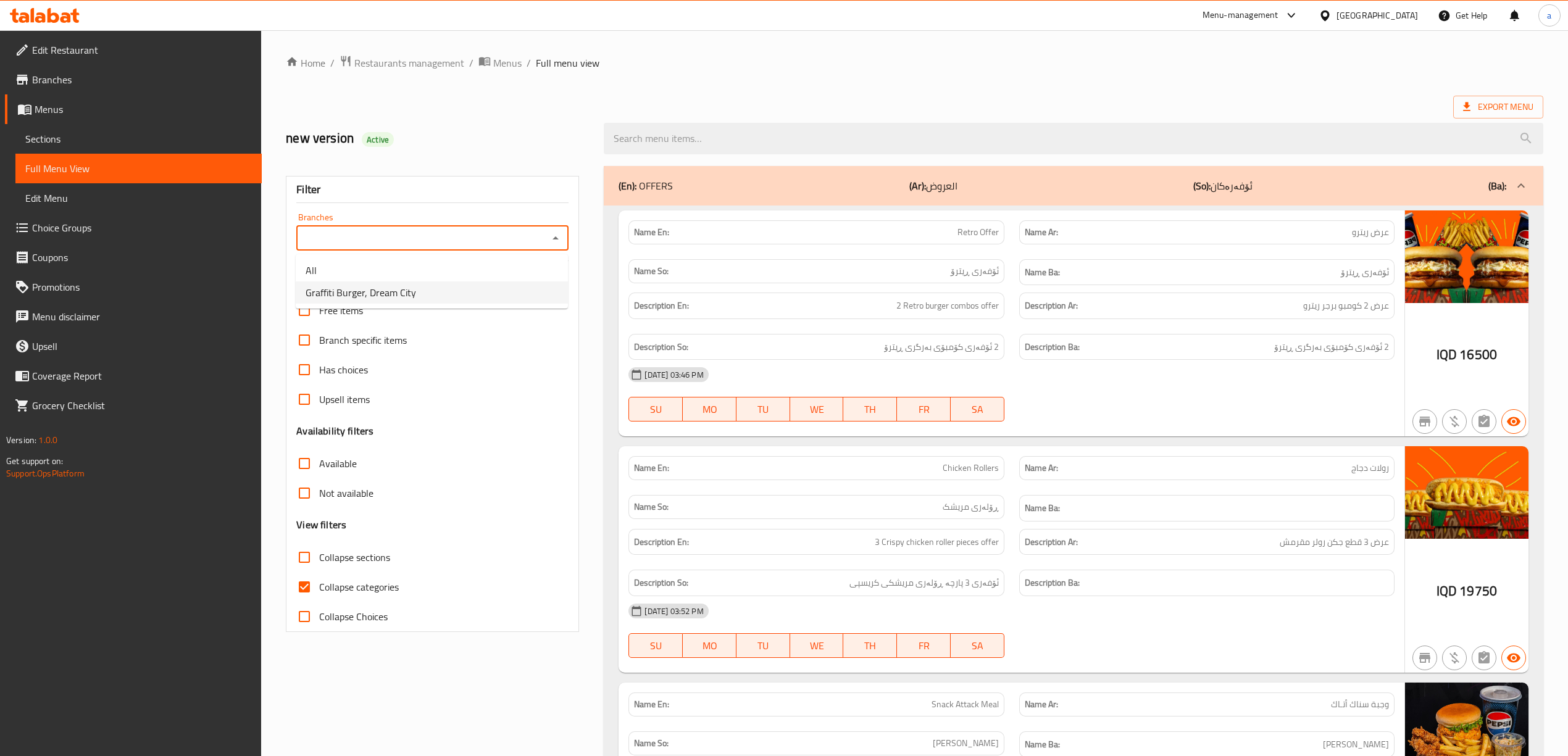
click at [411, 290] on span "Graffiti Burger, Dream City" at bounding box center [360, 293] width 110 height 15
type input "Graffiti Burger, Dream City"
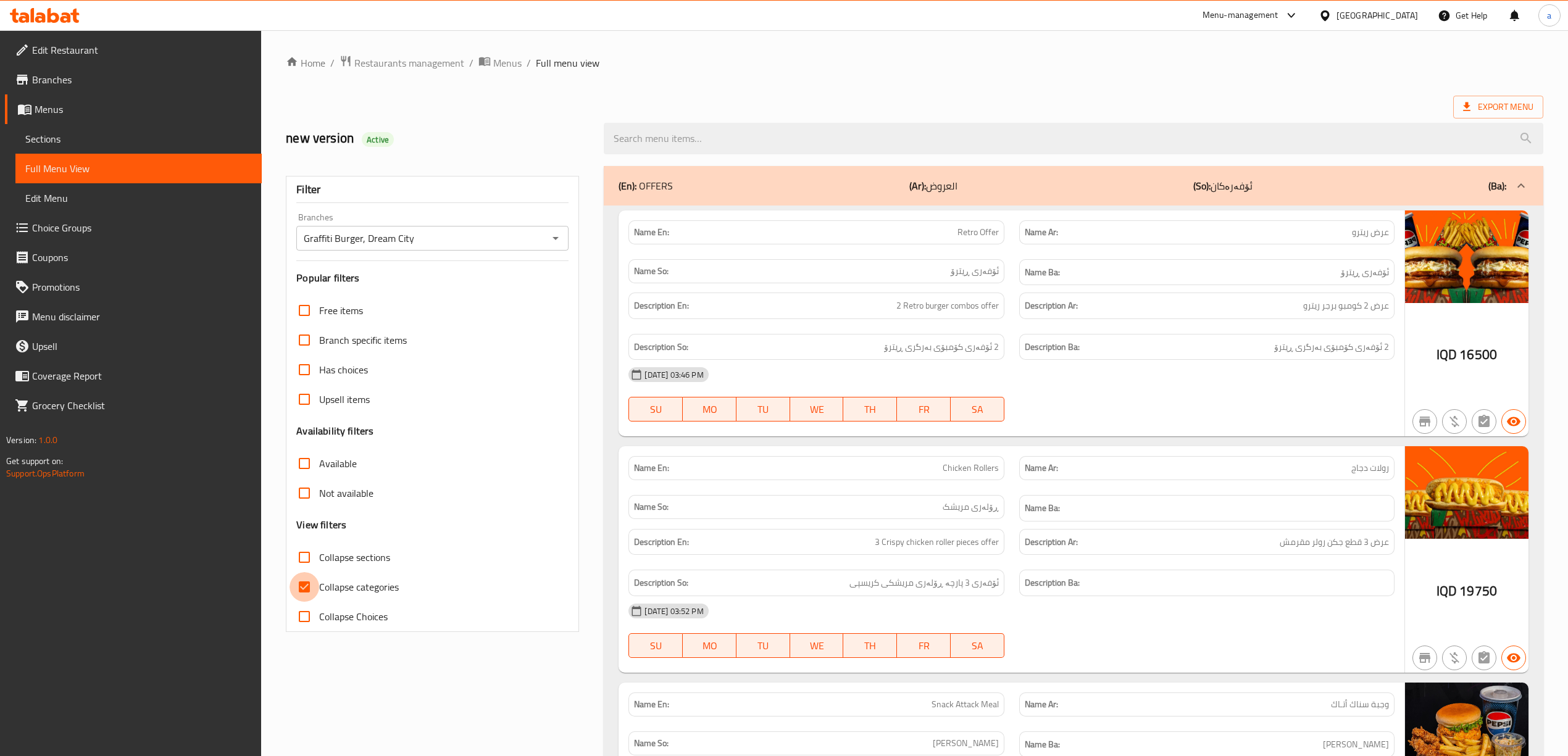
click at [304, 584] on input "Collapse categories" at bounding box center [305, 587] width 30 height 30
checkbox input "false"
click at [708, 138] on input "search" at bounding box center [1073, 139] width 939 height 31
paste input "Overload Beef Burger"
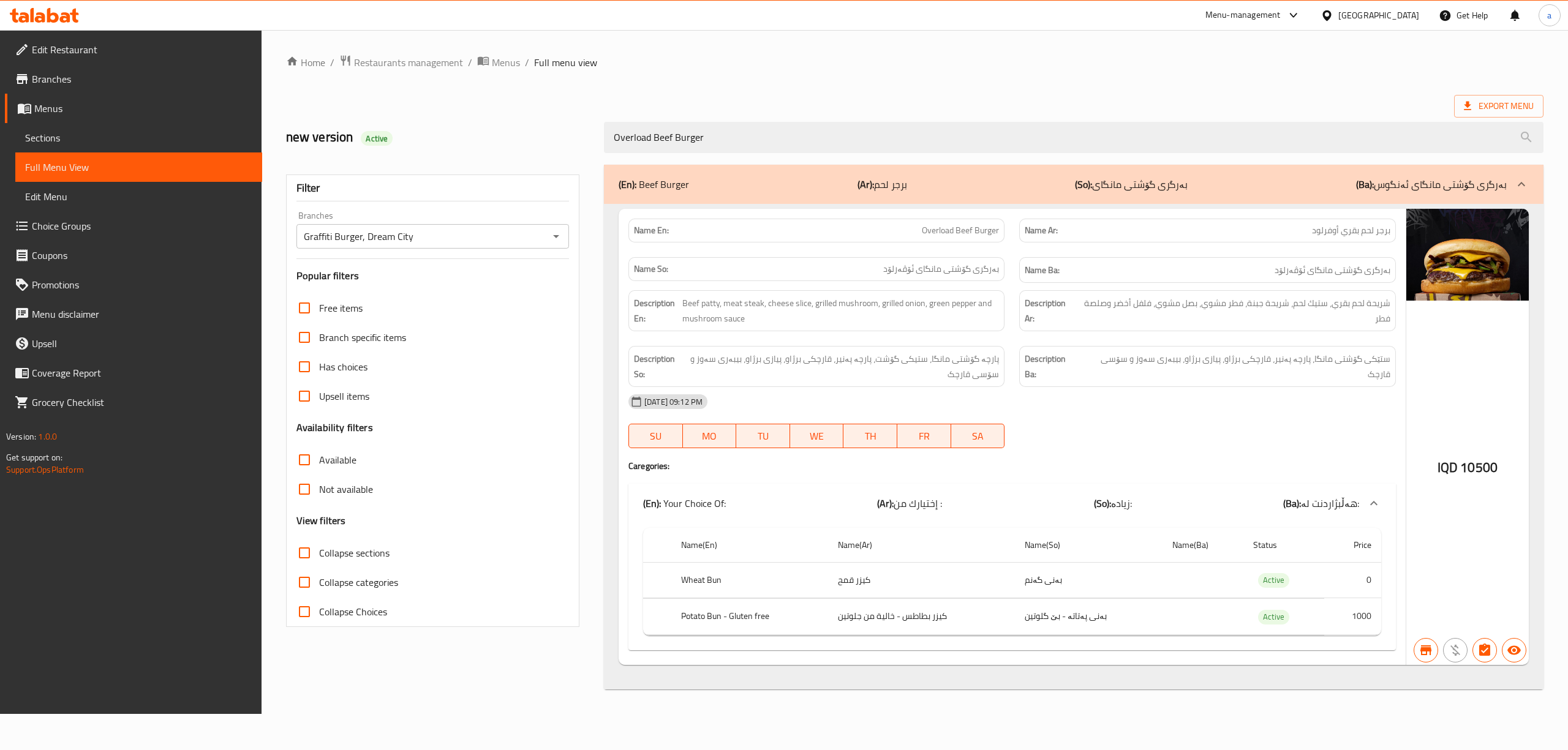
type input "Overload Beef Burger"
click at [1245, 82] on div "Home / Restaurants management / Menus / Full menu view Export Menu new version …" at bounding box center [915, 371] width 1257 height 635
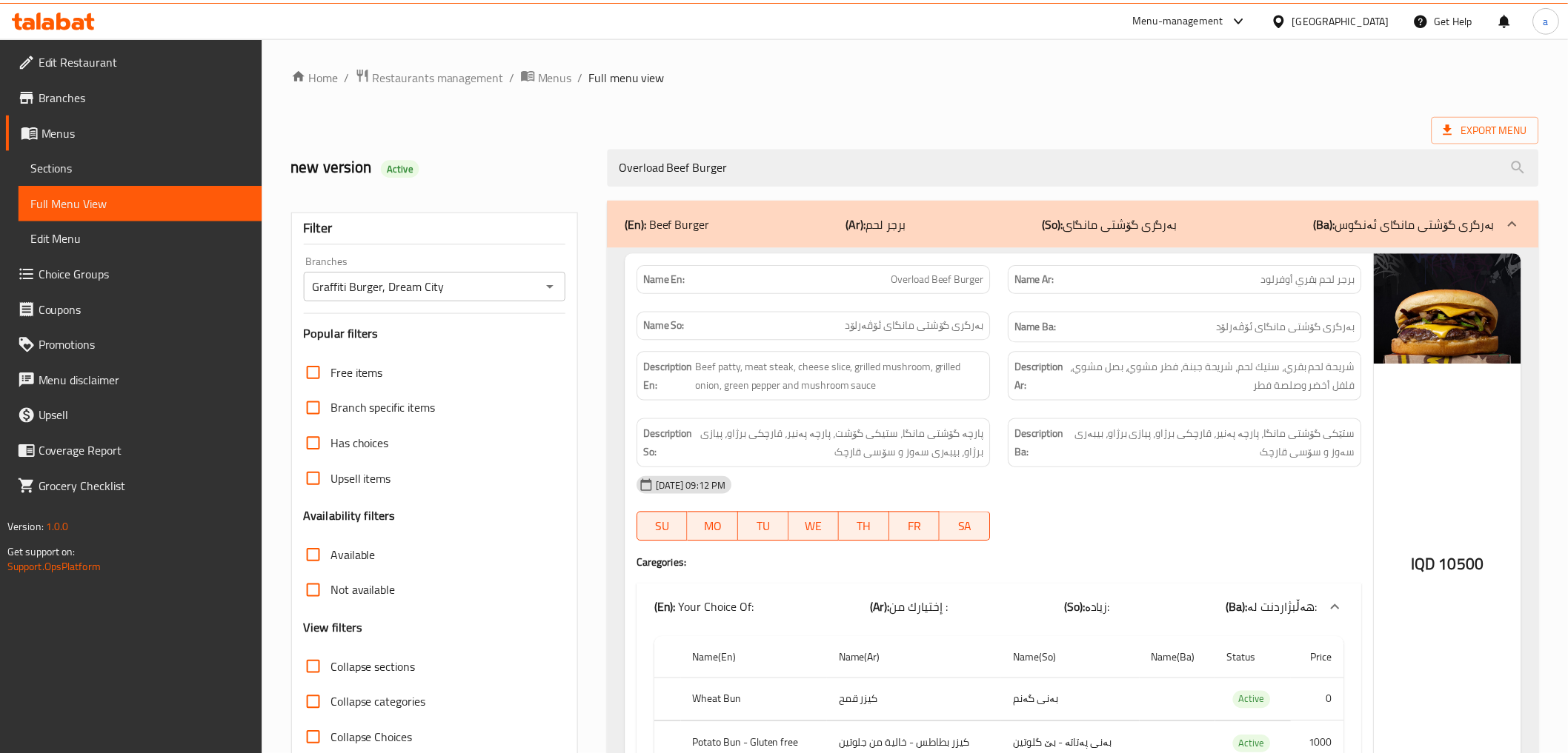
scroll to position [108, 0]
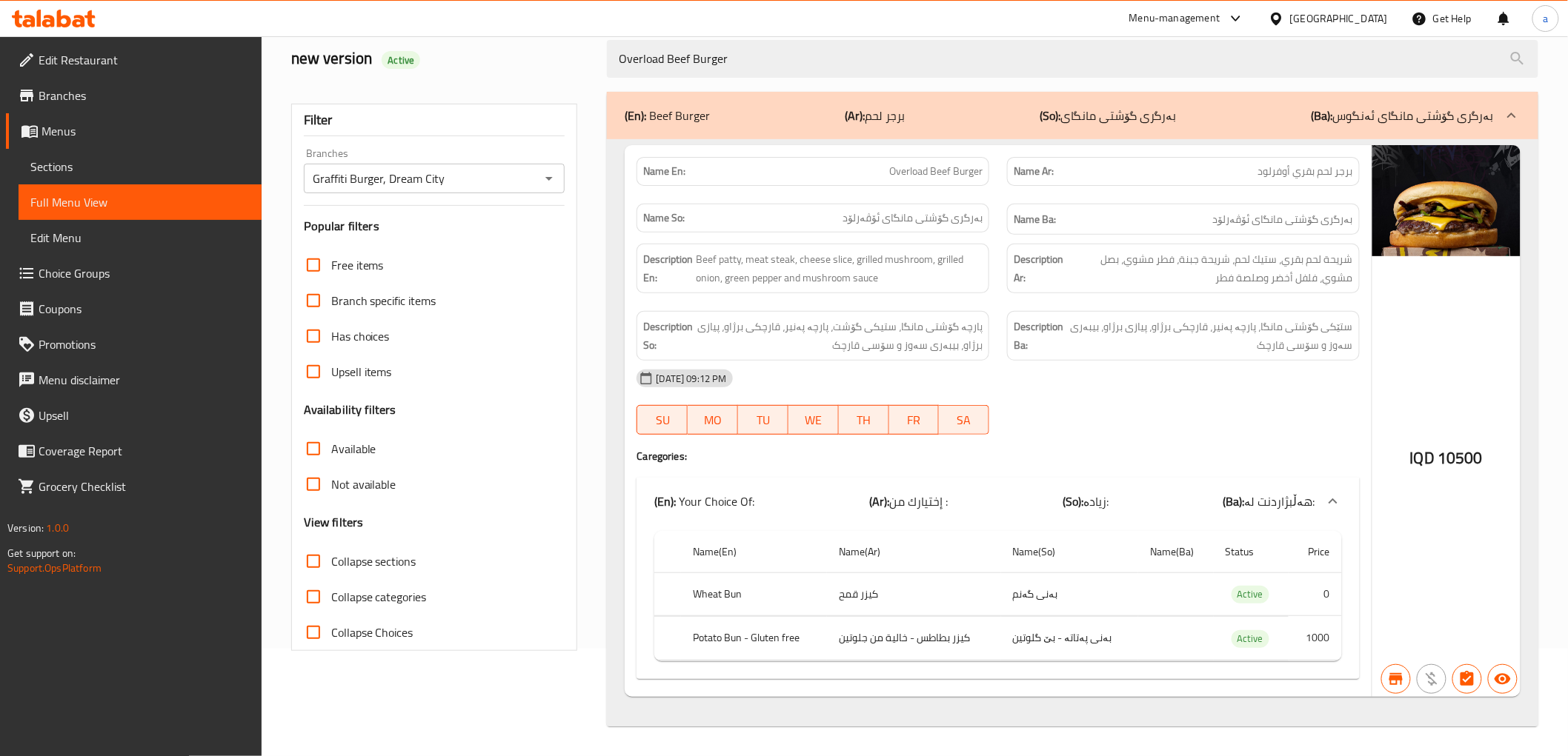
click at [97, 127] on span "Menus" at bounding box center [146, 131] width 208 height 18
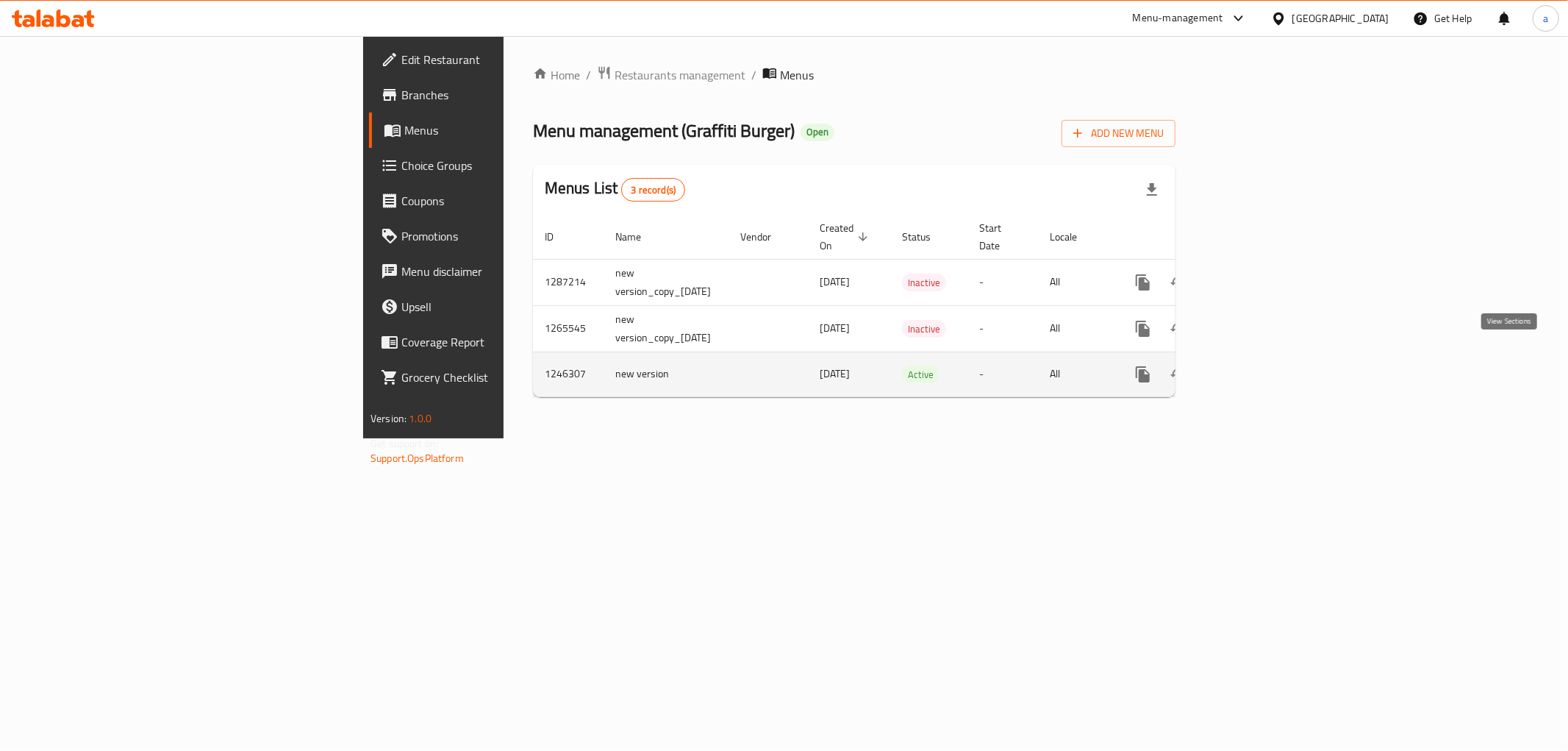
click at [1256, 368] on icon "enhanced table" at bounding box center [1249, 375] width 14 height 14
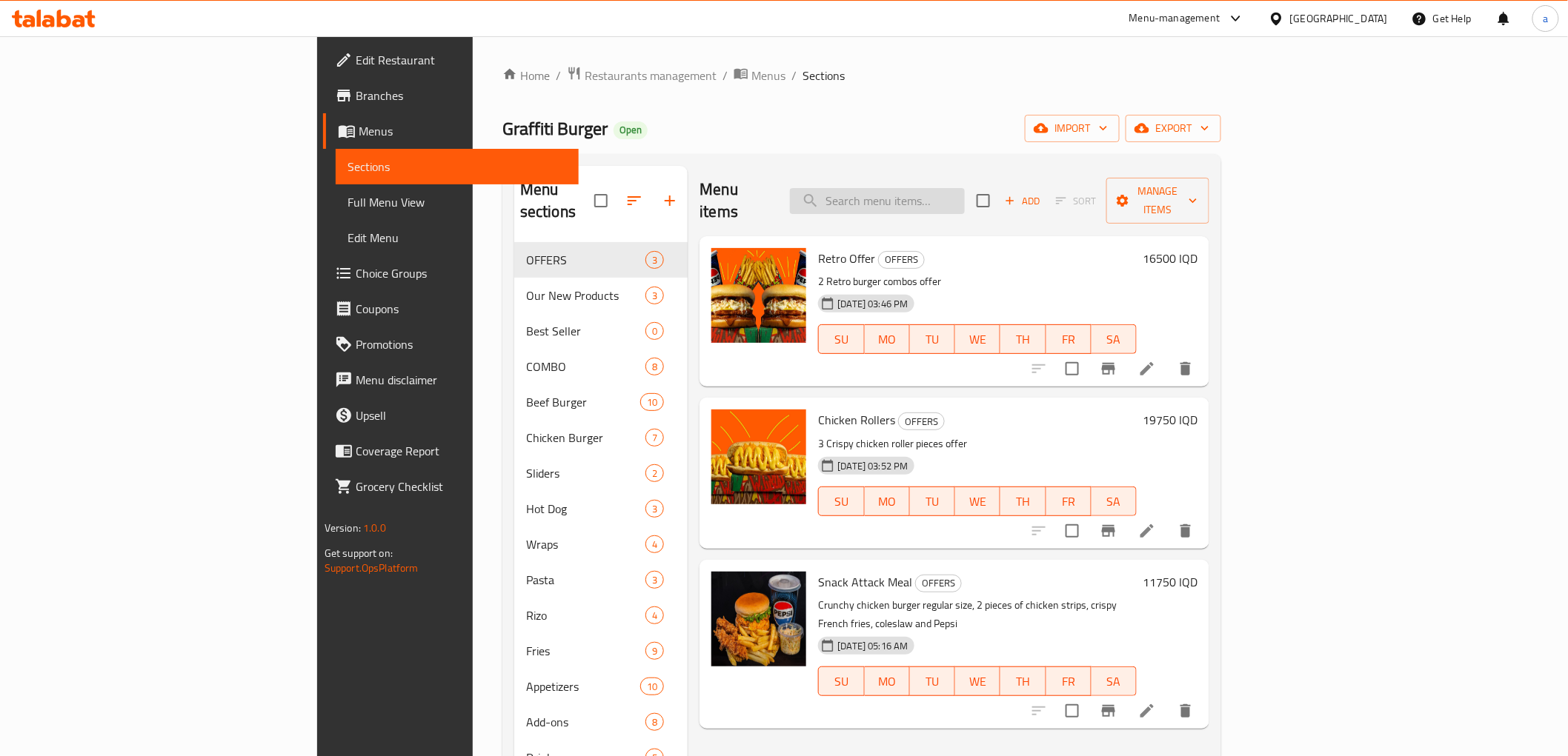
click at [961, 188] on input "search" at bounding box center [877, 201] width 175 height 26
paste input "Maharaja Chicken Burger"
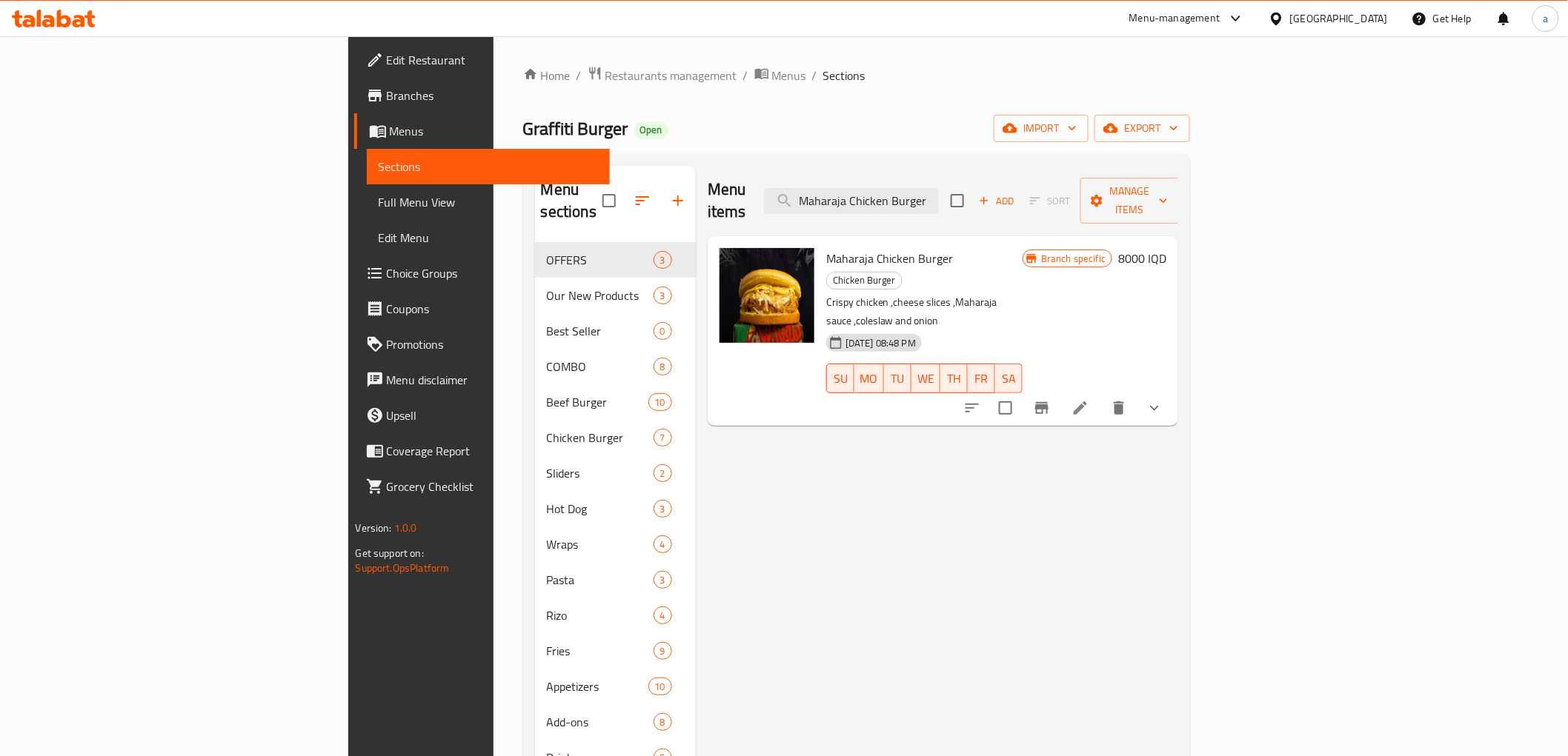
type input "Maharaja Chicken Burger"
click at [379, 206] on span "Full Menu View" at bounding box center [488, 202] width 220 height 18
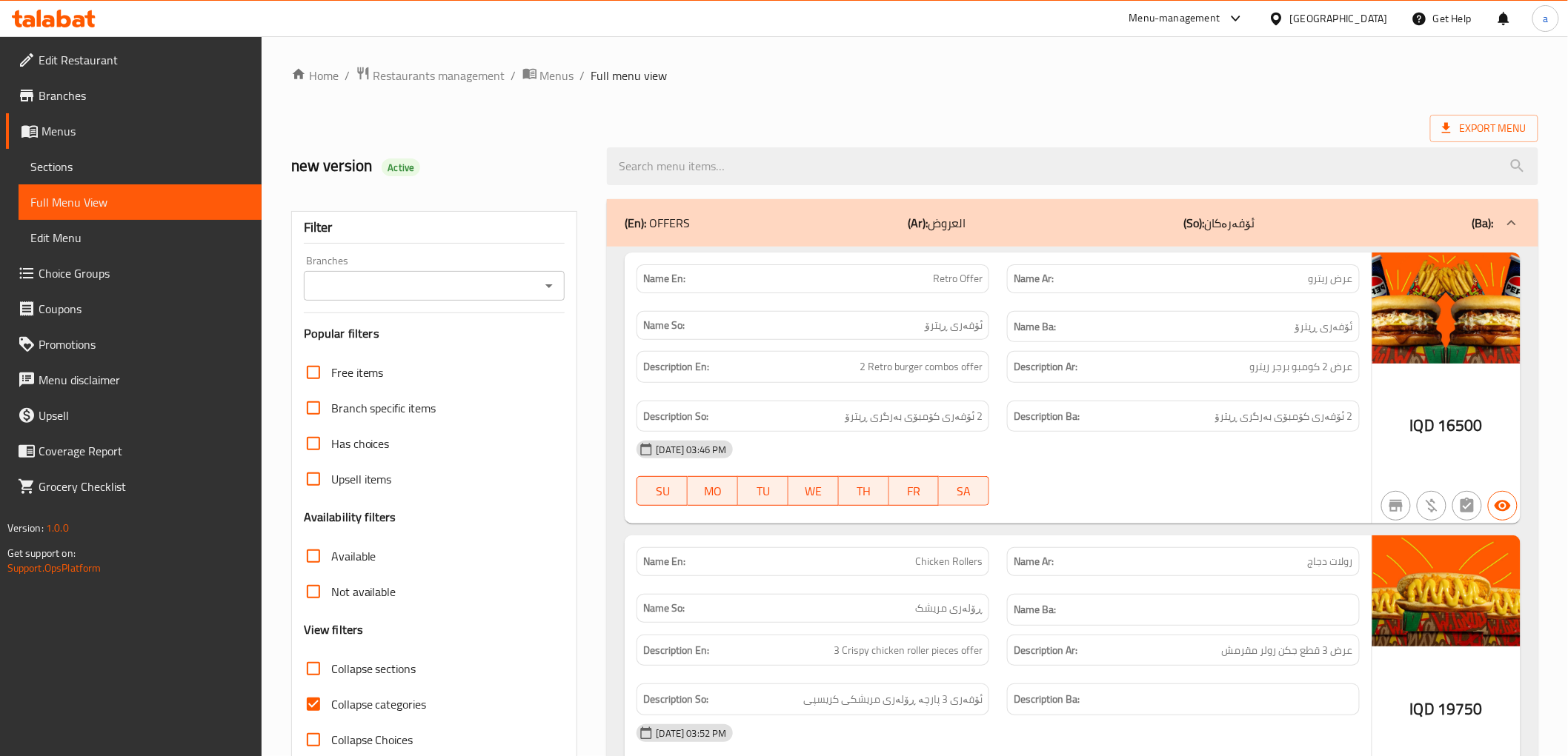
click at [553, 293] on icon "Open" at bounding box center [549, 285] width 18 height 18
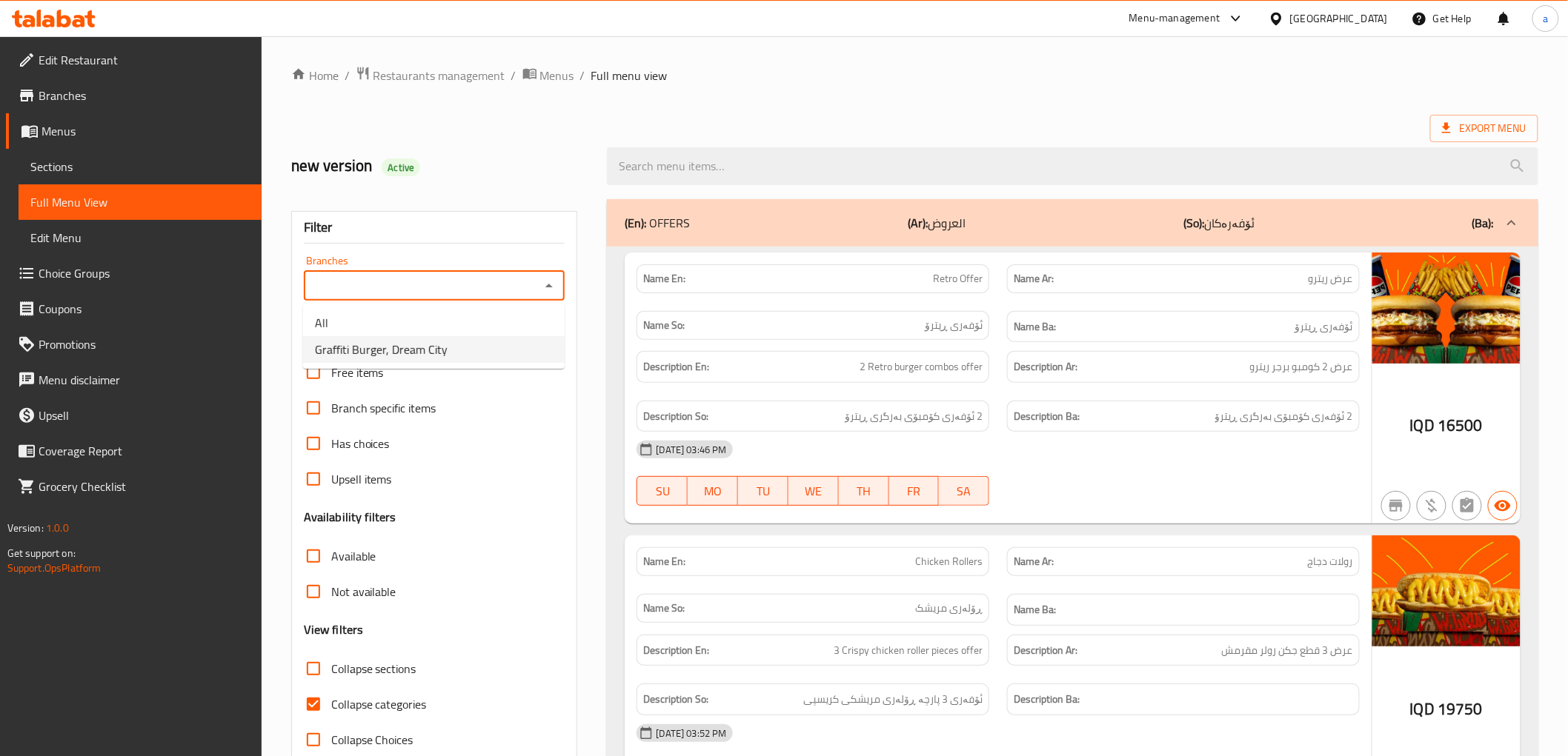
click at [411, 352] on span "Graffiti Burger, Dream City" at bounding box center [380, 349] width 132 height 18
type input "Graffiti Burger, Dream City"
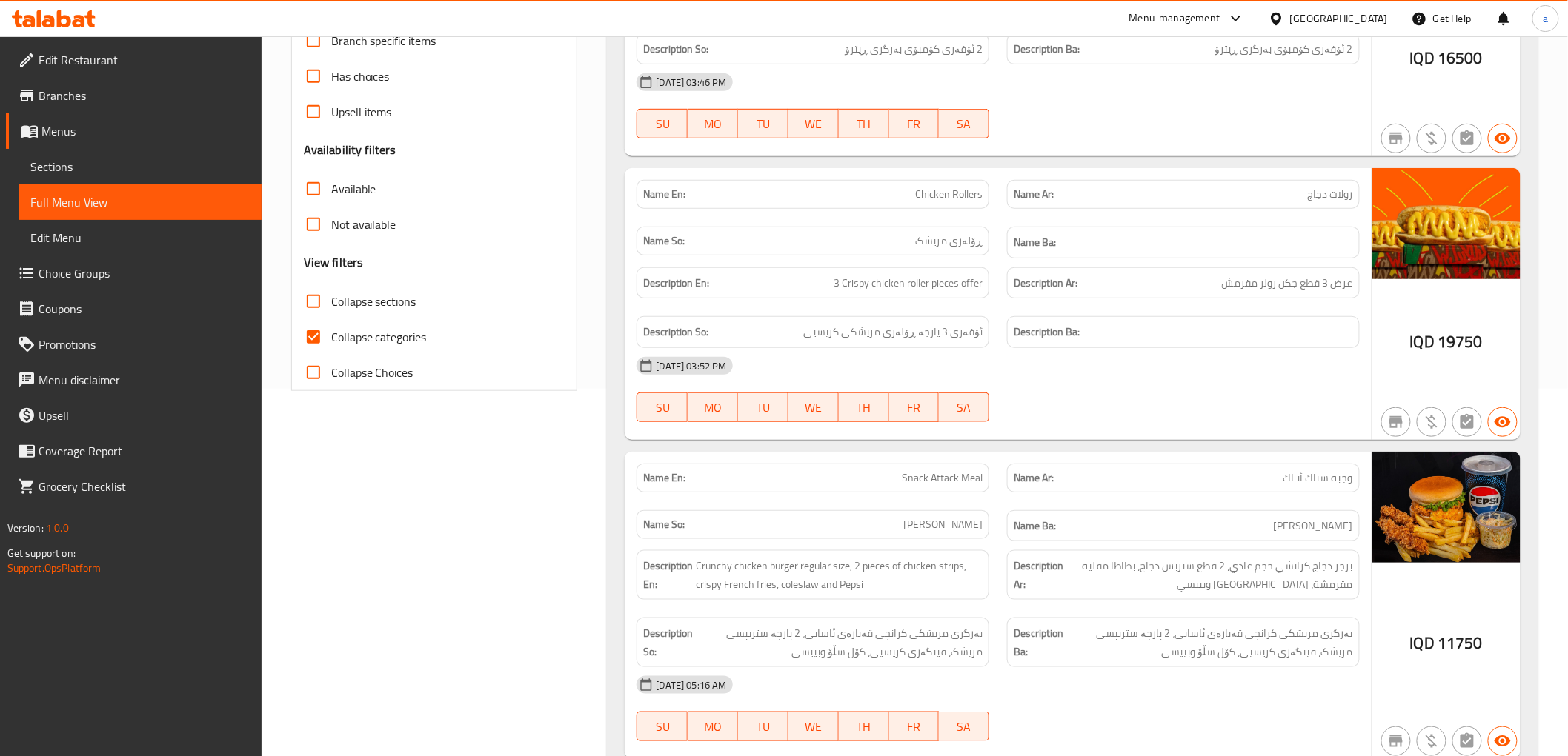
scroll to position [438, 0]
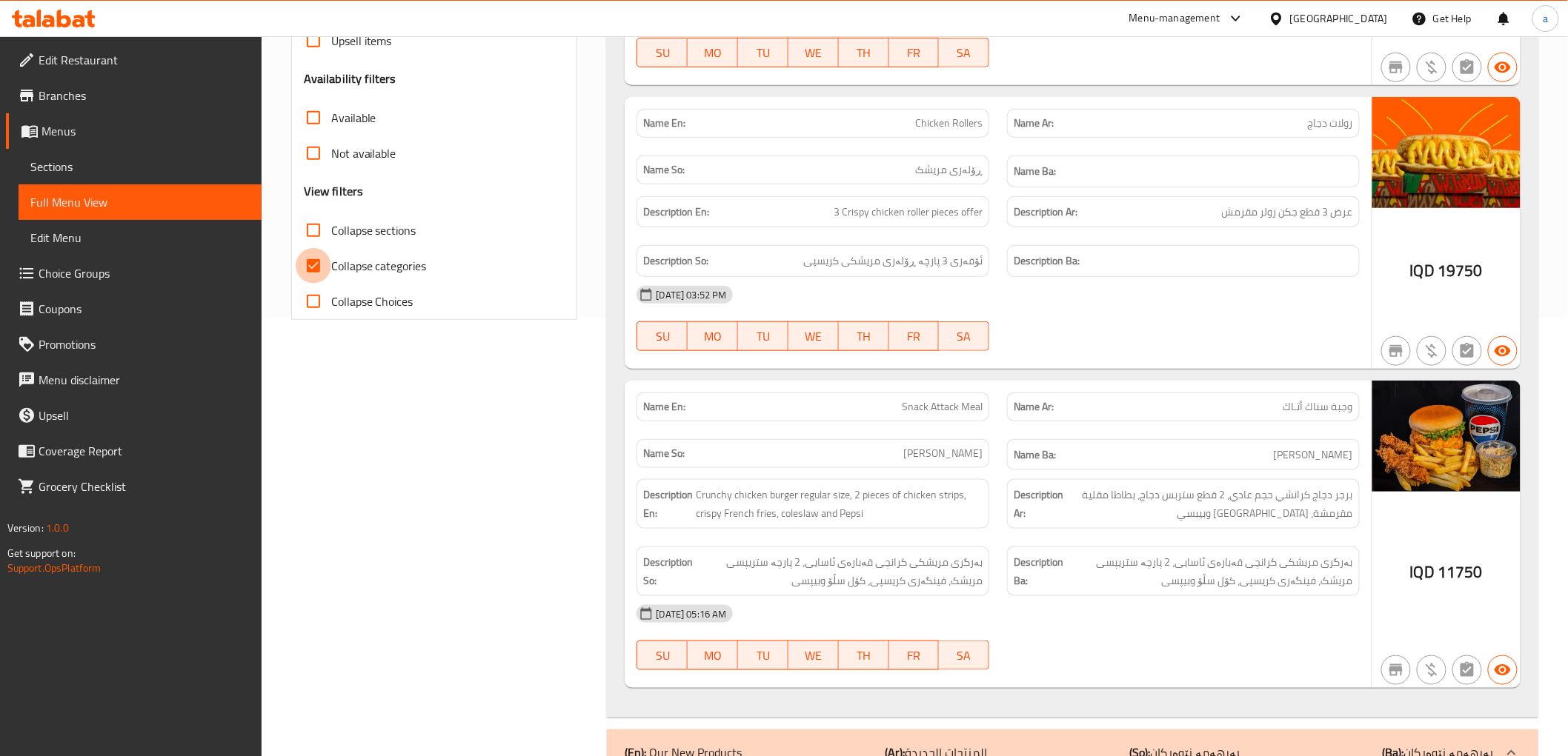
click at [313, 264] on input "Collapse categories" at bounding box center [314, 266] width 36 height 36
checkbox input "false"
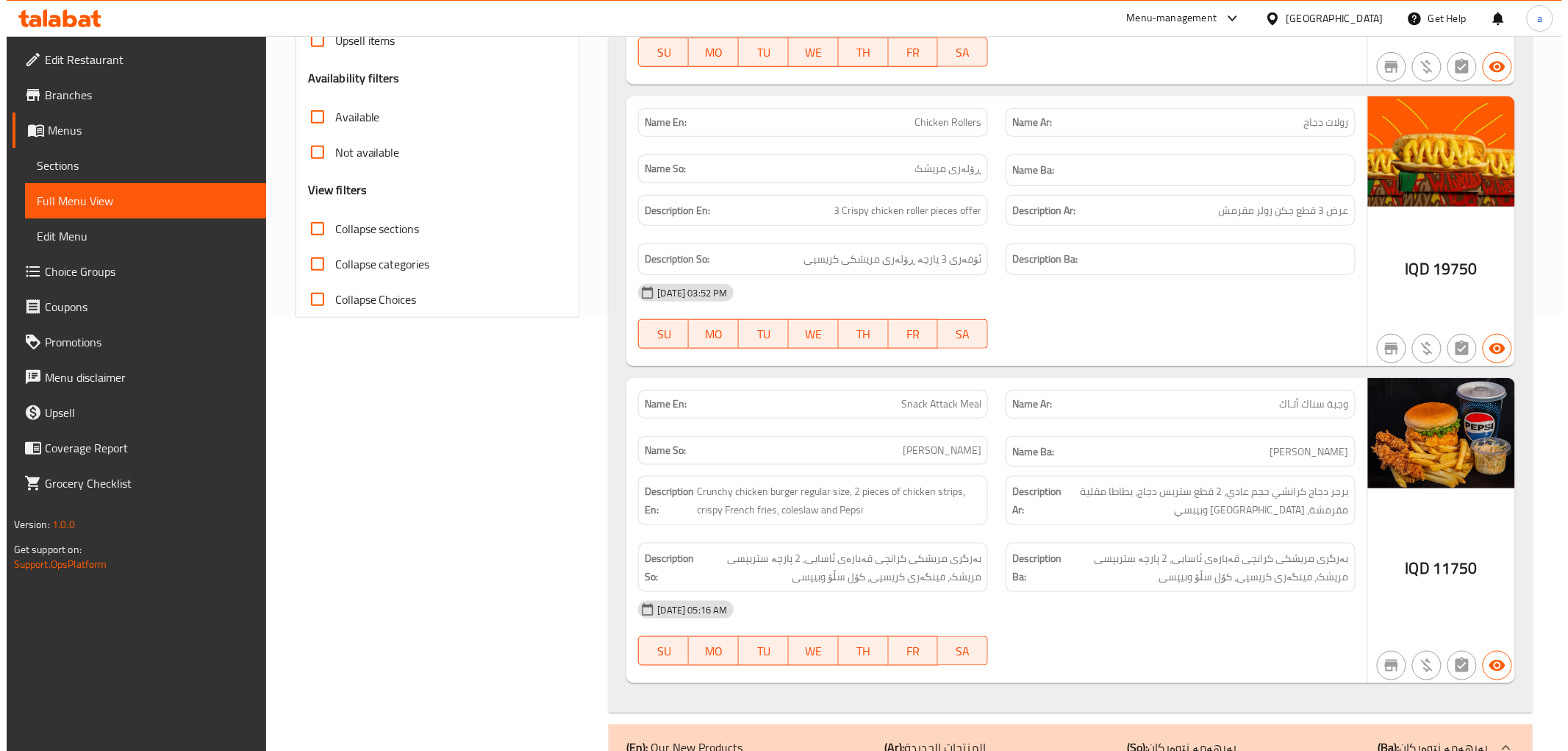
scroll to position [0, 0]
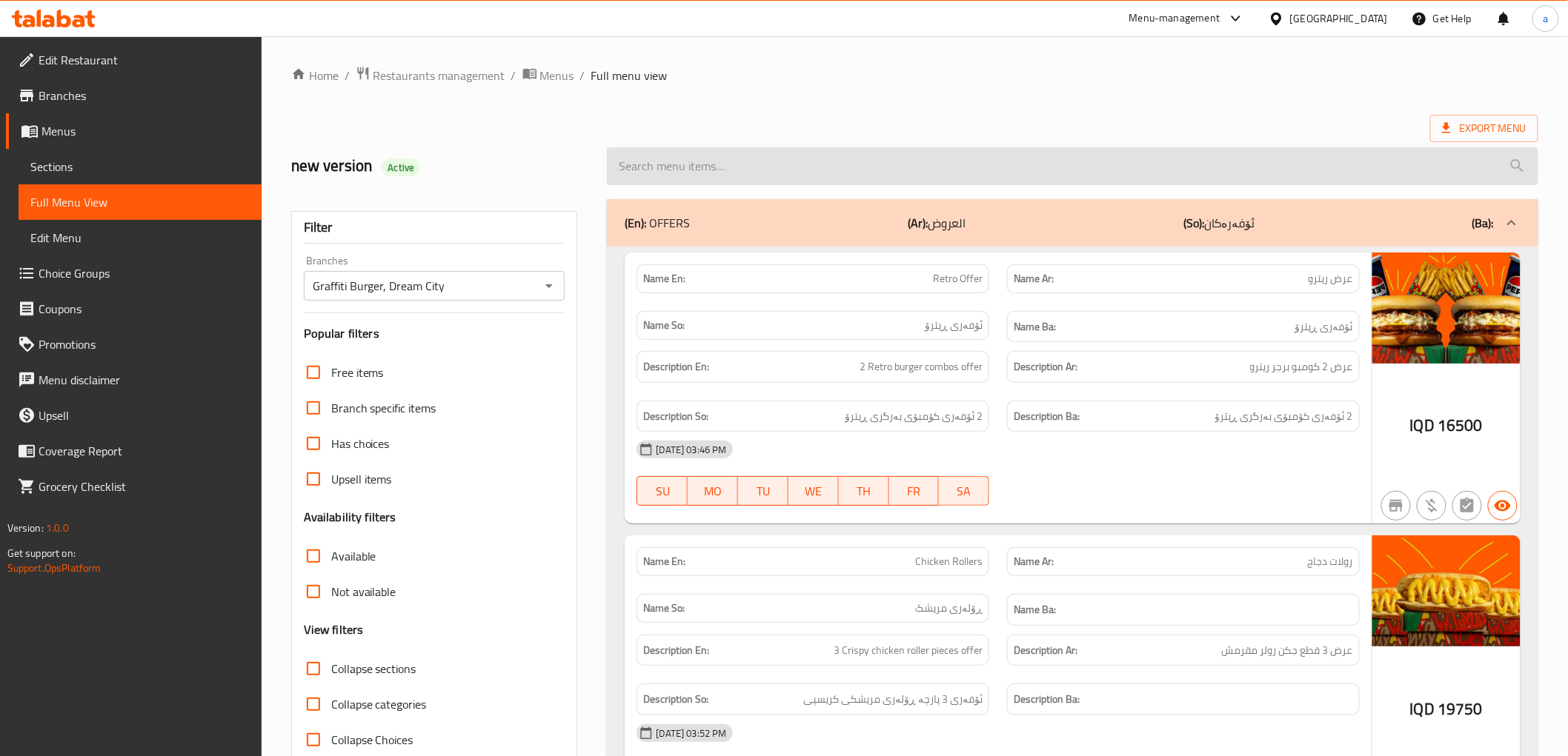
click at [852, 175] on input "search" at bounding box center [1072, 167] width 931 height 38
paste input "Maharaja Chicken Burger"
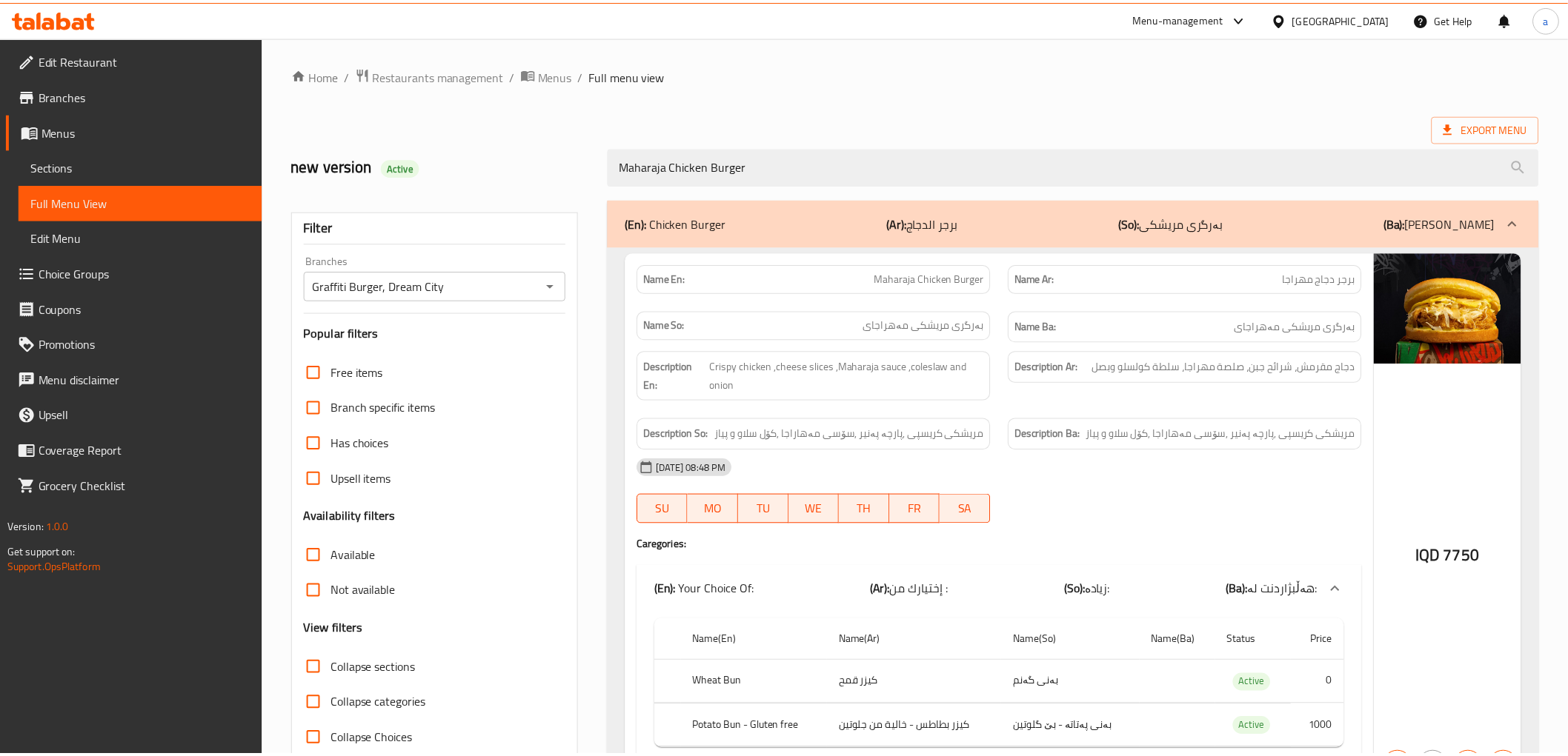
scroll to position [90, 0]
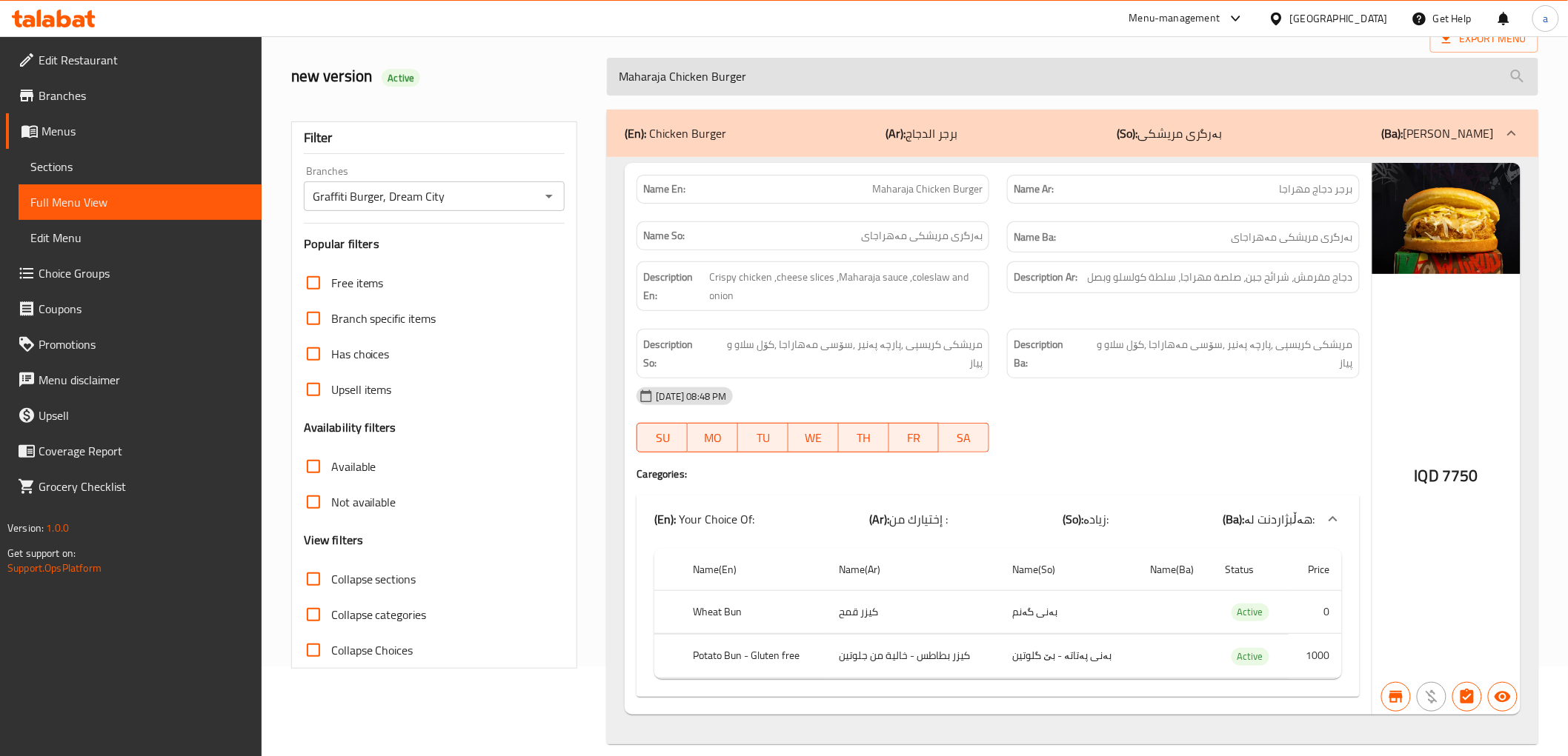
click at [732, 60] on input "Maharaja Chicken Burger" at bounding box center [1072, 77] width 931 height 38
paste input "Chicken Sliders"
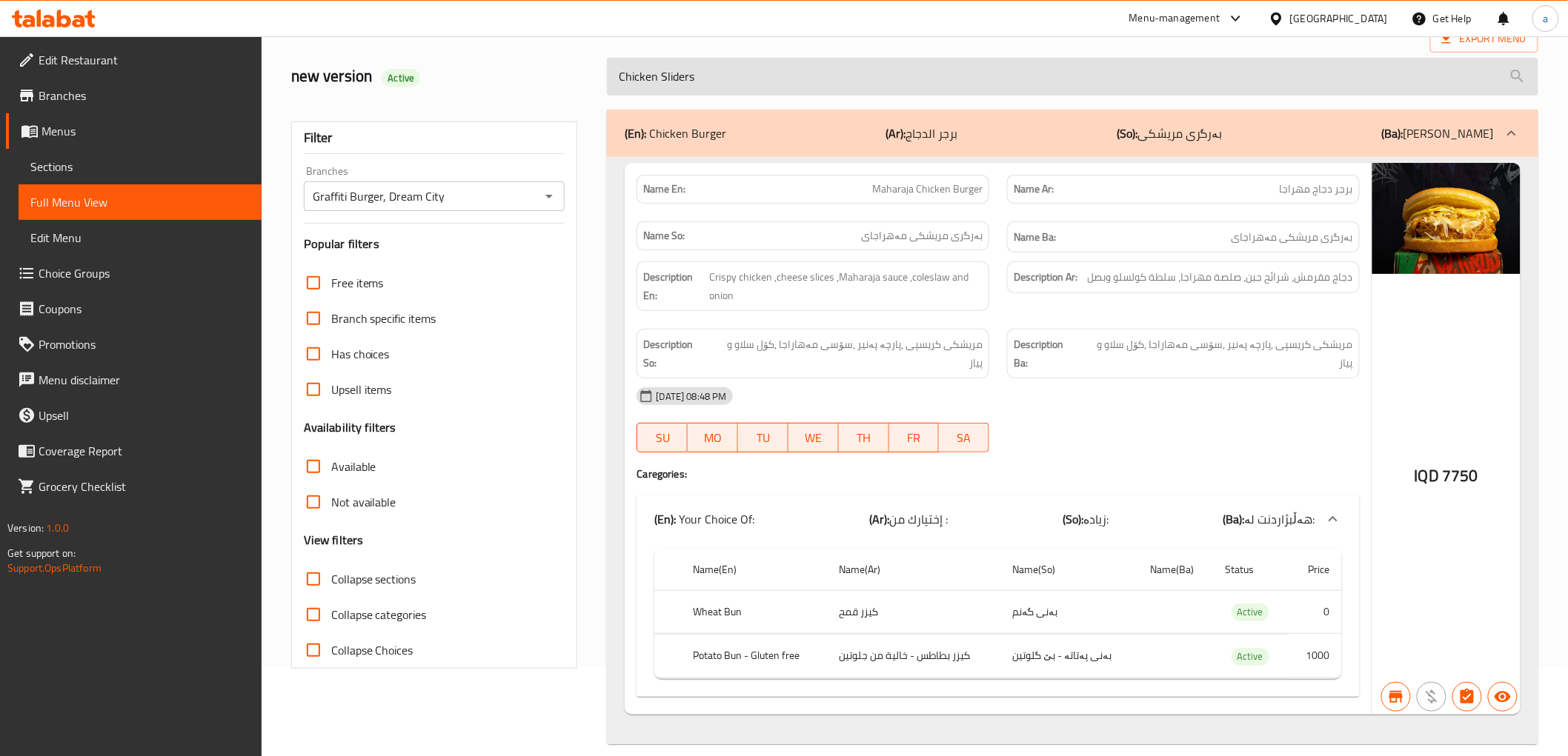
scroll to position [32, 0]
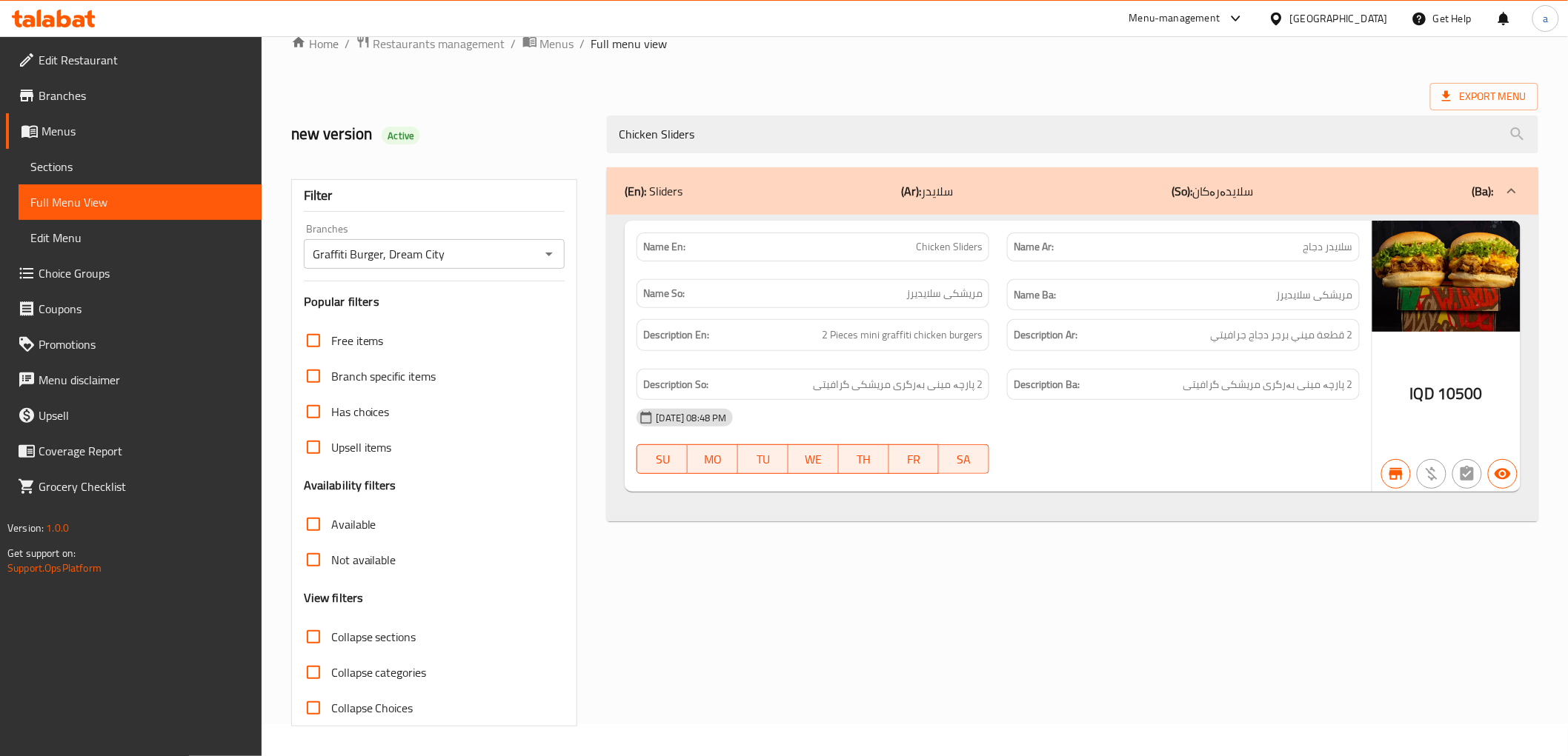
type input "Chicken Sliders"
click at [43, 123] on span "Menus" at bounding box center [146, 131] width 208 height 18
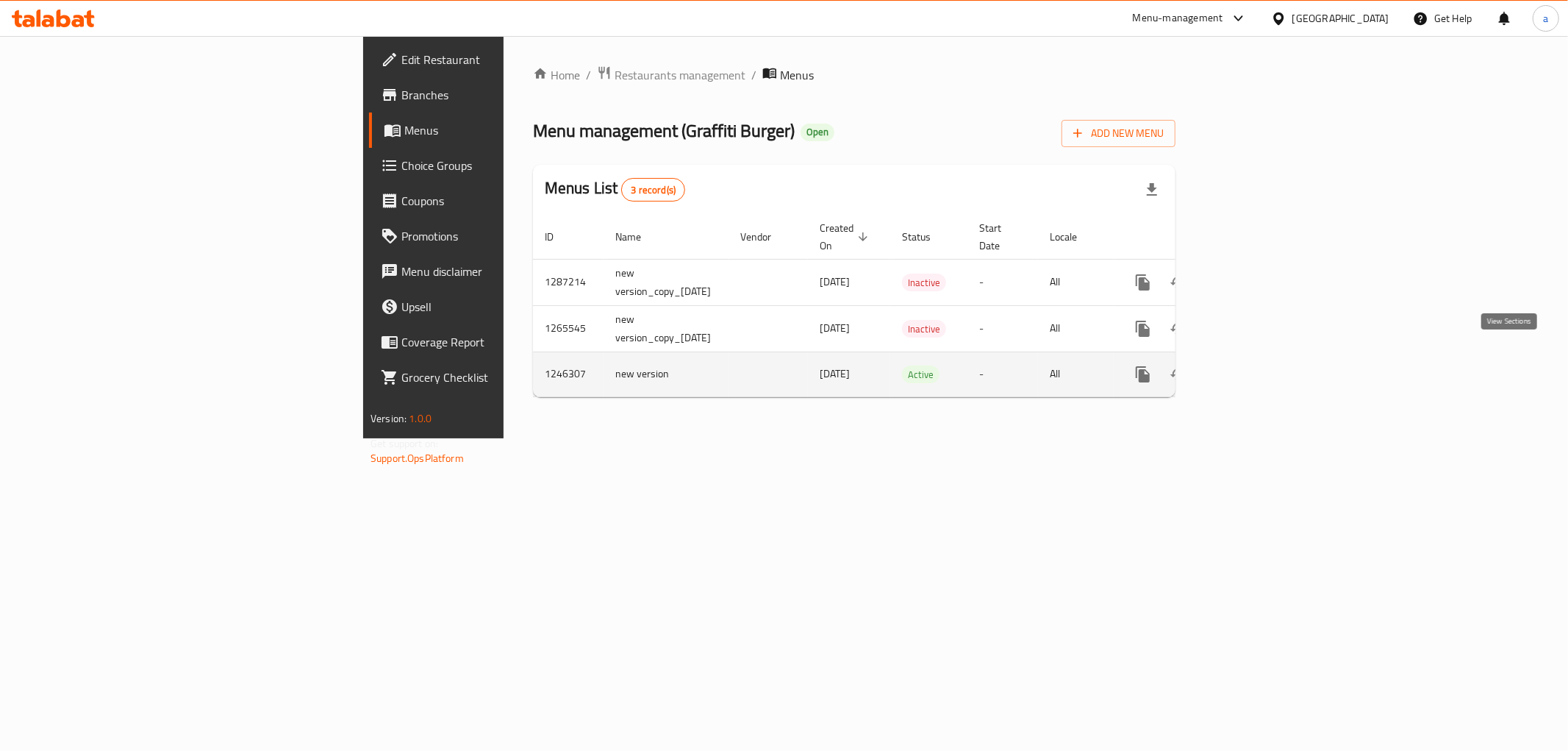
click at [1256, 368] on icon "enhanced table" at bounding box center [1249, 375] width 14 height 14
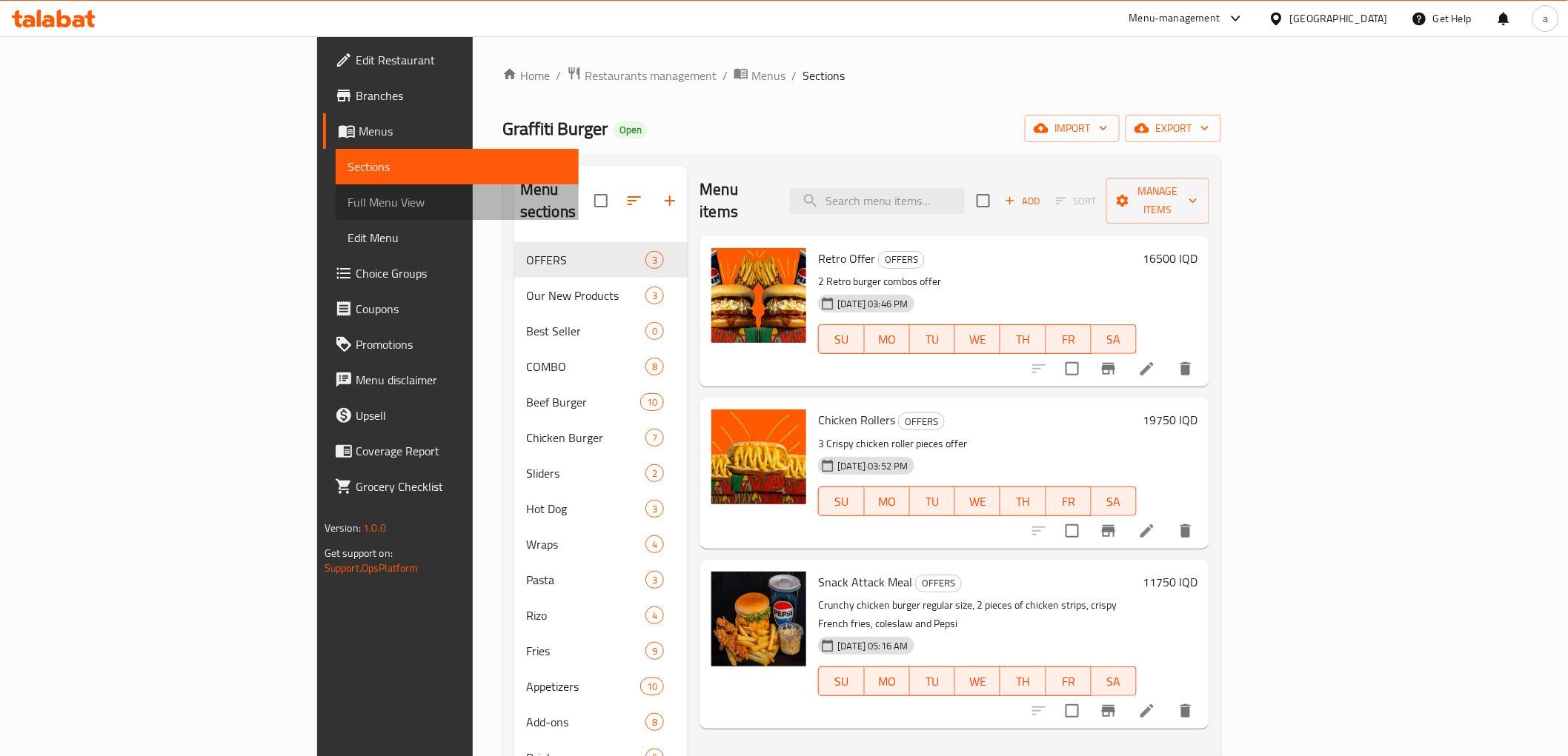
click at [348, 203] on span "Full Menu View" at bounding box center [457, 202] width 220 height 18
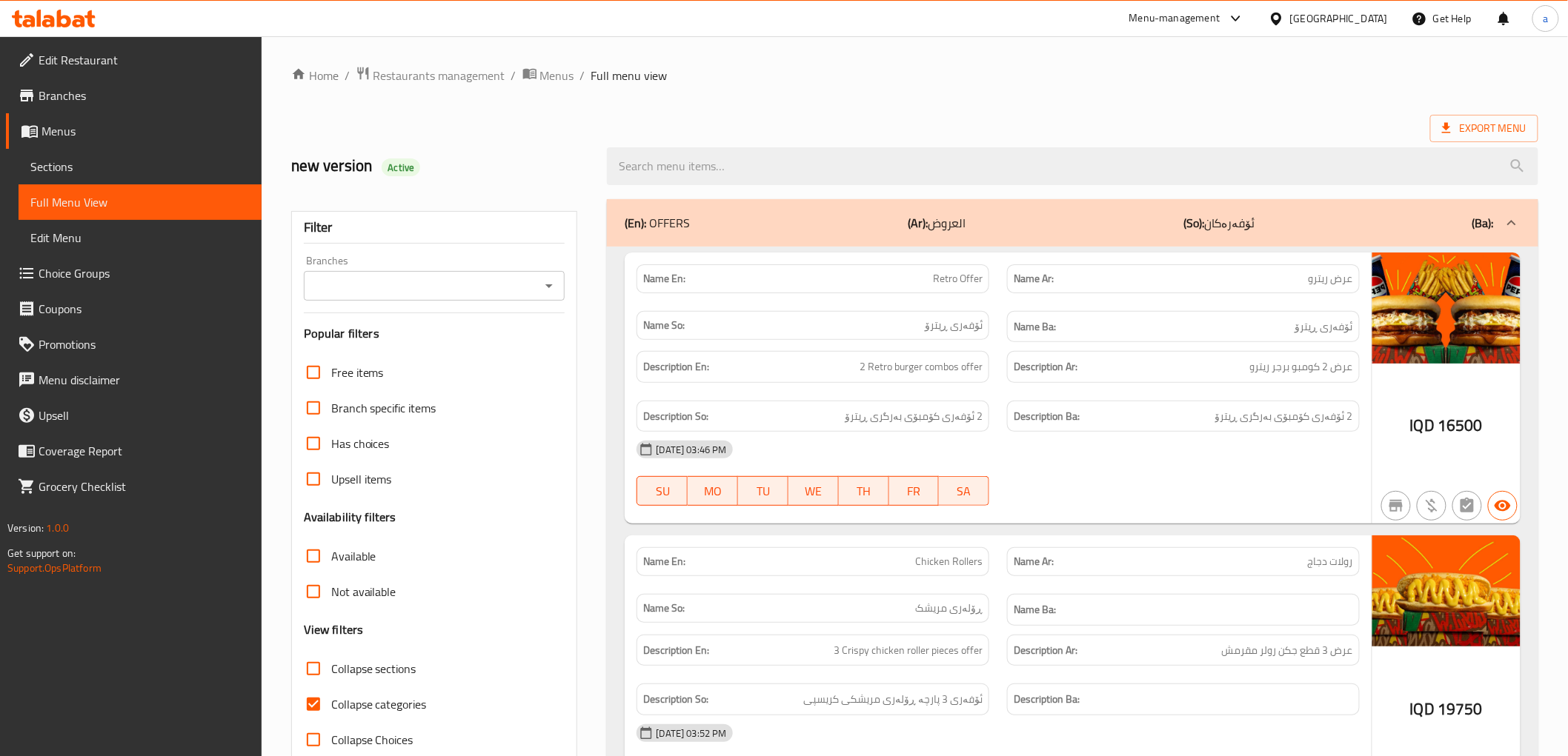
click at [554, 294] on icon "Open" at bounding box center [549, 285] width 18 height 18
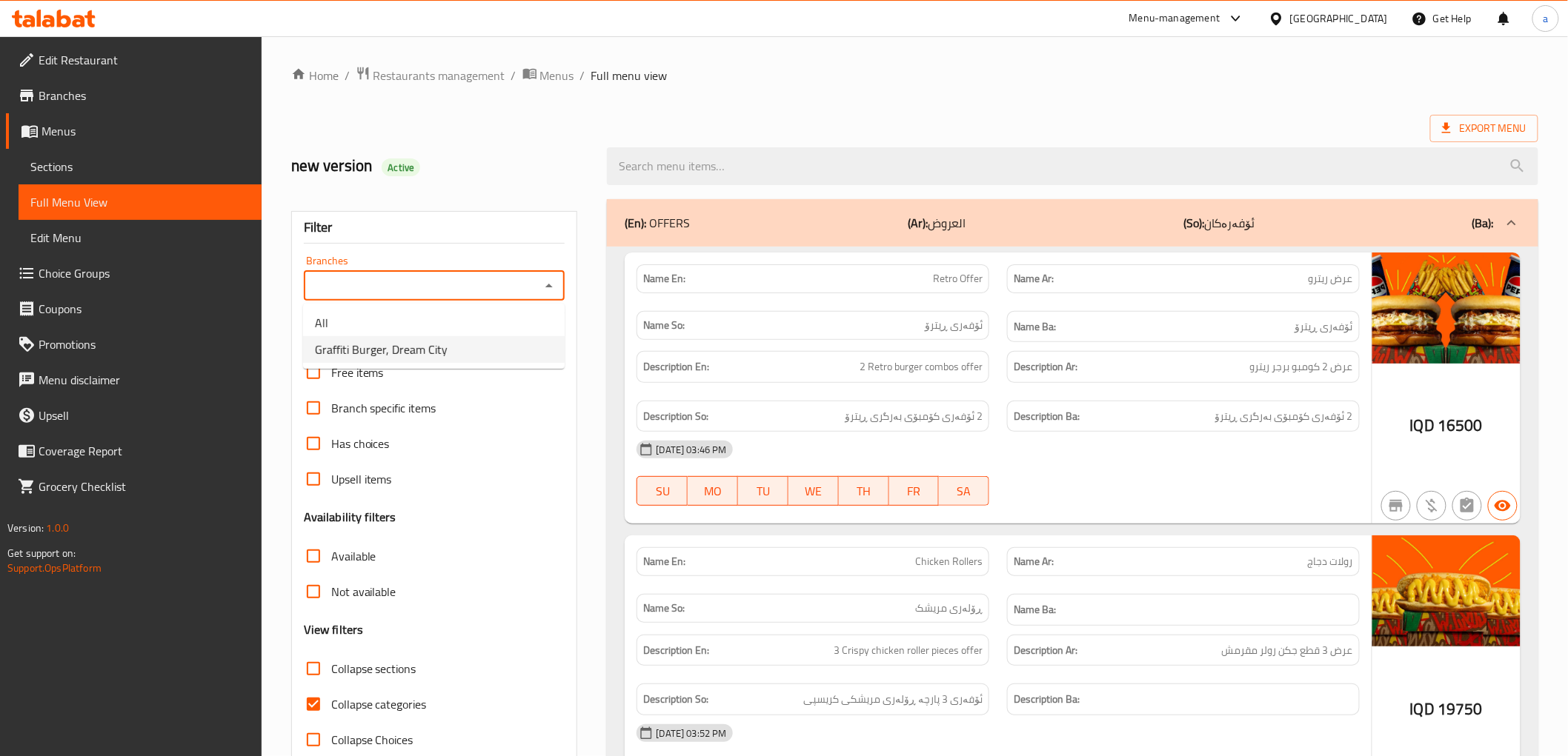
click at [349, 351] on span "Graffiti Burger, Dream City" at bounding box center [380, 349] width 132 height 18
type input "Graffiti Burger, Dream City"
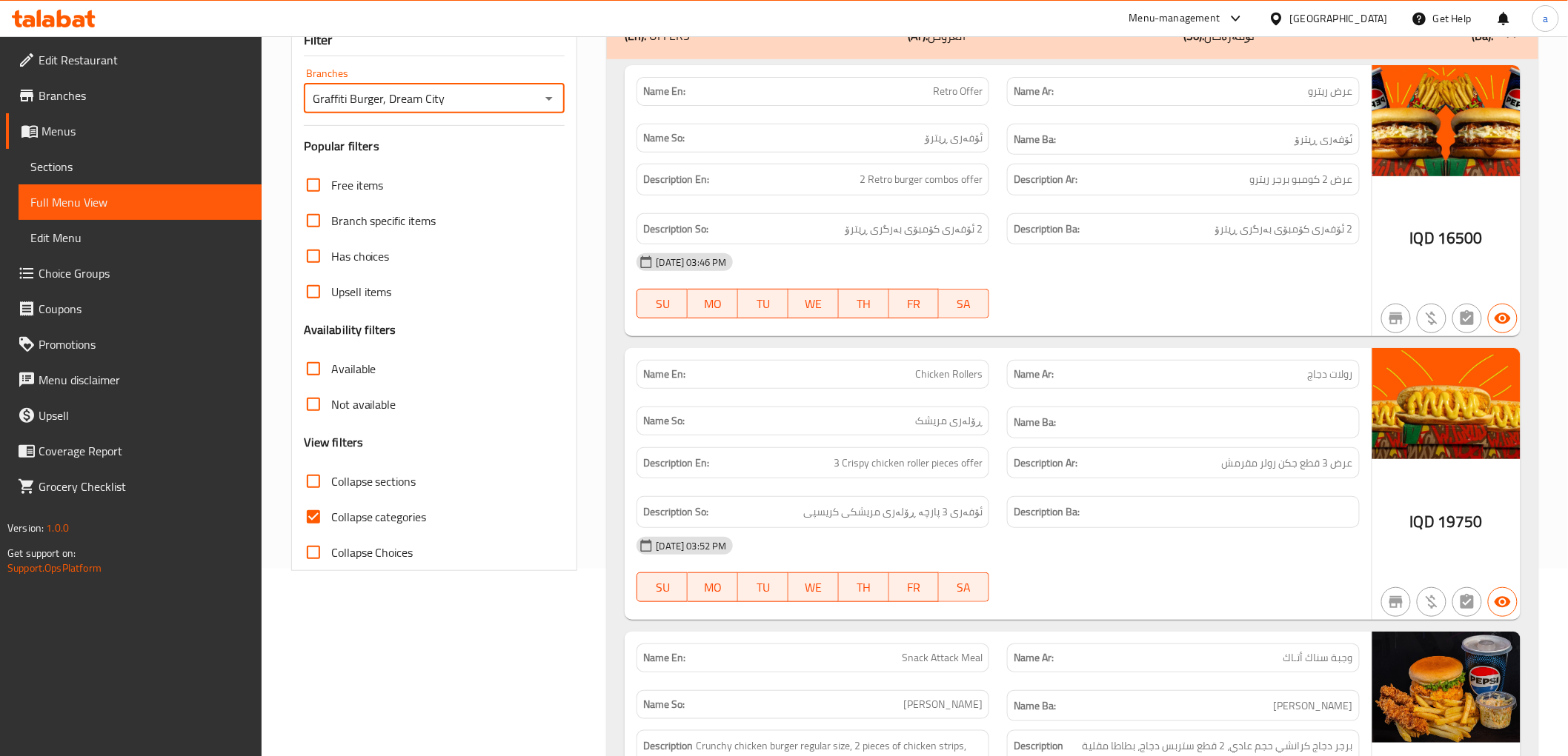
scroll to position [220, 0]
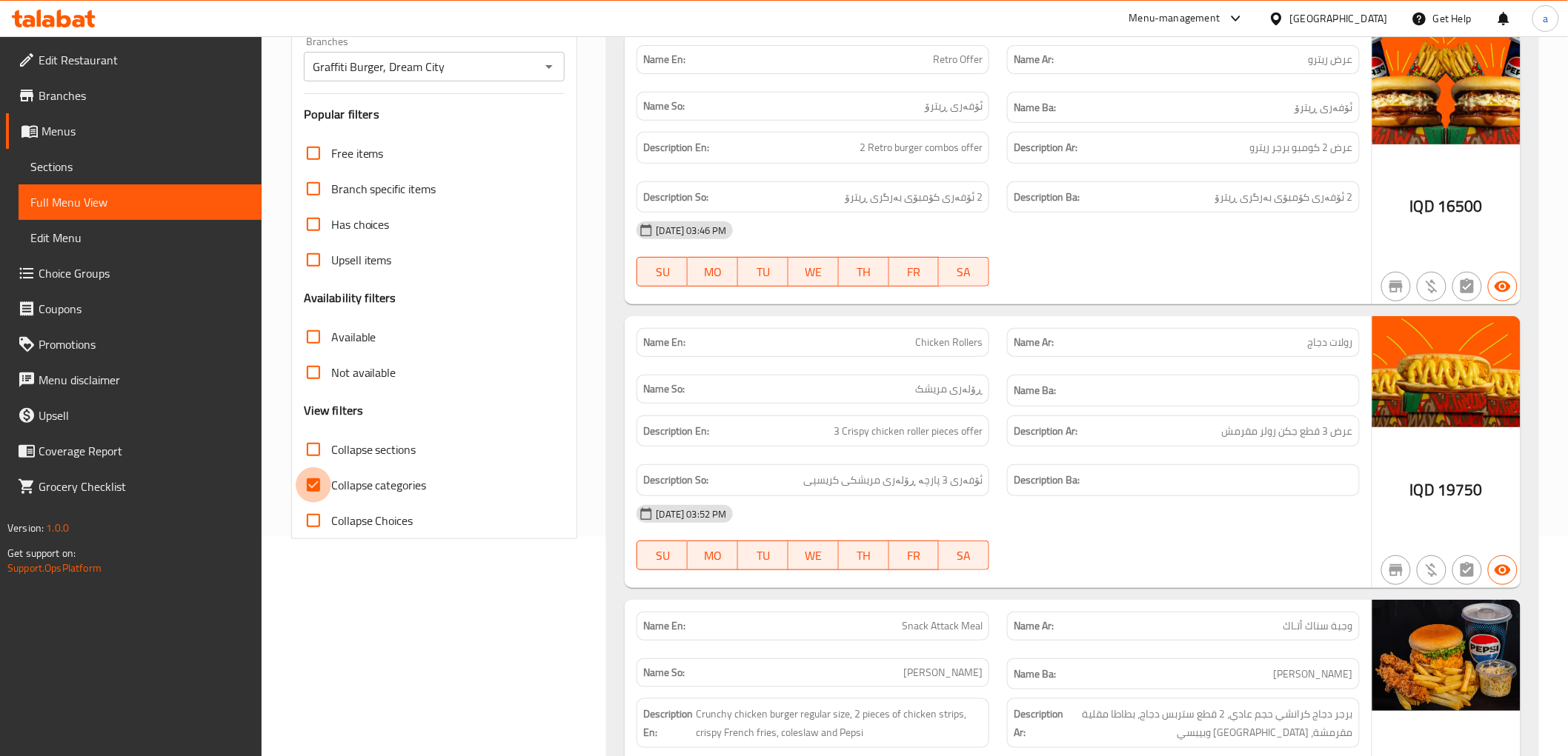
click at [316, 482] on input "Collapse categories" at bounding box center [314, 485] width 36 height 36
checkbox input "false"
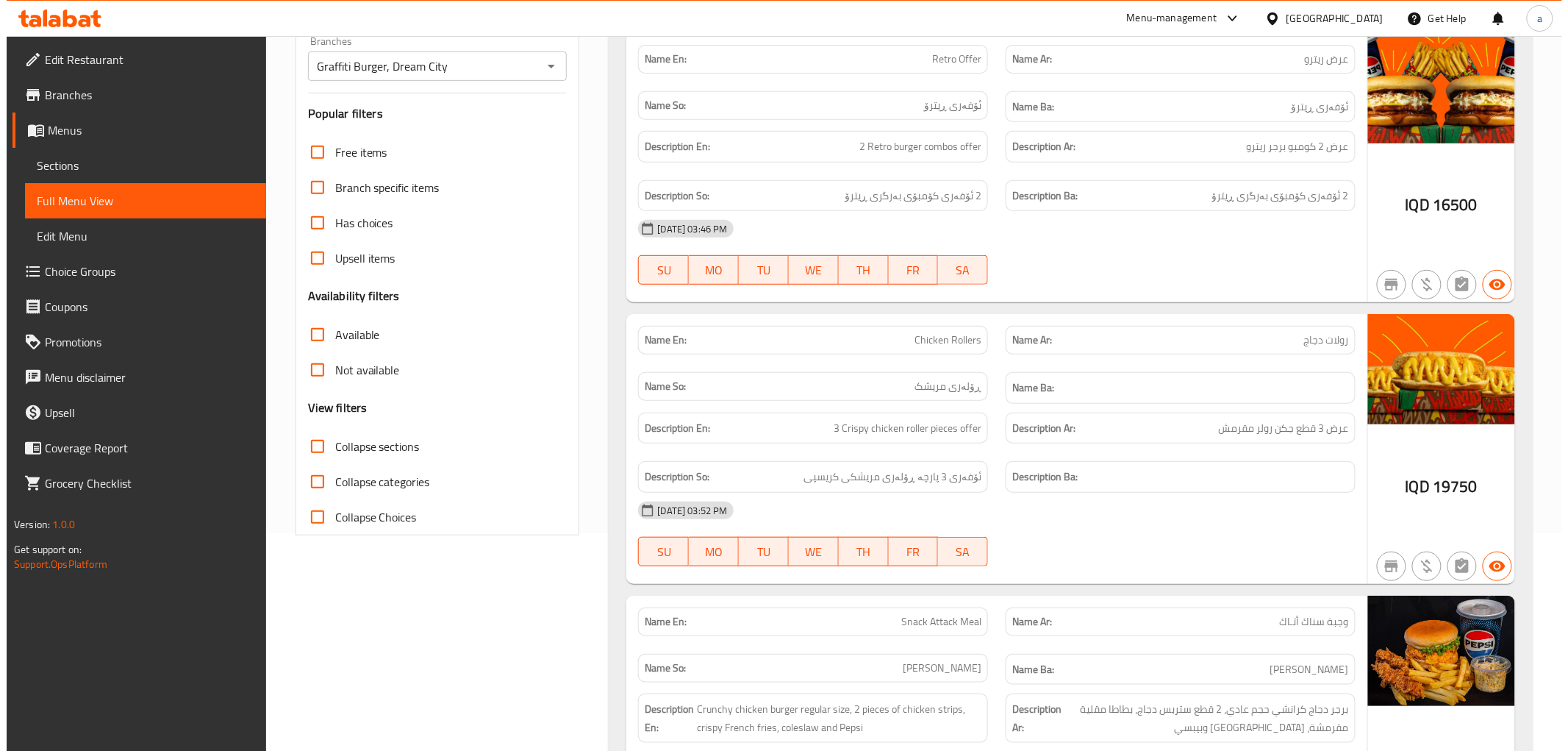
scroll to position [0, 0]
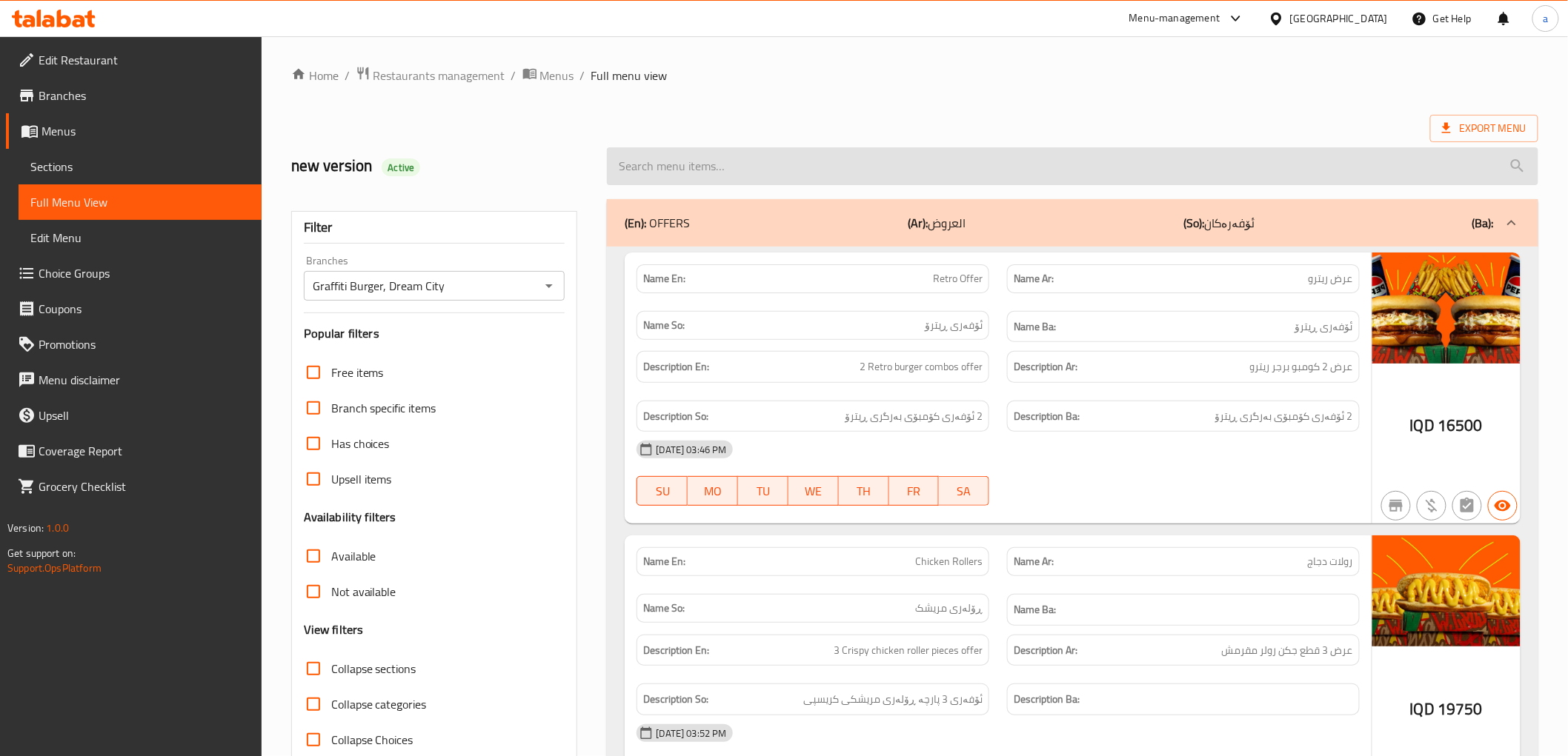
click at [688, 167] on input "search" at bounding box center [1072, 167] width 931 height 38
paste input "Chicken Sliders"
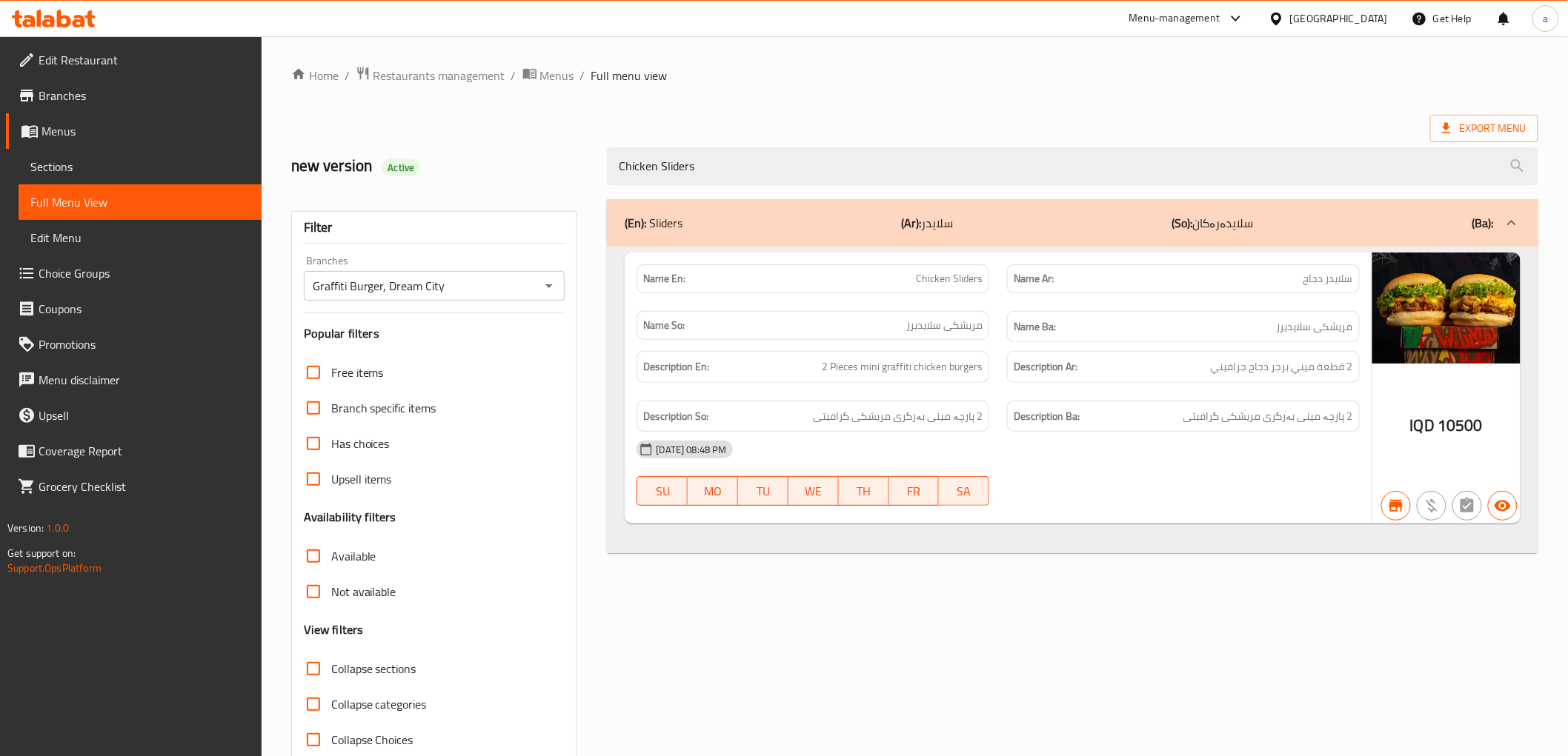
type input "Chicken Sliders"
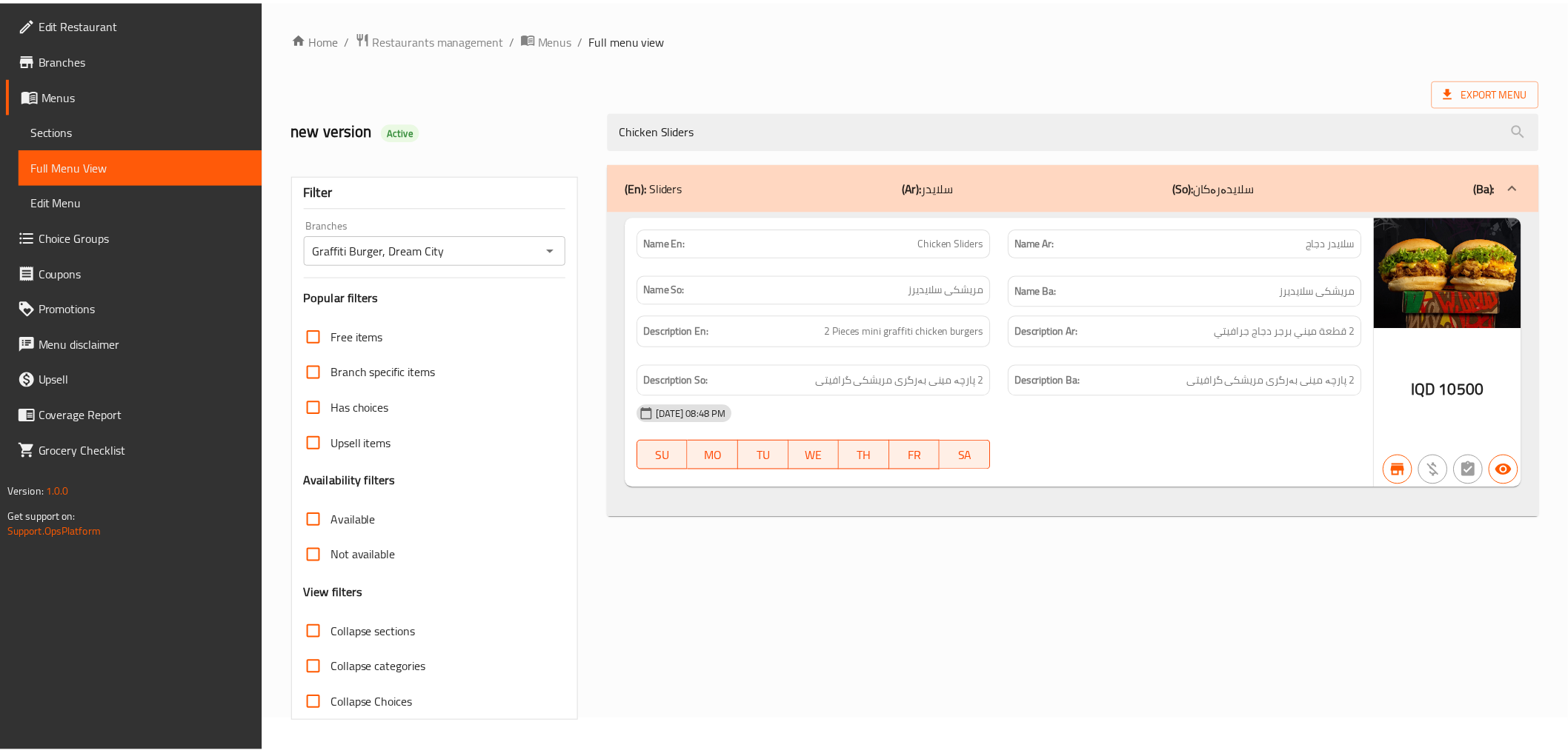
scroll to position [32, 0]
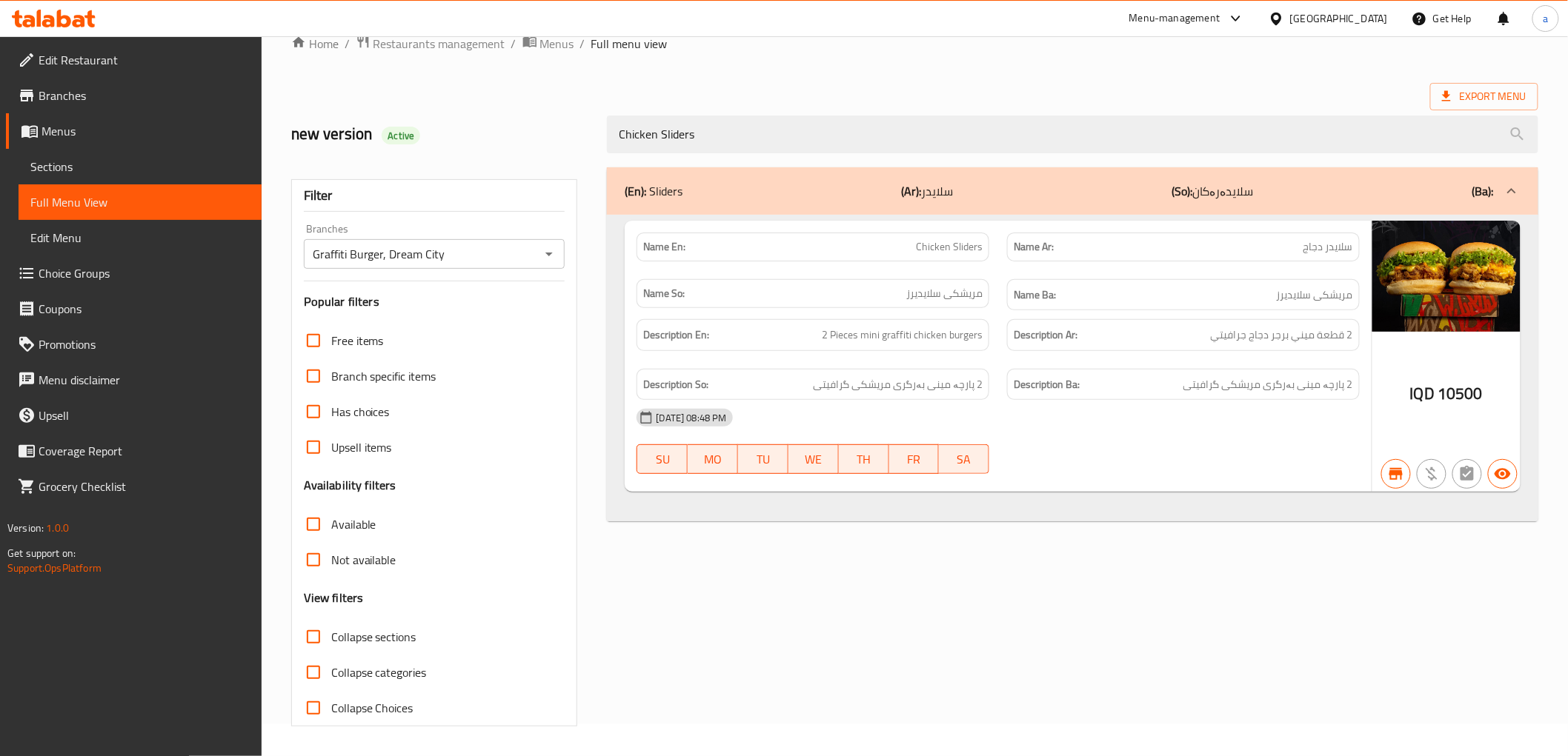
click at [52, 16] on icon at bounding box center [48, 21] width 13 height 13
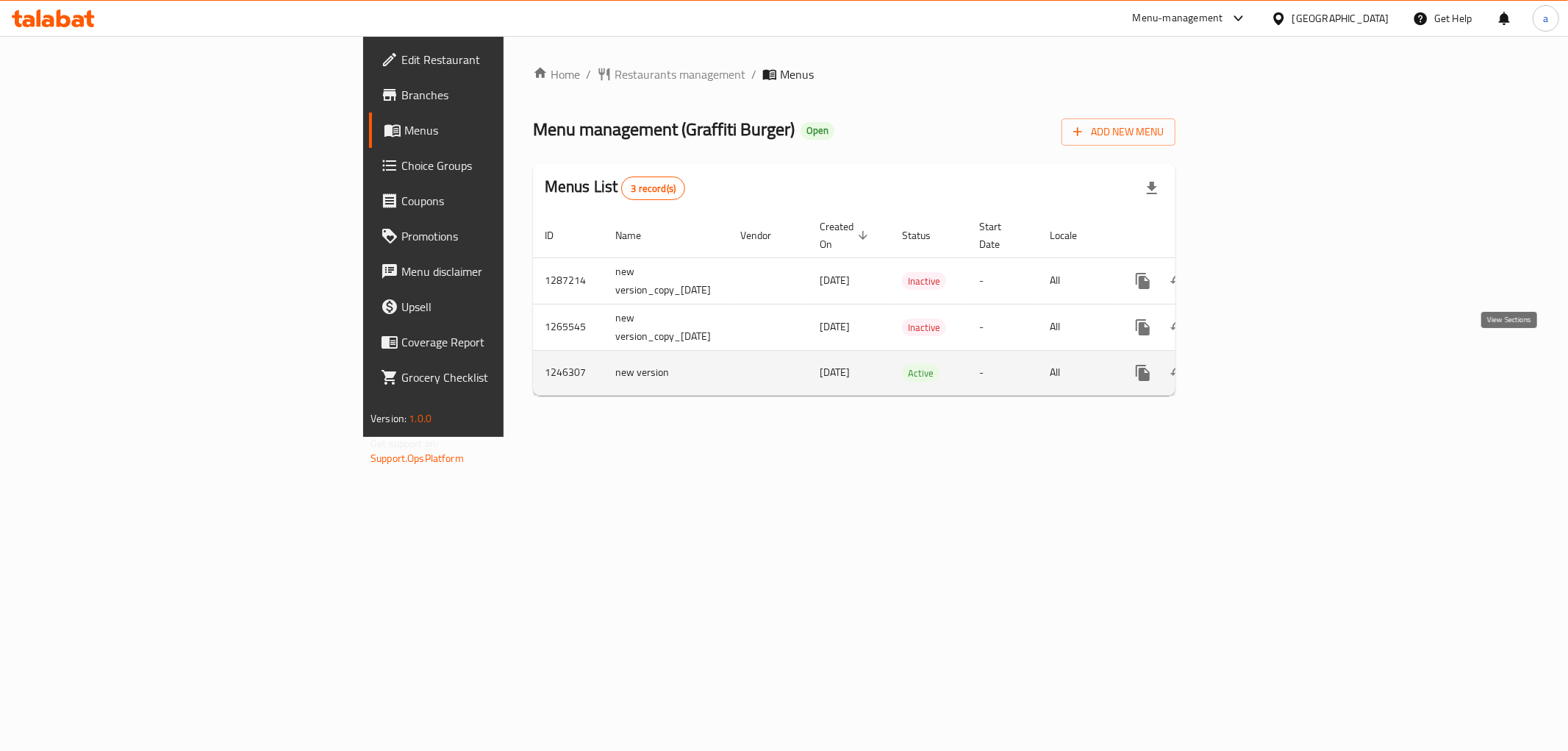
click at [1256, 367] on icon "enhanced table" at bounding box center [1249, 373] width 14 height 14
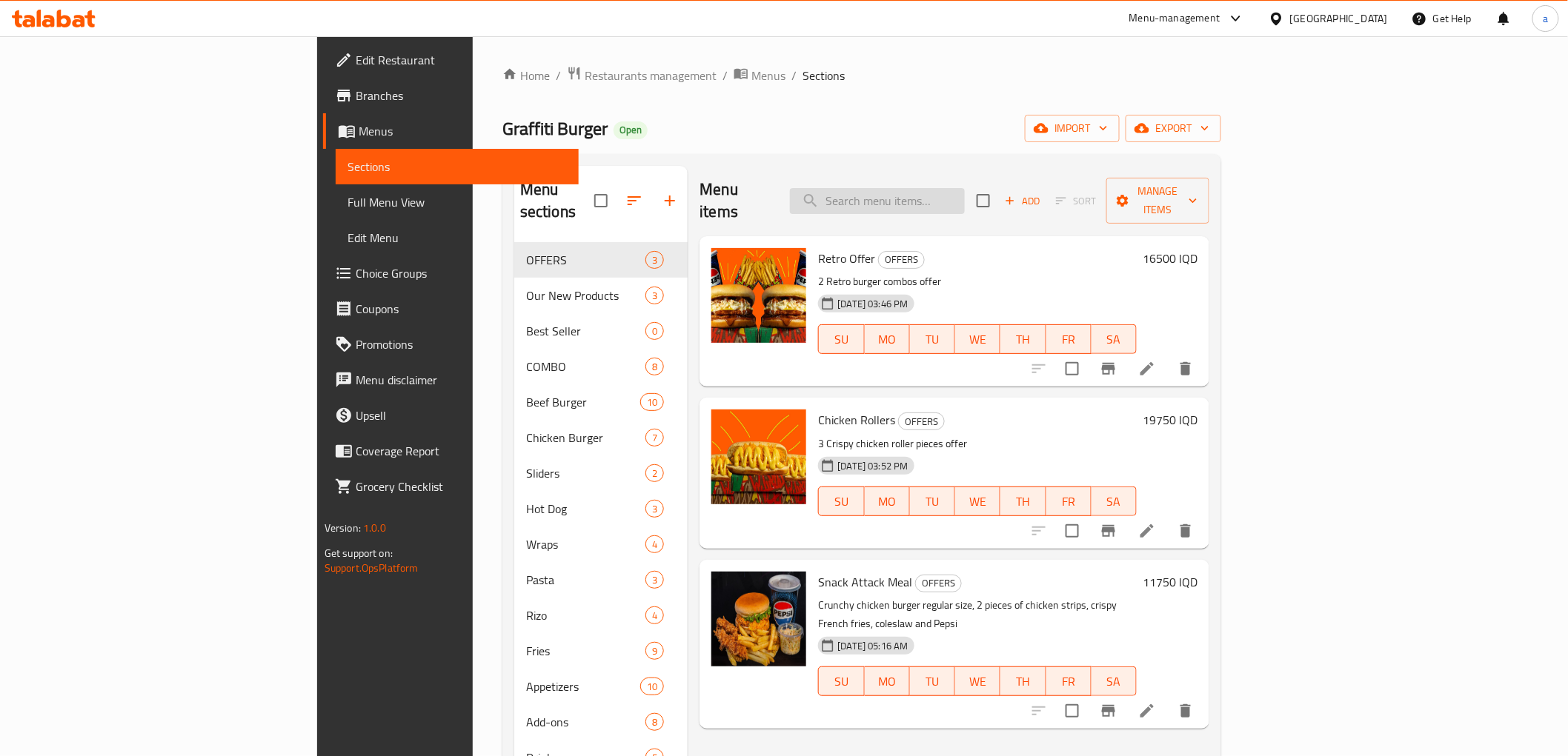
click at [965, 194] on input "search" at bounding box center [877, 201] width 175 height 26
paste input "Beef Sliders"
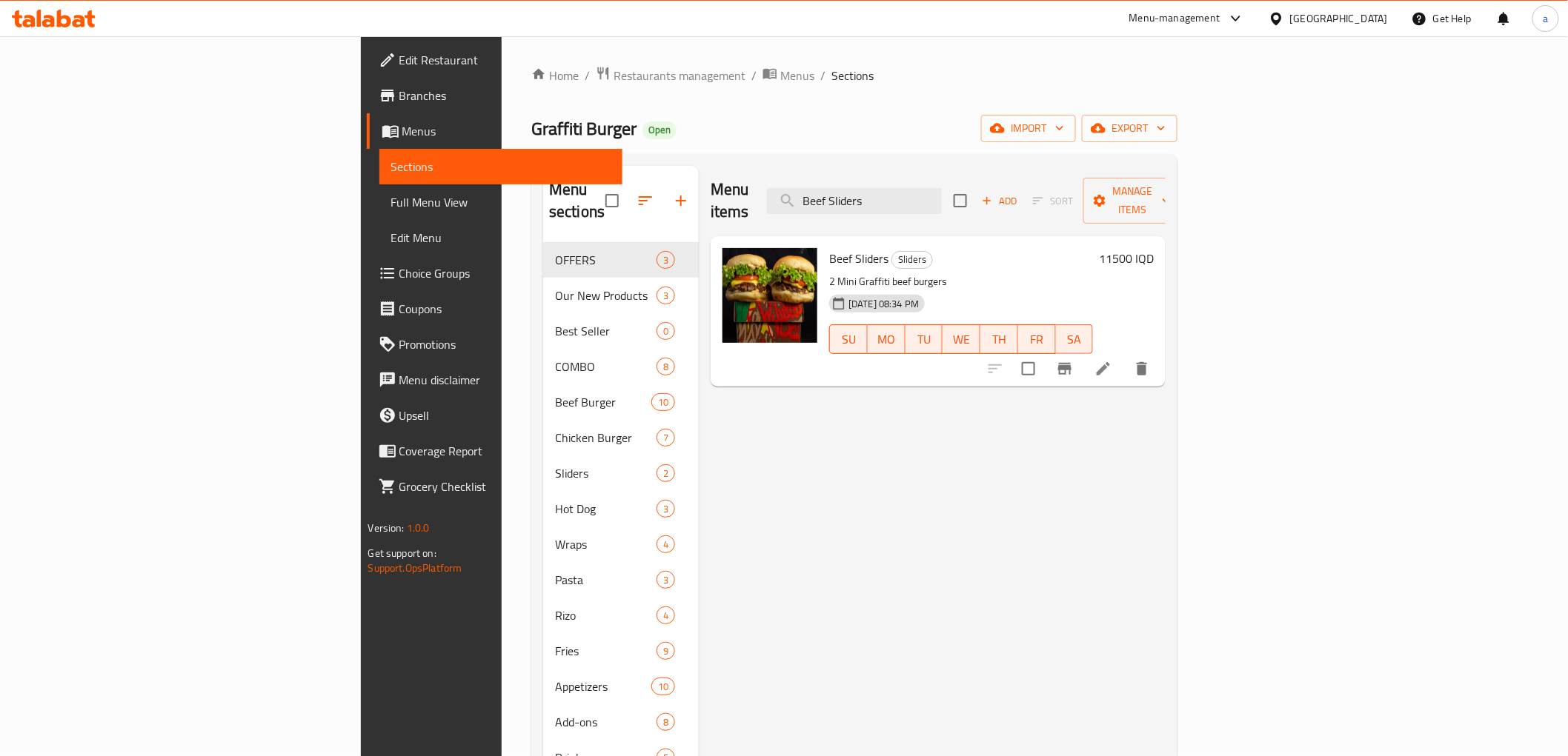
type input "Beef Sliders"
click at [379, 213] on link "Full Menu View" at bounding box center [501, 202] width 243 height 36
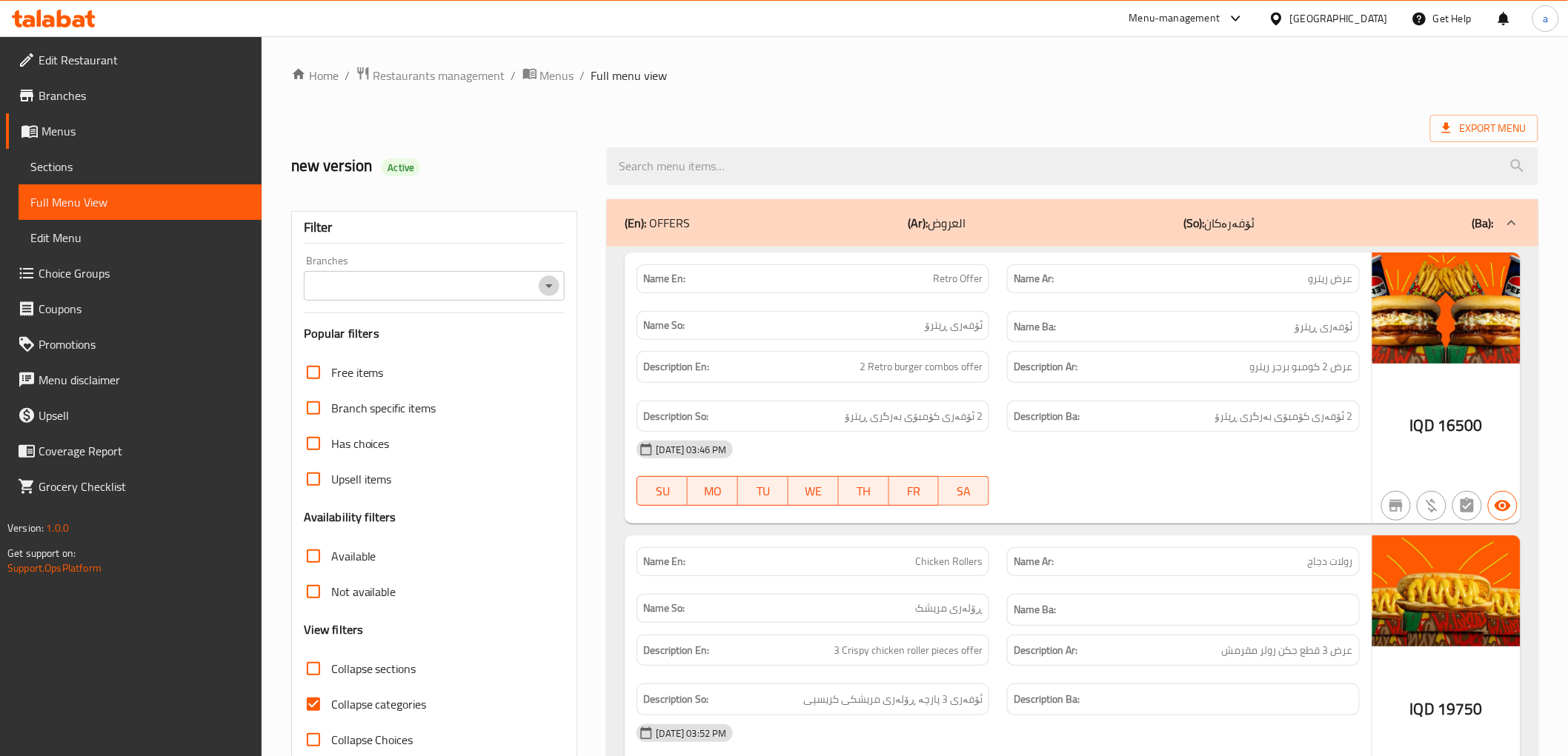
click at [549, 287] on icon "Open" at bounding box center [549, 285] width 18 height 18
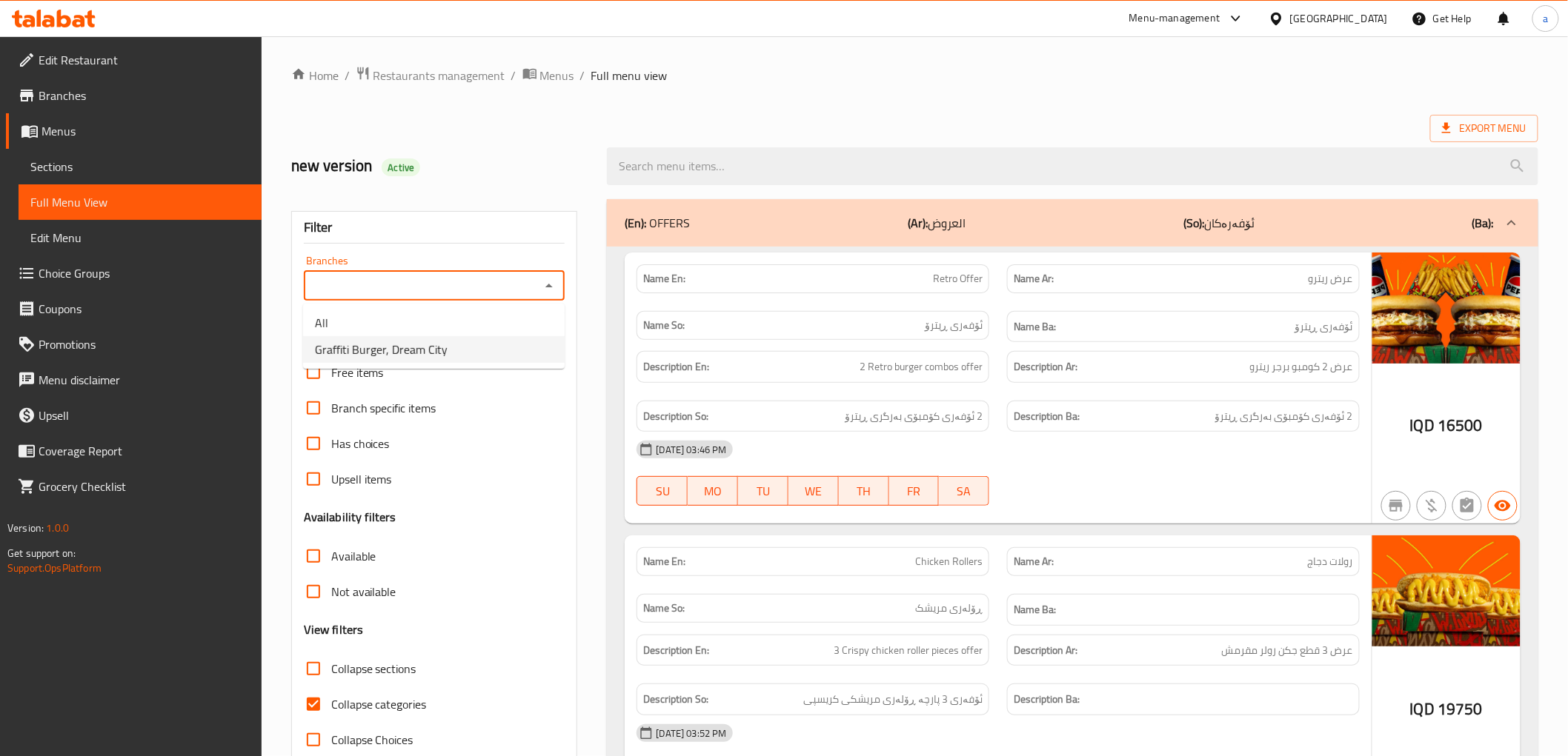
click at [404, 353] on span "Graffiti Burger, Dream City" at bounding box center [380, 349] width 132 height 18
type input "Graffiti Burger, Dream City"
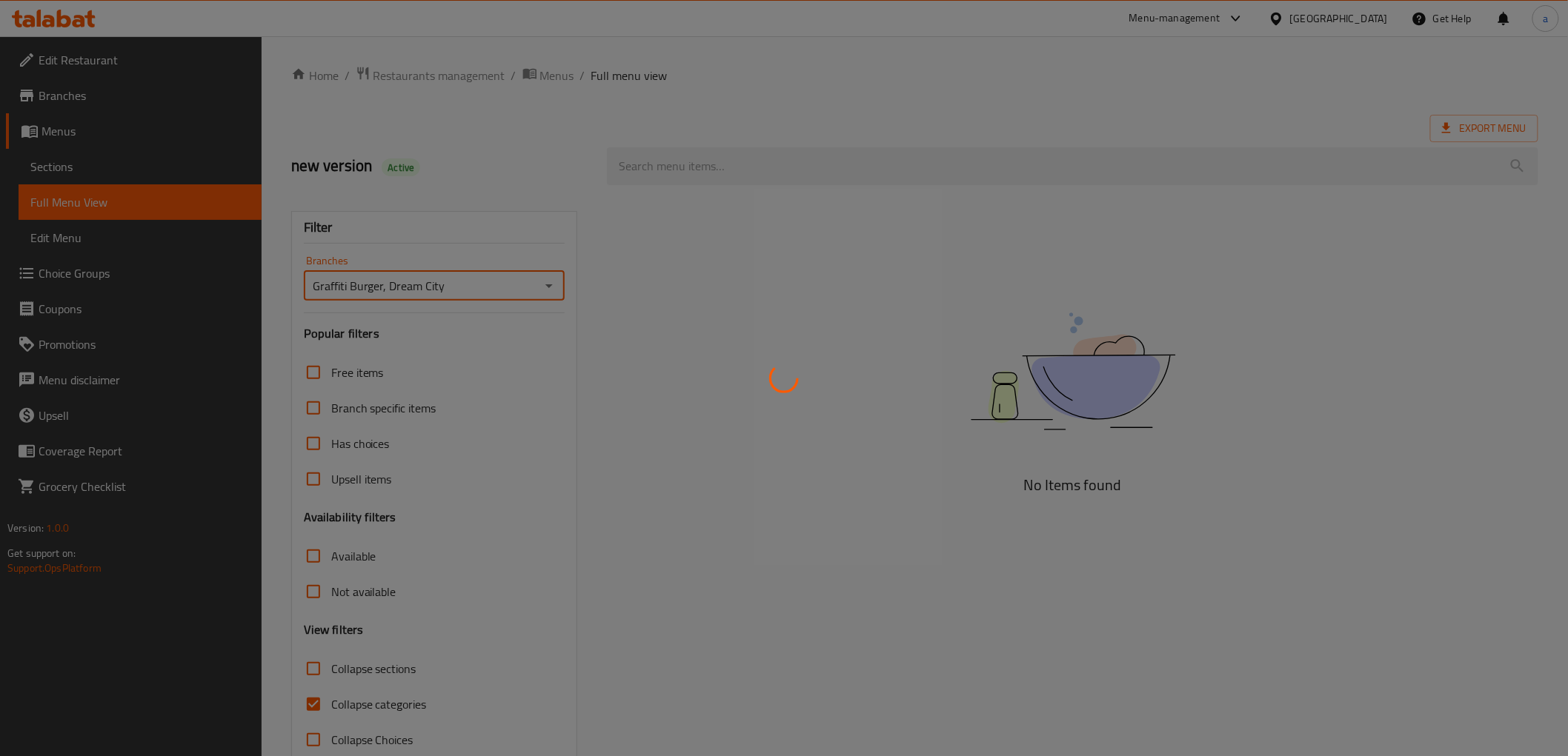
click at [307, 699] on div at bounding box center [784, 378] width 1568 height 756
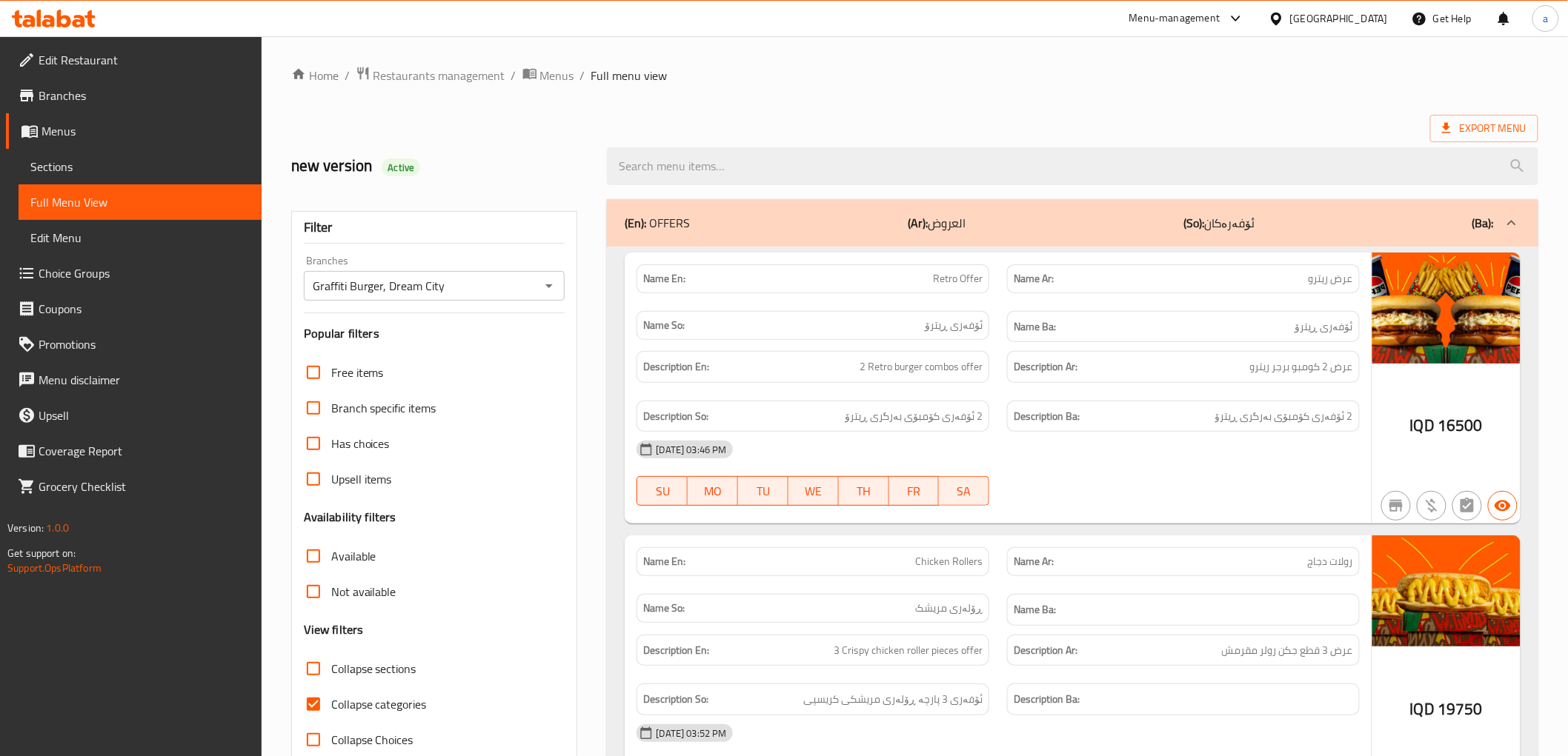
click at [316, 706] on input "Collapse categories" at bounding box center [314, 705] width 36 height 36
checkbox input "false"
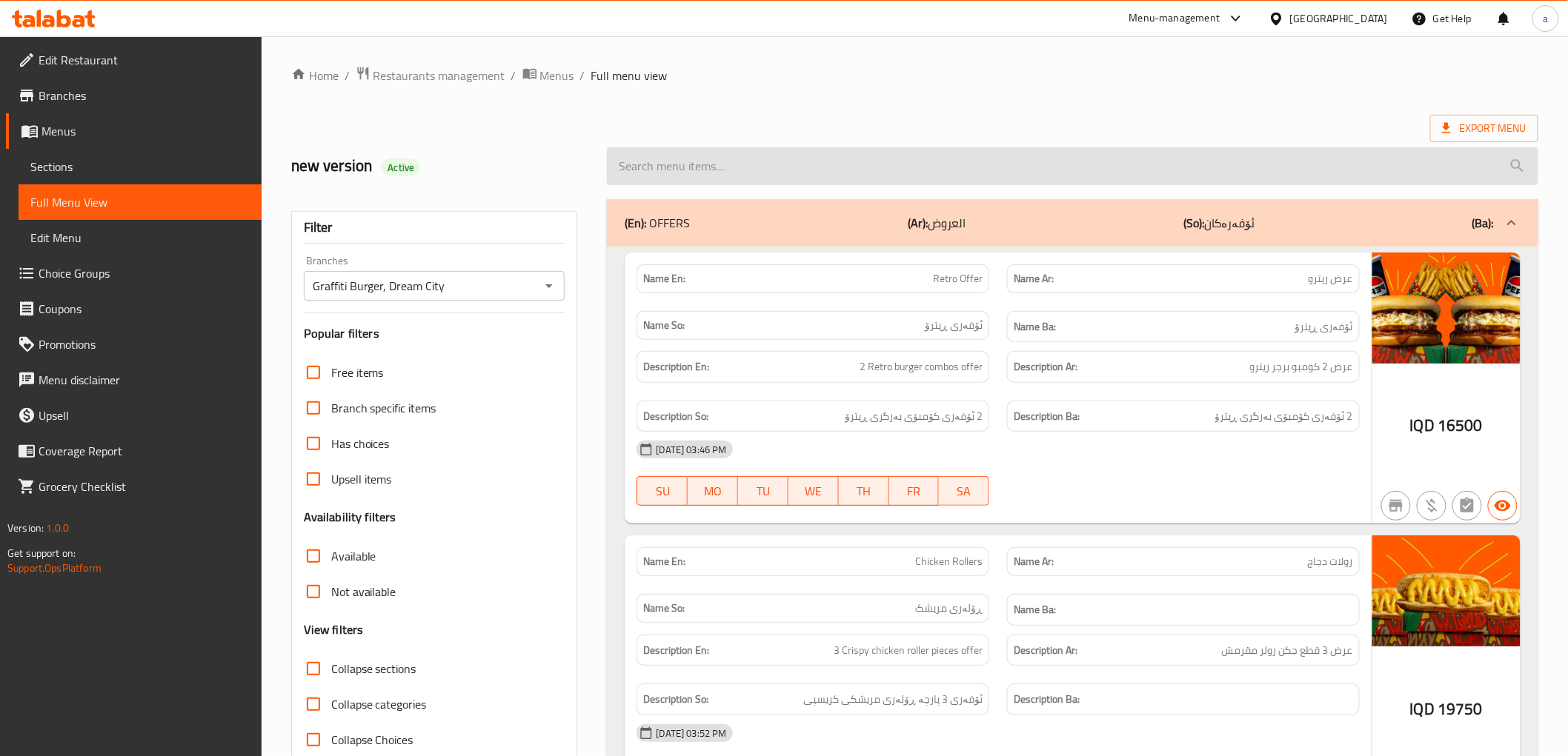
click at [688, 174] on input "search" at bounding box center [1072, 167] width 931 height 38
paste input "Beef Sliders"
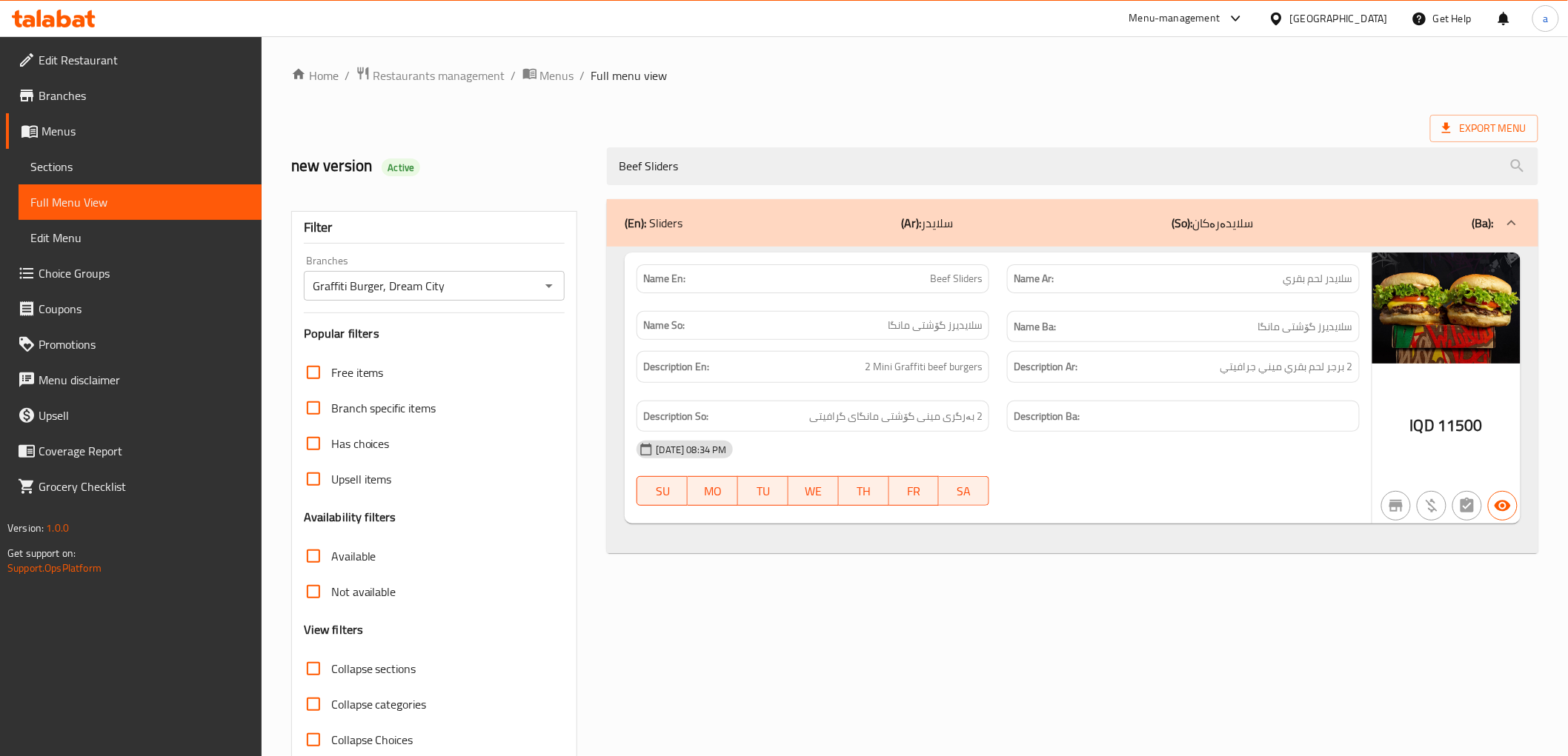
type input "Beef Sliders"
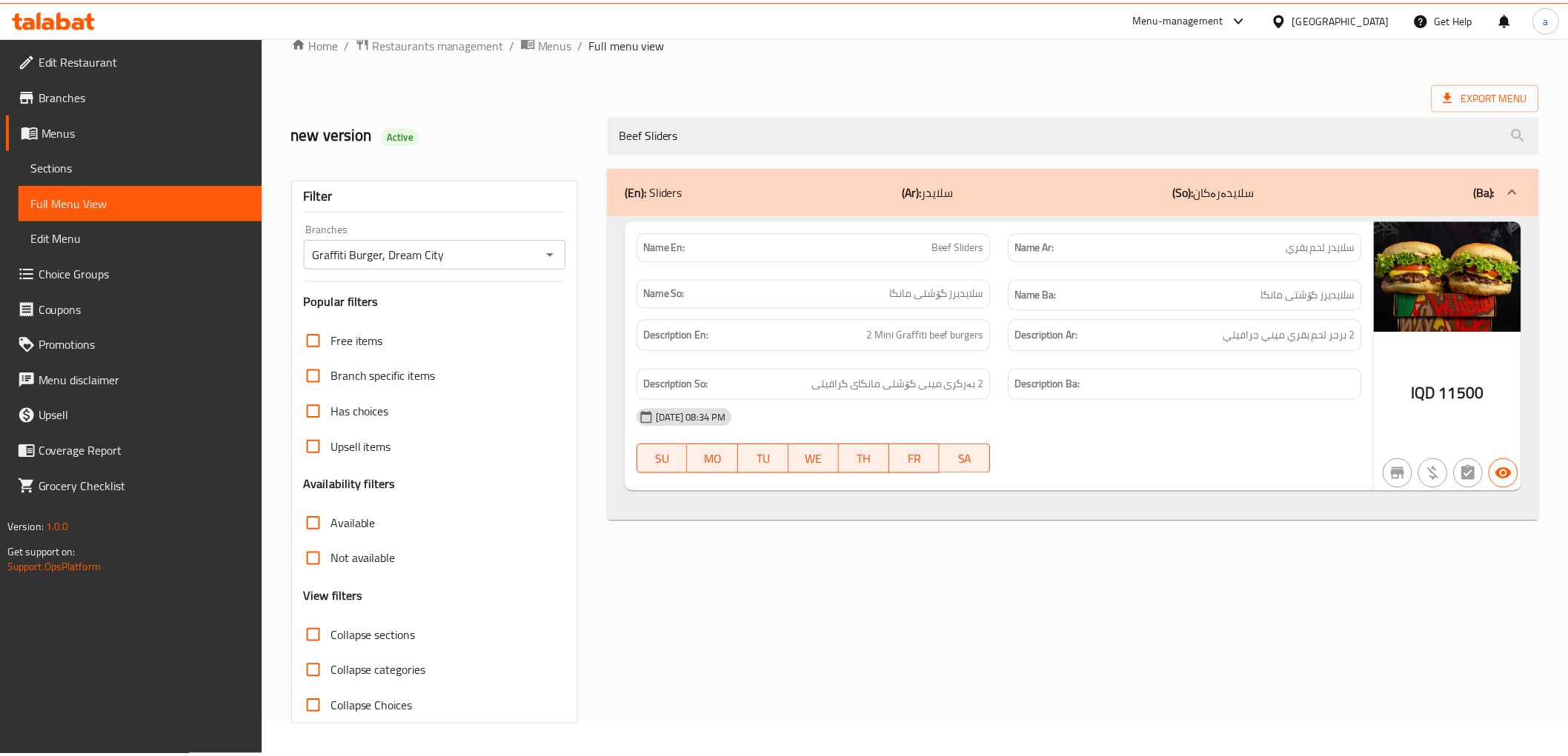
scroll to position [32, 0]
